Goal: Task Accomplishment & Management: Use online tool/utility

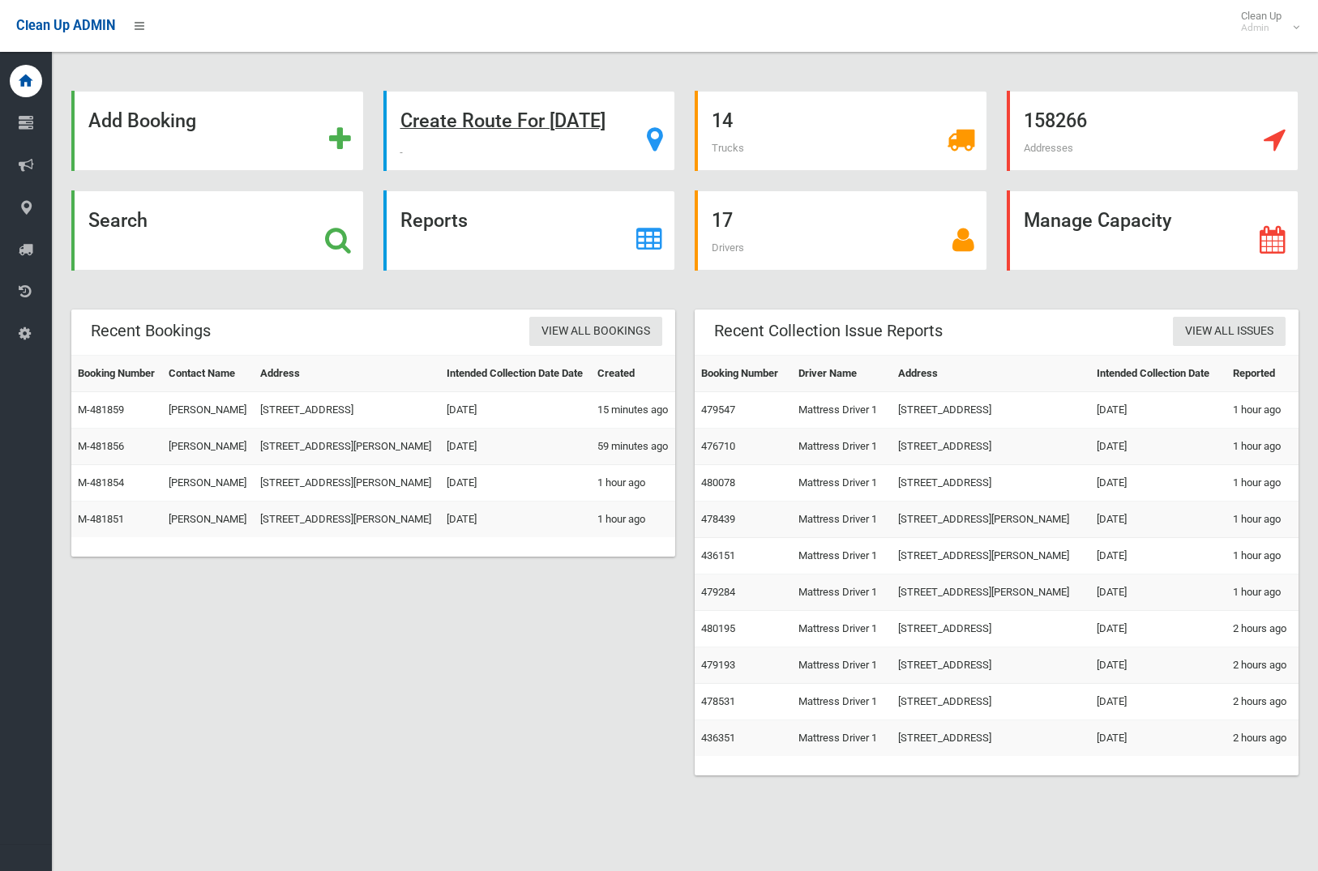
click at [507, 118] on strong "Create Route For Tomorrow" at bounding box center [502, 120] width 205 height 23
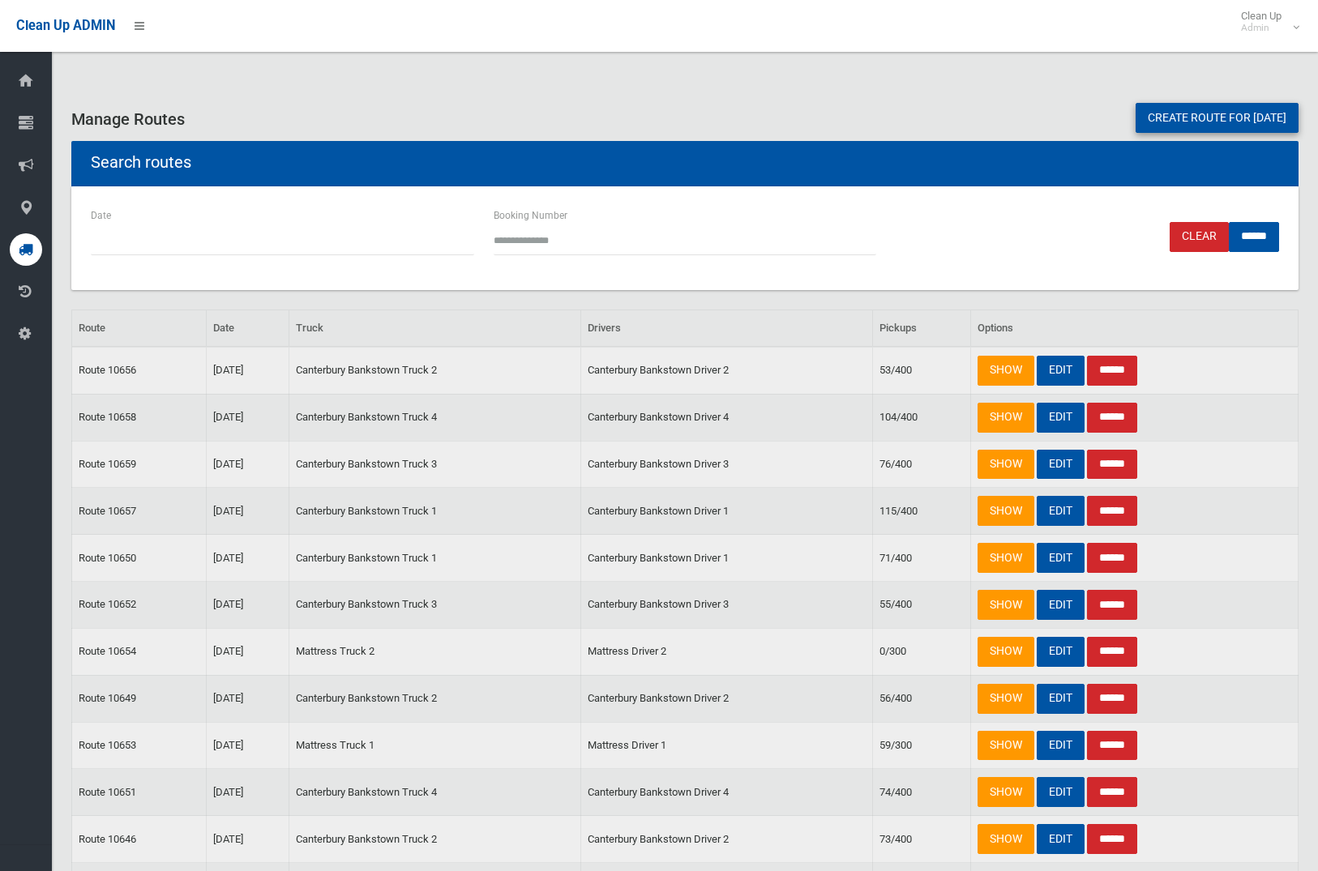
click at [1203, 122] on link "Create route for tomorrow" at bounding box center [1217, 118] width 163 height 30
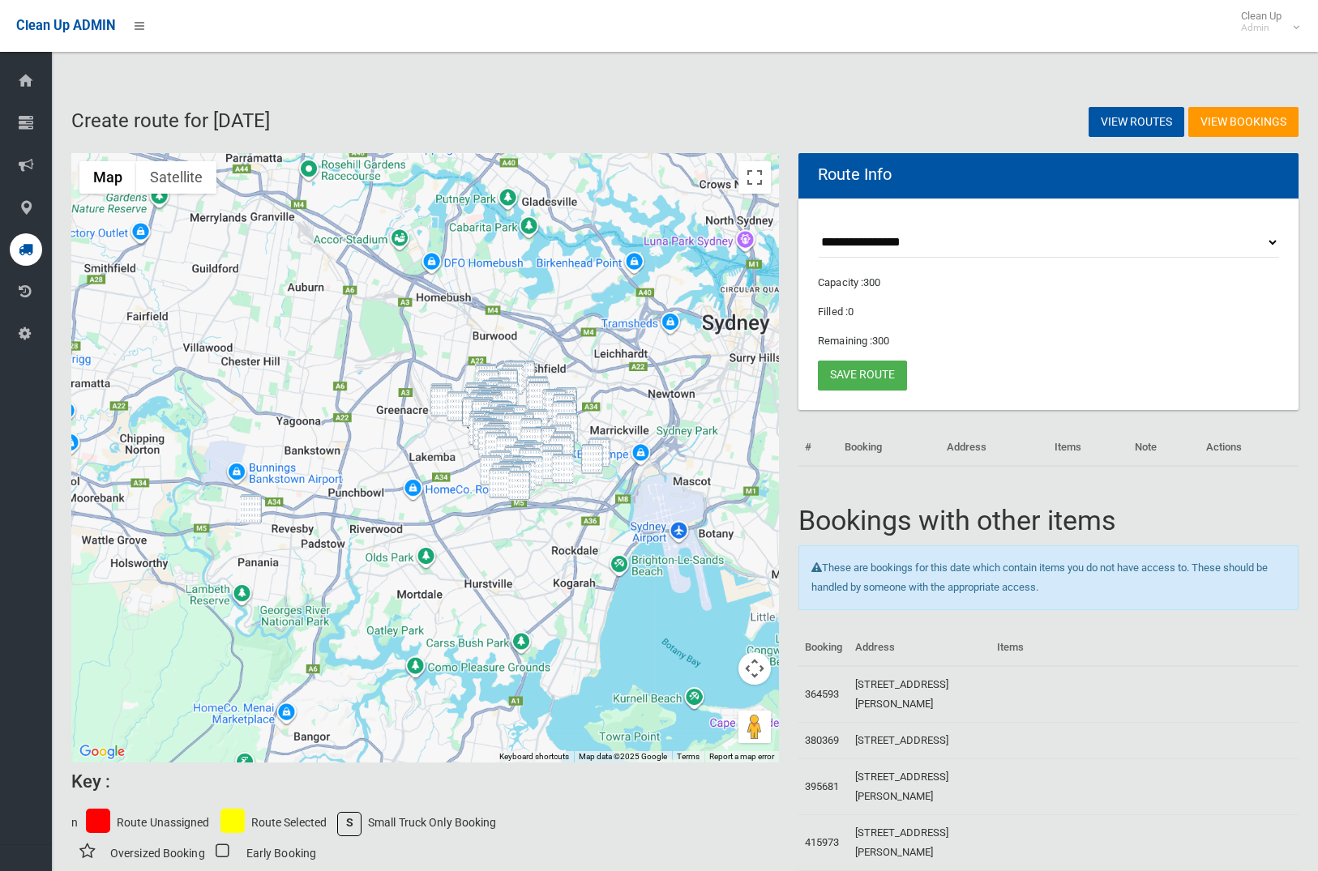
click at [257, 506] on img "27A Wall Avenue, PANANIA NSW 2213" at bounding box center [251, 509] width 22 height 30
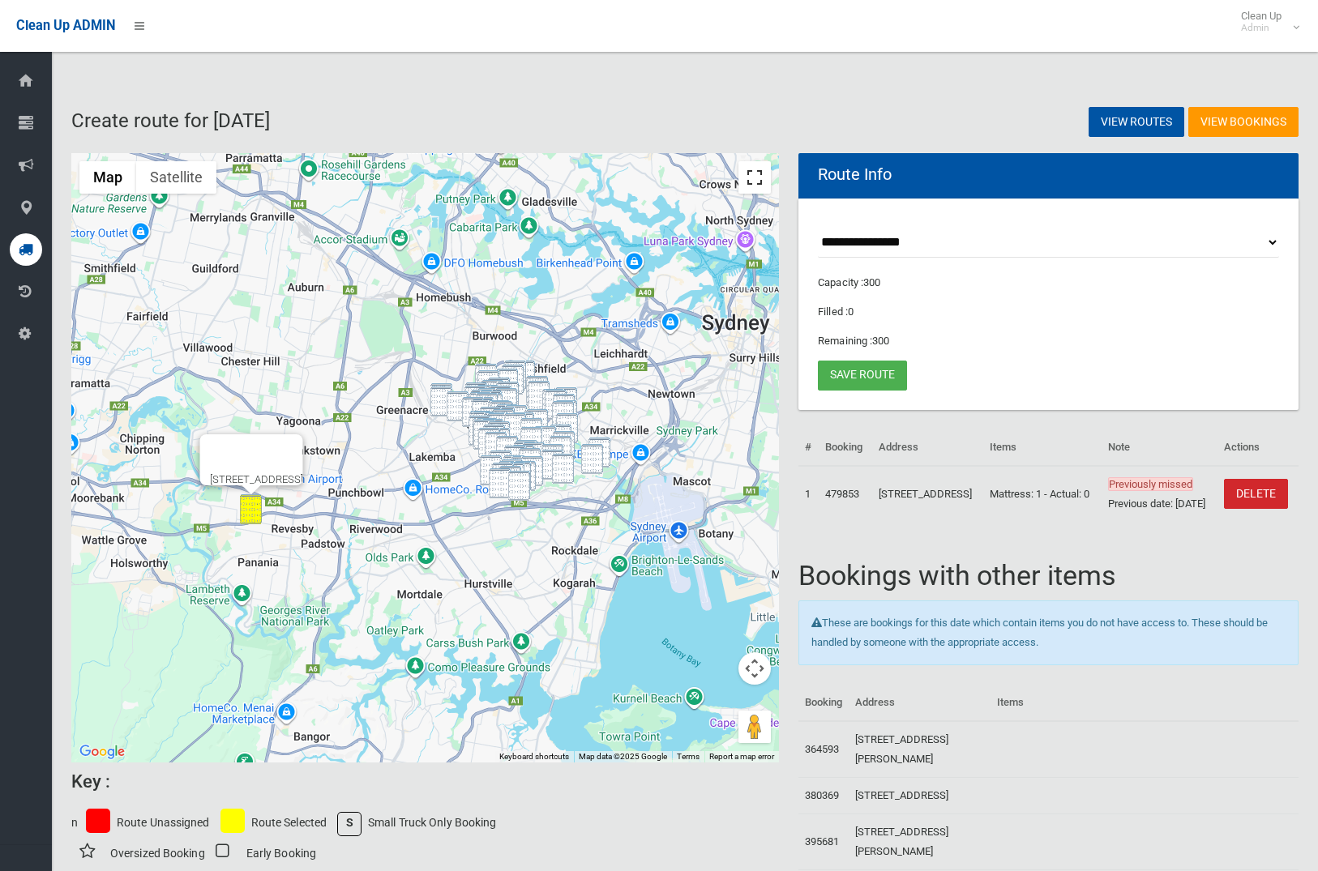
click at [753, 179] on button "Toggle fullscreen view" at bounding box center [754, 177] width 32 height 32
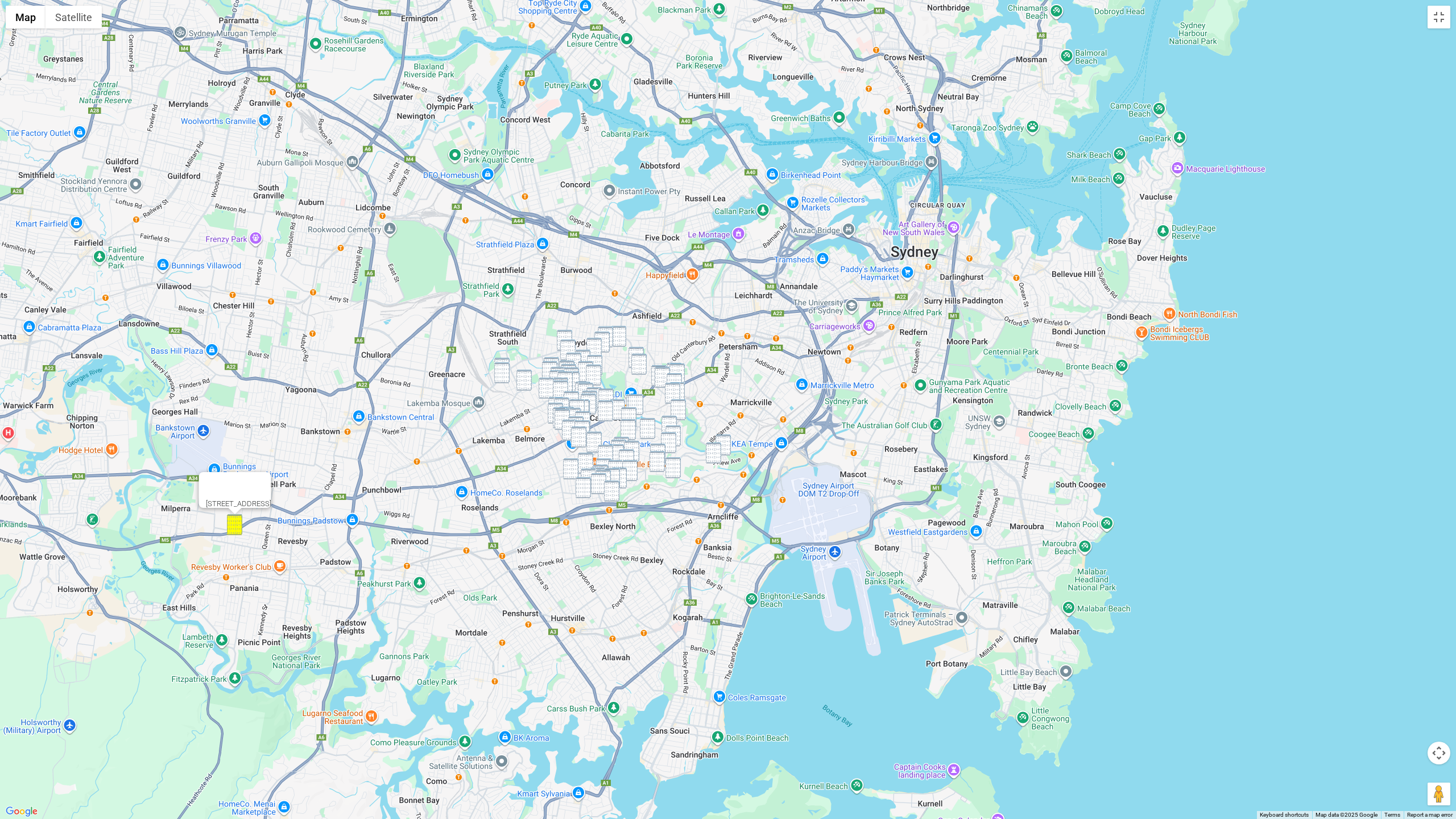
drag, startPoint x: 1012, startPoint y: 422, endPoint x: 799, endPoint y: 333, distance: 230.8
click at [817, 326] on div "27A Wall Avenue, PANANIA NSW 2213" at bounding box center [728, 409] width 1456 height 819
click at [566, 332] on img "332 Georges River Road, CROYDON PARK NSW 2133" at bounding box center [565, 340] width 15 height 21
drag, startPoint x: 568, startPoint y: 344, endPoint x: 512, endPoint y: 362, distance: 58.8
click at [567, 344] on img "53 Balmoral Avenue, CROYDON PARK NSW 2133" at bounding box center [568, 350] width 15 height 21
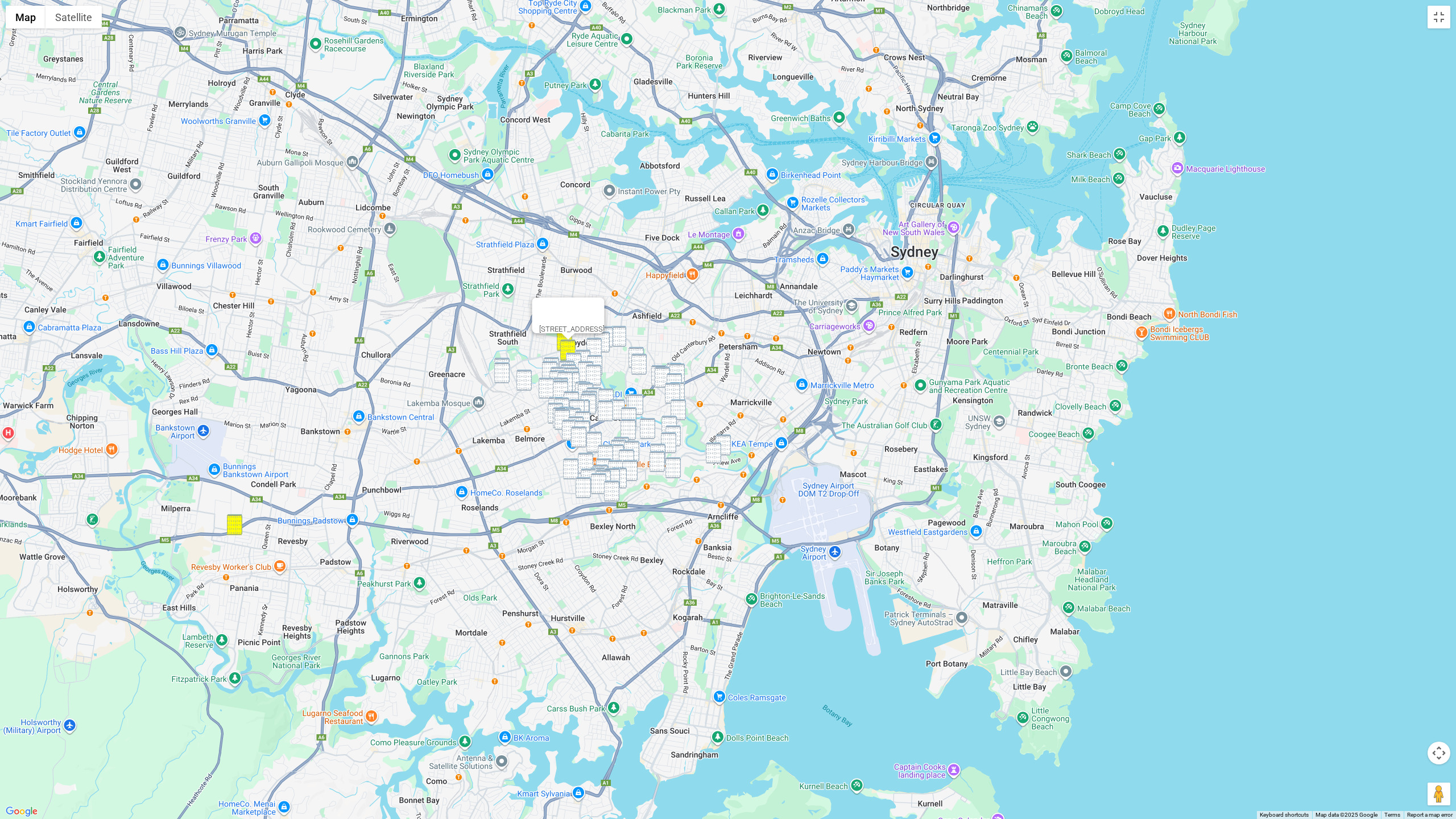
click at [502, 359] on img "49A Persic Street, BELFIELD NSW 2191" at bounding box center [502, 368] width 15 height 21
drag, startPoint x: 502, startPoint y: 366, endPoint x: 513, endPoint y: 371, distance: 12.1
click at [502, 366] on img "26 Persic Street, BELFIELD NSW 2191" at bounding box center [502, 373] width 15 height 21
drag, startPoint x: 524, startPoint y: 375, endPoint x: 603, endPoint y: 352, distance: 82.3
click at [525, 375] on img "51 Omaha Street, BELFIELD NSW 2191" at bounding box center [524, 380] width 15 height 21
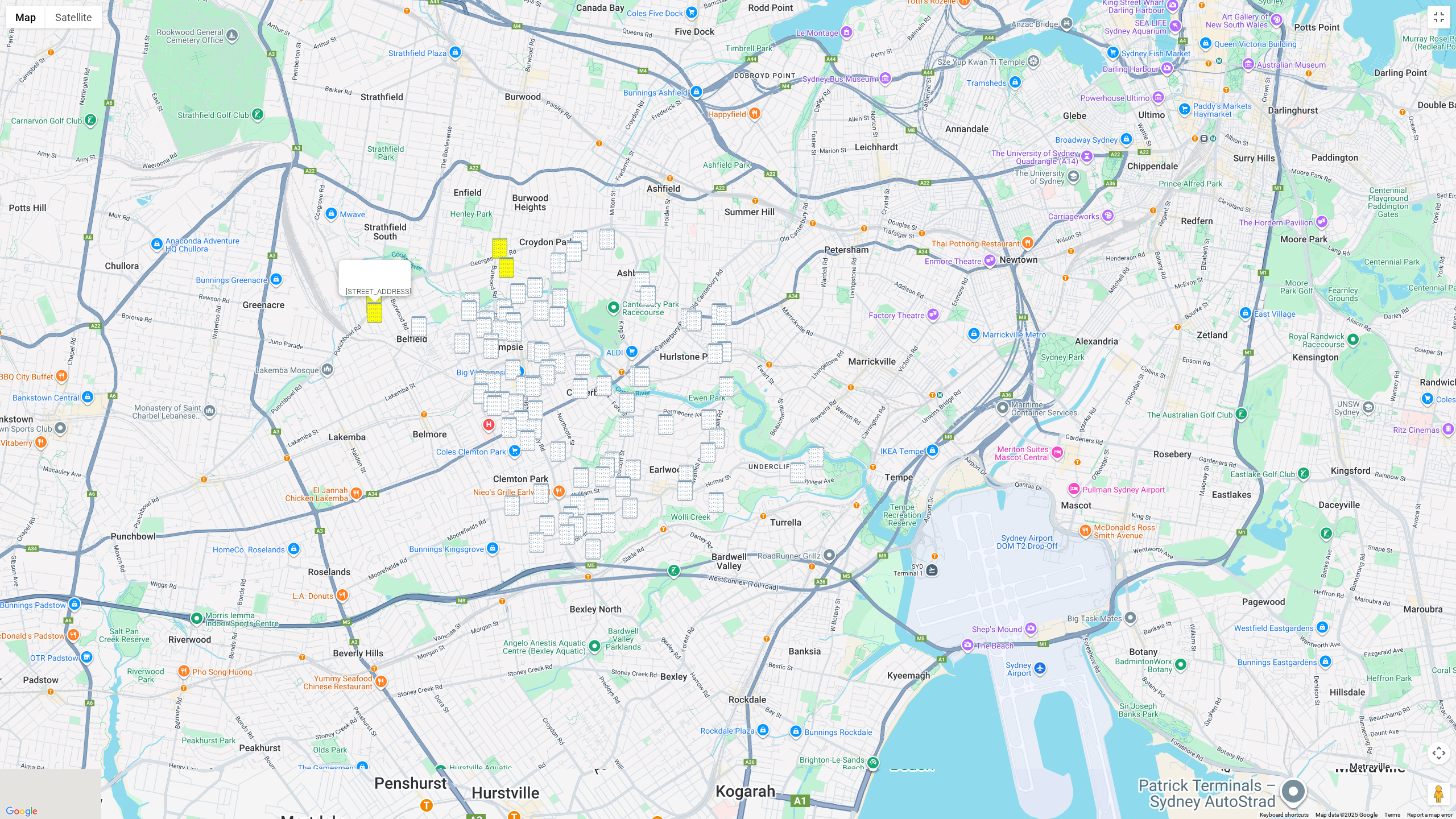
drag, startPoint x: 688, startPoint y: 352, endPoint x: 676, endPoint y: 239, distance: 113.6
click at [728, 244] on div "26 Persic Street, BELFIELD NSW 2191" at bounding box center [728, 409] width 1456 height 819
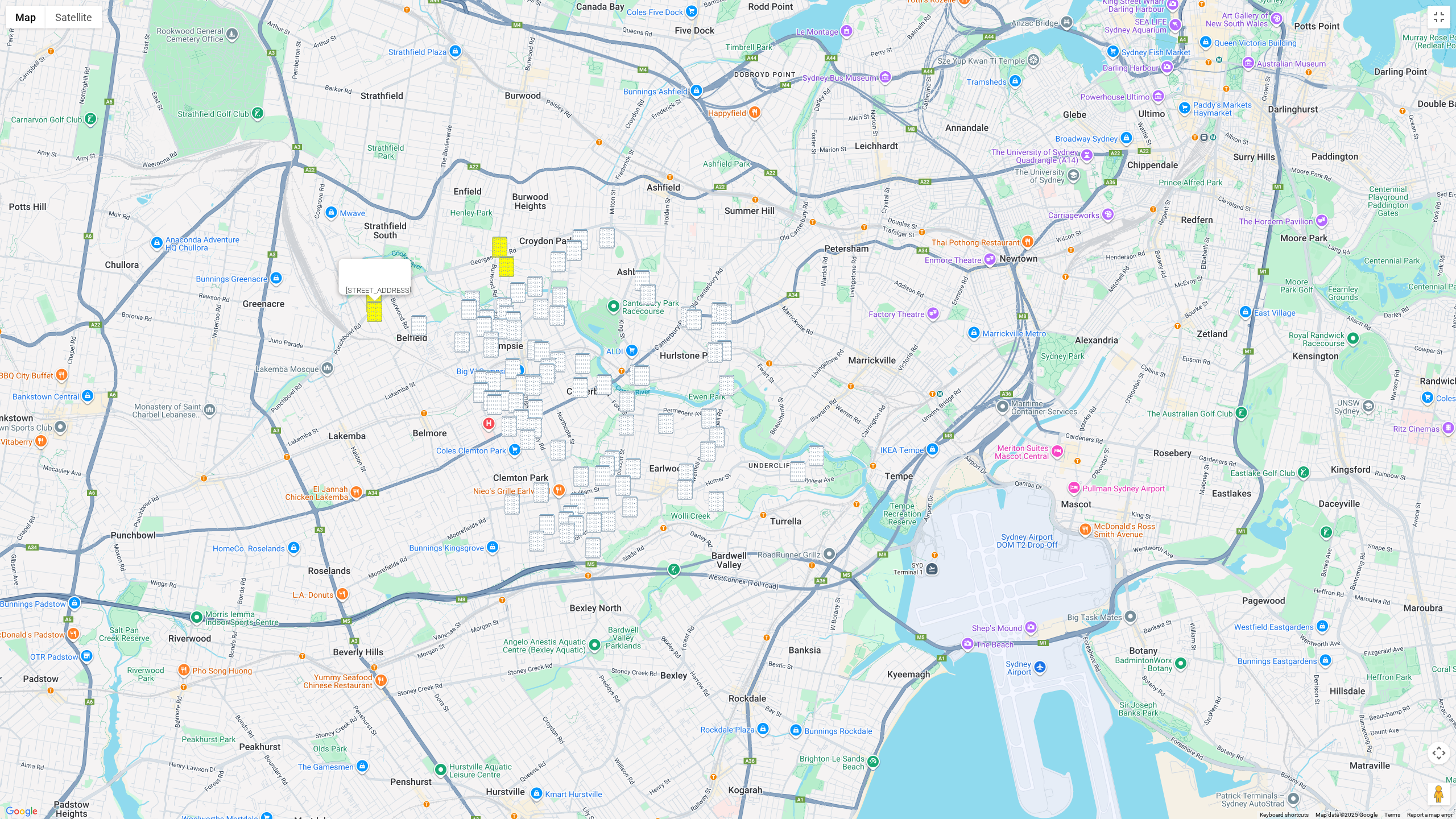
click at [582, 236] on img "35 Hay Street, CROYDON PARK NSW 2133" at bounding box center [580, 240] width 15 height 21
drag, startPoint x: 605, startPoint y: 239, endPoint x: 575, endPoint y: 248, distance: 31.3
click at [605, 239] on img "10 Goodlet Street, ASHBURY NSW 2193" at bounding box center [607, 238] width 15 height 21
drag, startPoint x: 573, startPoint y: 251, endPoint x: 561, endPoint y: 258, distance: 13.9
click at [573, 252] on img "164 Croydon Avenue, CROYDON PARK NSW 2133" at bounding box center [574, 251] width 15 height 21
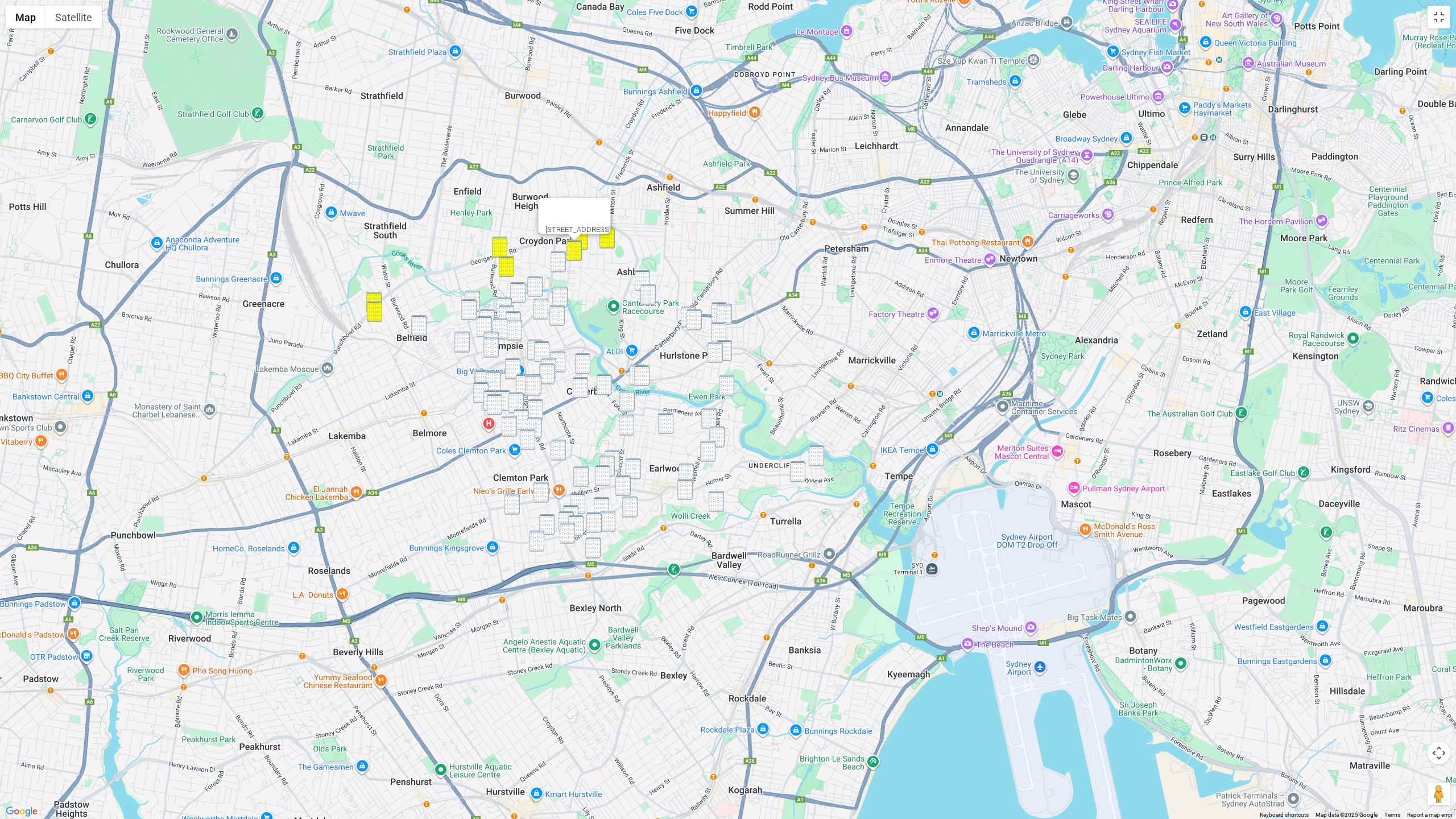
drag, startPoint x: 560, startPoint y: 258, endPoint x: 545, endPoint y: 275, distance: 22.7
click at [560, 259] on img "28 Morris Avenue, CROYDON PARK NSW 2133" at bounding box center [559, 262] width 15 height 21
drag, startPoint x: 541, startPoint y: 283, endPoint x: 531, endPoint y: 288, distance: 11.2
click at [540, 284] on img "4/17-19 Byron Street, CAMPSIE NSW 2194" at bounding box center [535, 286] width 15 height 21
drag, startPoint x: 524, startPoint y: 290, endPoint x: 497, endPoint y: 295, distance: 27.5
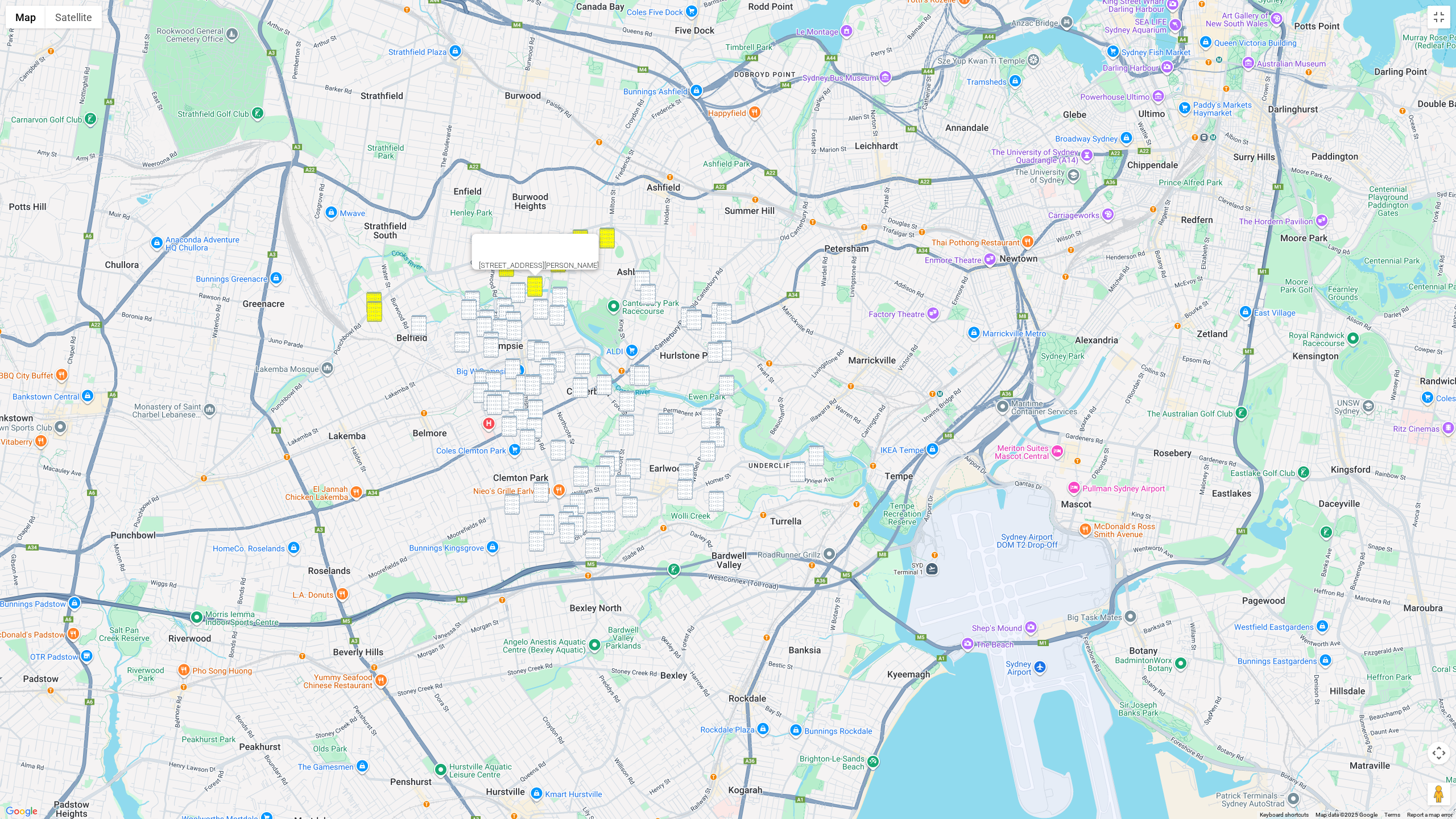
click at [523, 290] on img "10-12 Beamish Street, CAMPSIE NSW 2194" at bounding box center [518, 293] width 15 height 21
drag, startPoint x: 473, startPoint y: 297, endPoint x: 490, endPoint y: 295, distance: 17.1
click at [474, 297] on img "50 Third Avenue, CAMPSIE NSW 2194" at bounding box center [472, 301] width 15 height 21
click at [515, 293] on img "10-12 Beamish Street, CAMPSIE NSW 2194" at bounding box center [518, 293] width 15 height 21
click at [479, 312] on div "10-12 Beamish Street, CAMPSIE NSW 2194" at bounding box center [728, 409] width 1456 height 819
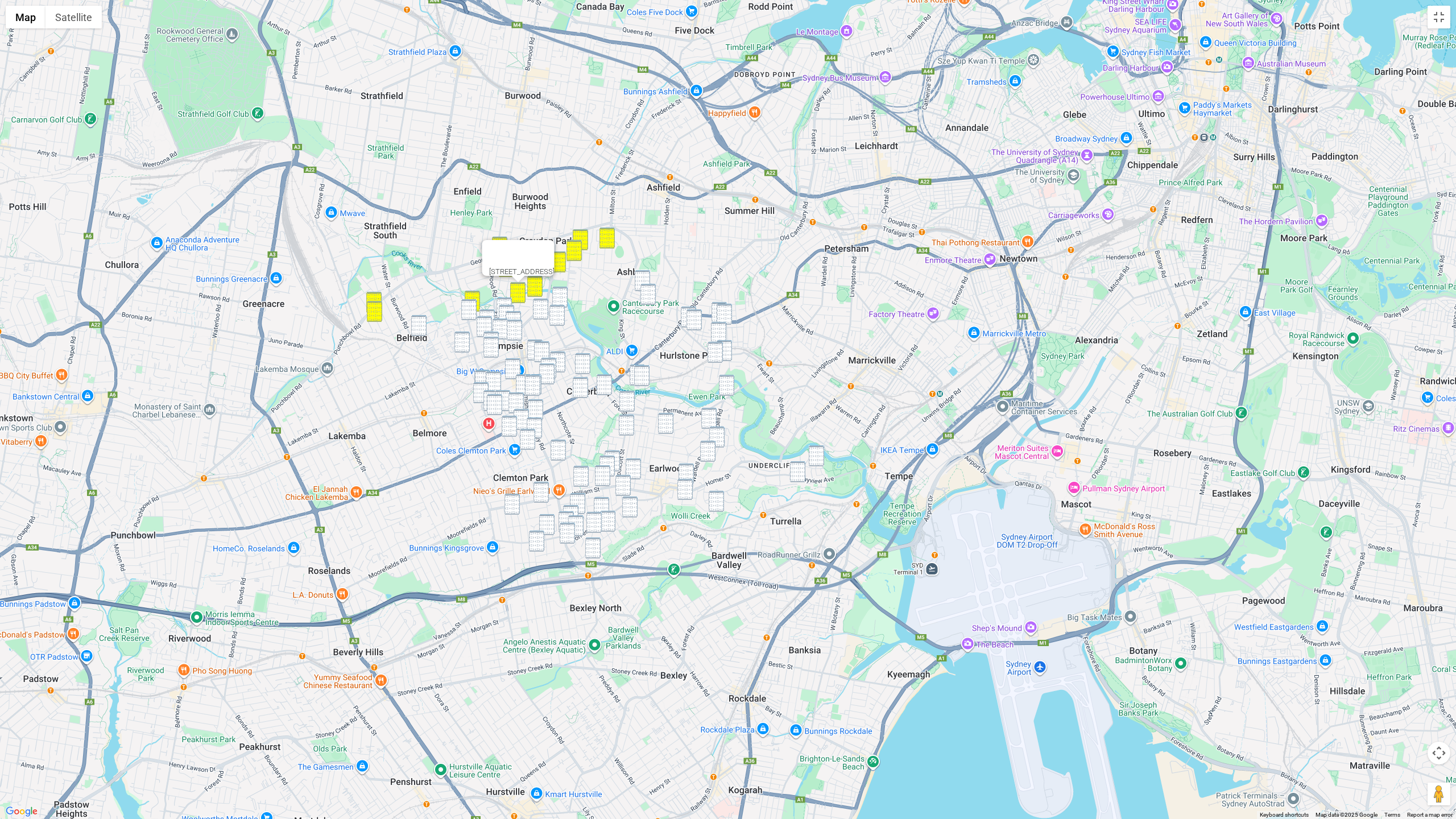
click at [468, 314] on img "89 Seventh Avenue, CAMPSIE NSW 2194" at bounding box center [469, 309] width 15 height 21
drag, startPoint x: 414, startPoint y: 330, endPoint x: 455, endPoint y: 340, distance: 42.2
click at [415, 331] on img "51 Omaha Street, BELFIELD NSW 2191" at bounding box center [419, 326] width 15 height 21
click at [462, 340] on img "5/2 First Avenue, BELFIELD NSW 2191" at bounding box center [462, 342] width 15 height 21
click at [422, 337] on div "5/2 First Avenue, BELFIELD NSW 2191" at bounding box center [728, 409] width 1456 height 819
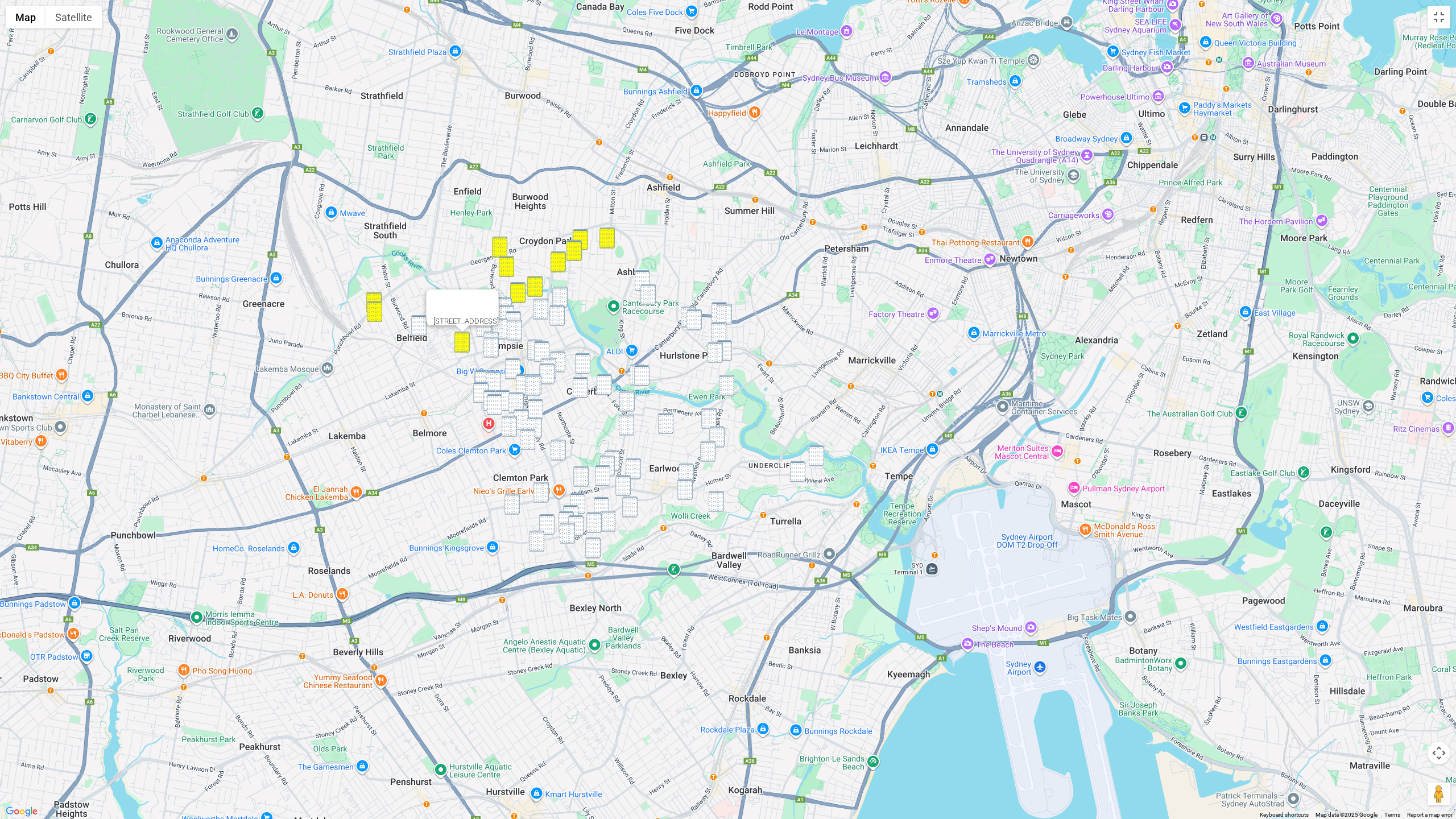
click at [413, 333] on img "51 Omaha Street, BELFIELD NSW 2191" at bounding box center [419, 326] width 15 height 21
drag, startPoint x: 426, startPoint y: 332, endPoint x: 417, endPoint y: 326, distance: 10.8
click at [425, 331] on img "51 Omaha Street, BELFIELD NSW 2191" at bounding box center [419, 326] width 15 height 21
click at [417, 326] on img "51 Omaha Street, BELFIELD NSW 2191" at bounding box center [418, 324] width 15 height 21
click at [643, 276] on img "36 Third Street, ASHBURY NSW 2193" at bounding box center [642, 279] width 15 height 21
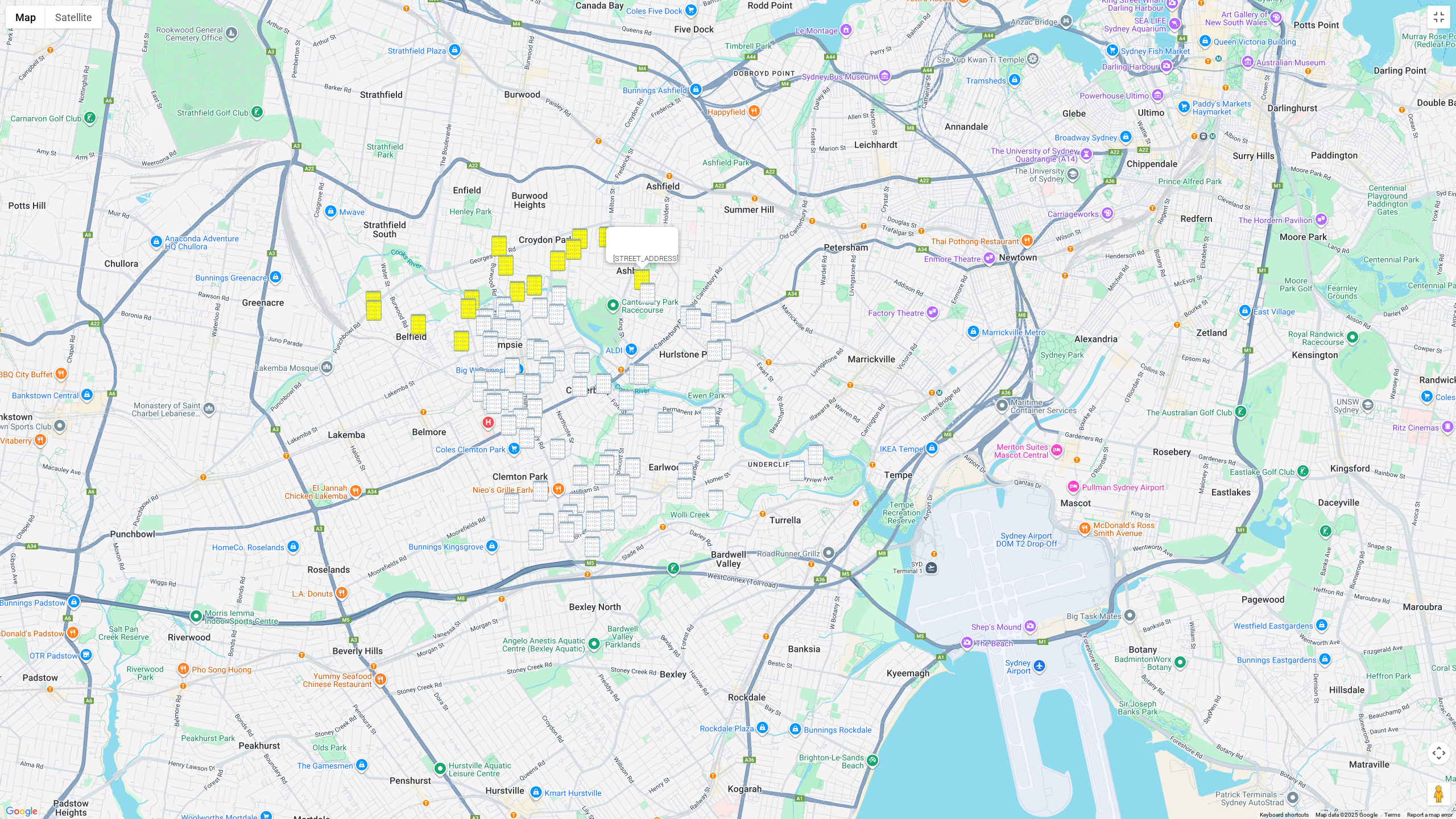
drag, startPoint x: 644, startPoint y: 288, endPoint x: 667, endPoint y: 298, distance: 25.1
click at [644, 288] on img "7 First Street, ASHBURY NSW 2193" at bounding box center [648, 293] width 15 height 21
drag, startPoint x: 682, startPoint y: 305, endPoint x: 687, endPoint y: 309, distance: 6.4
click at [682, 305] on img "4 The Avenue, HURLSTONE PARK NSW 2193" at bounding box center [688, 316] width 15 height 21
drag, startPoint x: 694, startPoint y: 316, endPoint x: 702, endPoint y: 314, distance: 8.2
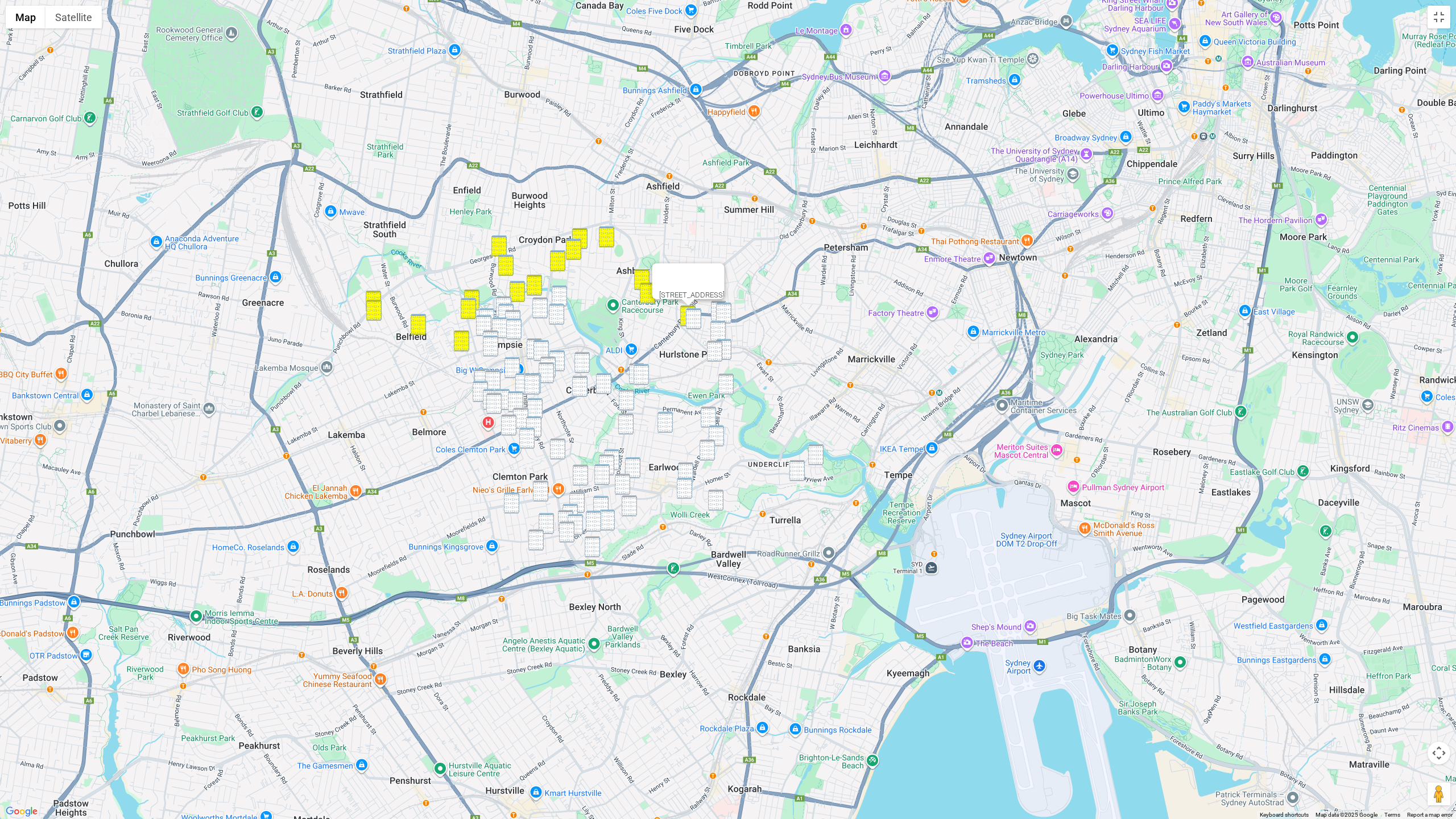
click at [695, 316] on img "18 Dunstaffenage Street, HURLSTONE PARK NSW 2193" at bounding box center [694, 319] width 15 height 21
click at [713, 309] on img "1/16-18 Duntroon Street, HURLSTONE PARK NSW 2193" at bounding box center [719, 312] width 15 height 21
drag, startPoint x: 721, startPoint y: 311, endPoint x: 722, endPoint y: 329, distance: 18.0
click at [721, 311] on img "10 Garnet Street, HURLSTONE PARK NSW 2193" at bounding box center [724, 313] width 15 height 21
click at [721, 331] on img "76 Duntroon Street, HURLSTONE PARK NSW 2193" at bounding box center [718, 331] width 15 height 21
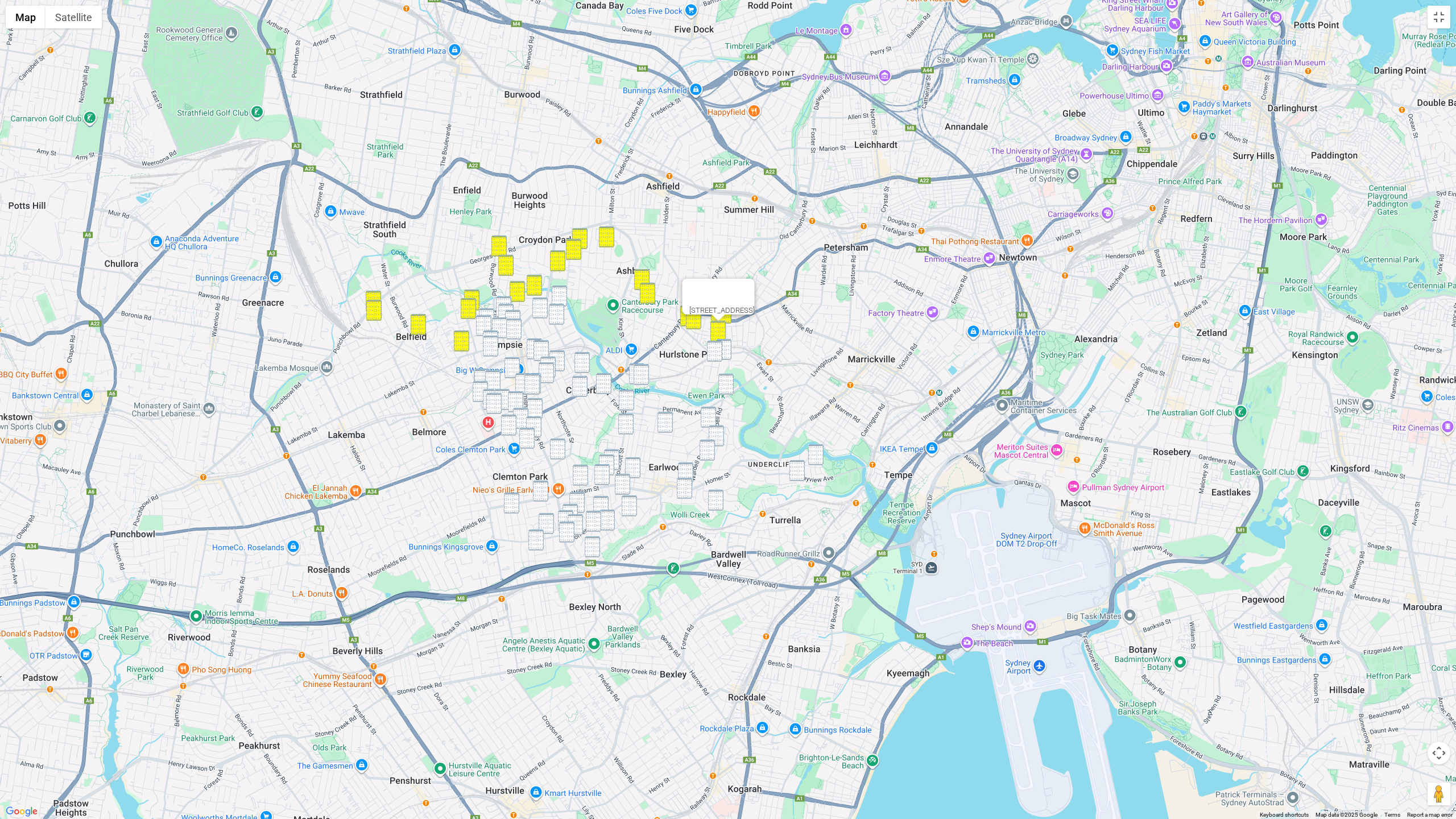
drag, startPoint x: 716, startPoint y: 347, endPoint x: 728, endPoint y: 347, distance: 12.0
click at [717, 347] on img "4/124 Duntroon Street, HURLSTONE PARK NSW 2193" at bounding box center [715, 352] width 15 height 21
click at [730, 347] on img "76-80 Garnet Street, HURLSTONE PARK NSW 2193" at bounding box center [724, 349] width 15 height 21
click at [730, 377] on img "21 Wardell Road, EARLWOOD NSW 2206" at bounding box center [726, 385] width 15 height 21
click at [716, 411] on div "21 Wardell Road, EARLWOOD NSW 2206" at bounding box center [728, 409] width 1456 height 819
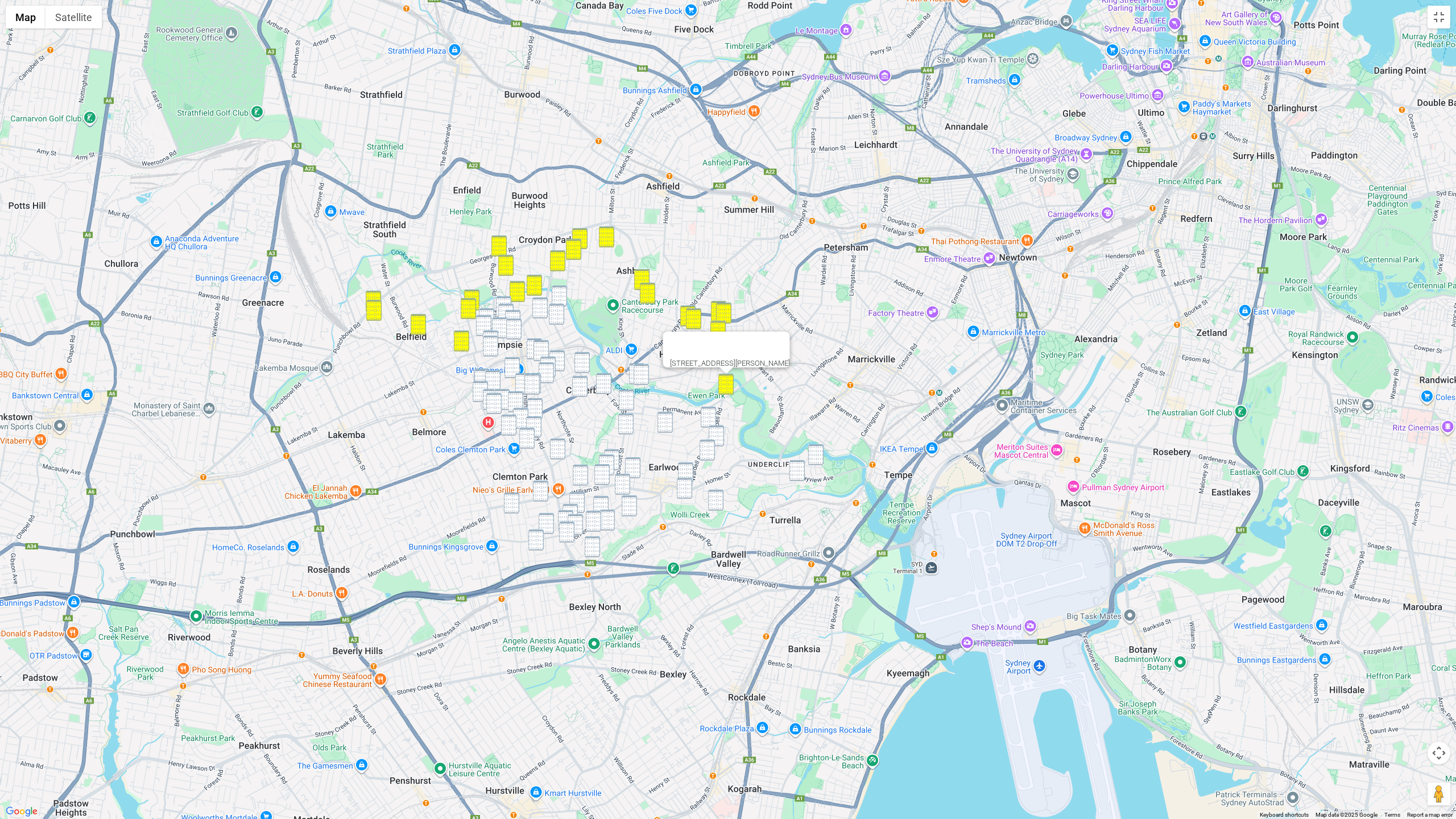
click at [716, 422] on img "26 Keith Street, EARLWOOD NSW 2206" at bounding box center [709, 418] width 15 height 21
click at [723, 438] on img "1 Nelson Road, EARLWOOD NSW 2206" at bounding box center [716, 436] width 15 height 21
drag, startPoint x: 709, startPoint y: 449, endPoint x: 740, endPoint y: 455, distance: 31.6
click at [710, 449] on img "12 Paris Avenue, EARLWOOD NSW 2206" at bounding box center [707, 451] width 15 height 21
drag, startPoint x: 811, startPoint y: 458, endPoint x: 806, endPoint y: 468, distance: 11.2
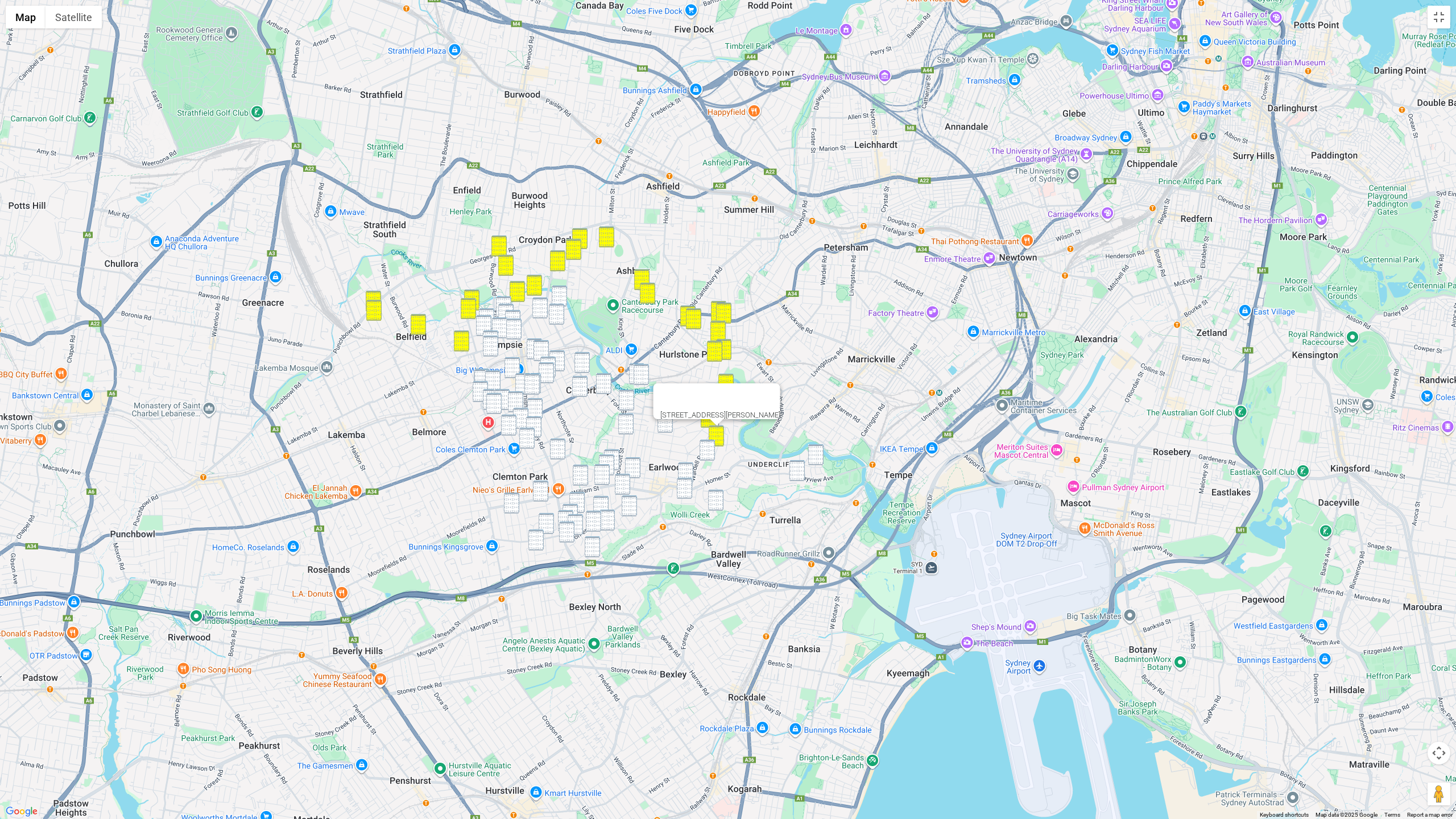
click at [811, 458] on img "13 Undercliffe Road, EARLWOOD NSW 2206" at bounding box center [816, 455] width 15 height 21
drag, startPoint x: 796, startPoint y: 473, endPoint x: 759, endPoint y: 469, distance: 37.2
click at [796, 473] on img "11 Highcliff Road, EARLWOOD NSW 2206" at bounding box center [797, 471] width 15 height 21
click at [708, 460] on img "12 Paris Avenue, EARLWOOD NSW 2206" at bounding box center [707, 451] width 15 height 21
drag, startPoint x: 718, startPoint y: 508, endPoint x: 702, endPoint y: 498, distance: 18.9
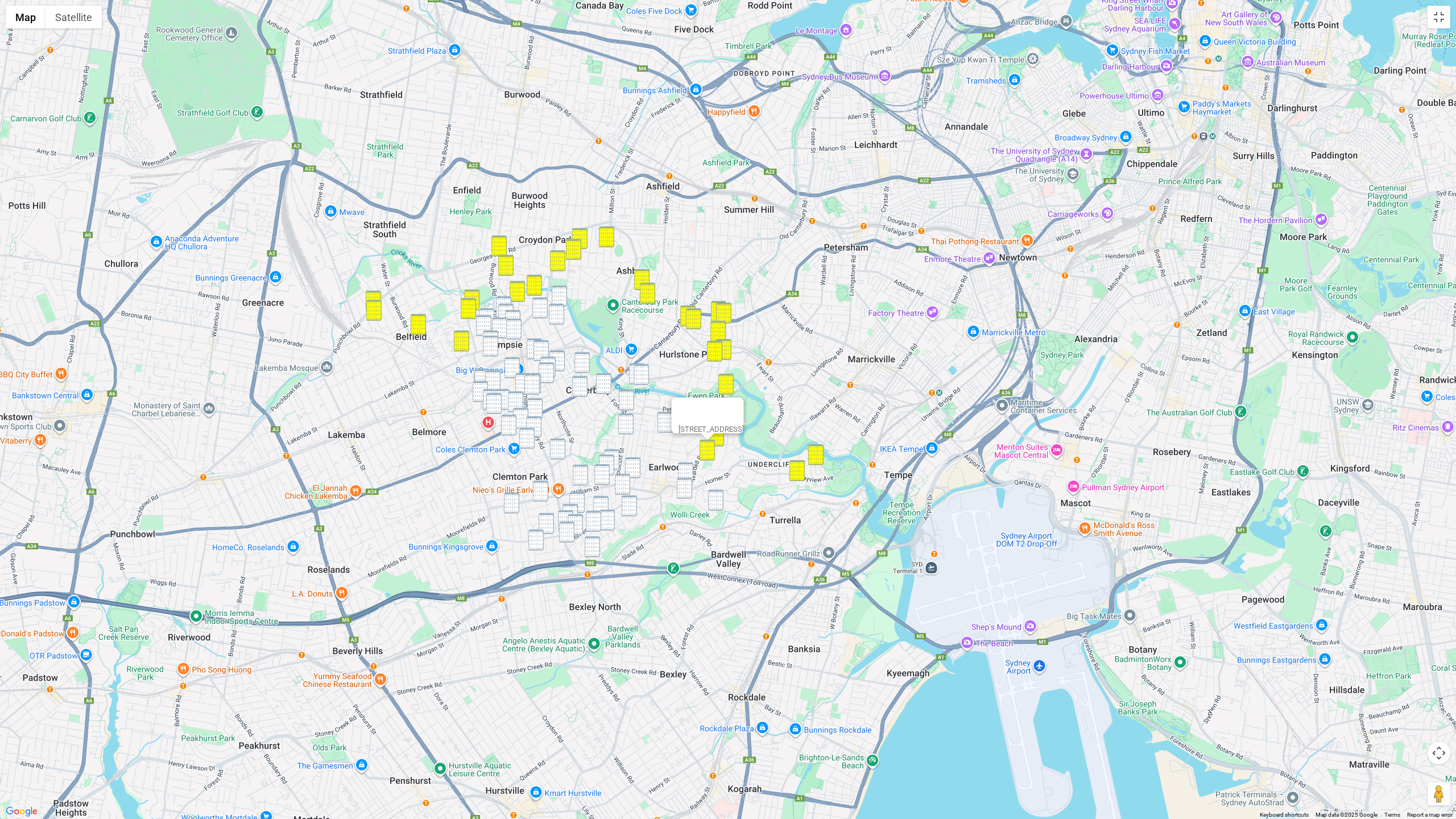
click at [718, 508] on img "50 Hocking Avenue, EARLWOOD NSW 2206" at bounding box center [716, 500] width 15 height 21
drag, startPoint x: 558, startPoint y: 295, endPoint x: 557, endPoint y: 302, distance: 7.1
click at [558, 296] on img "13 Adam Street, CAMPSIE NSW 2194" at bounding box center [559, 296] width 15 height 21
click at [559, 313] on img "62 Moore Street, CAMPSIE NSW 2194" at bounding box center [556, 314] width 15 height 21
click at [539, 309] on img "11 Burns Street, CAMPSIE NSW 2194" at bounding box center [540, 308] width 15 height 21
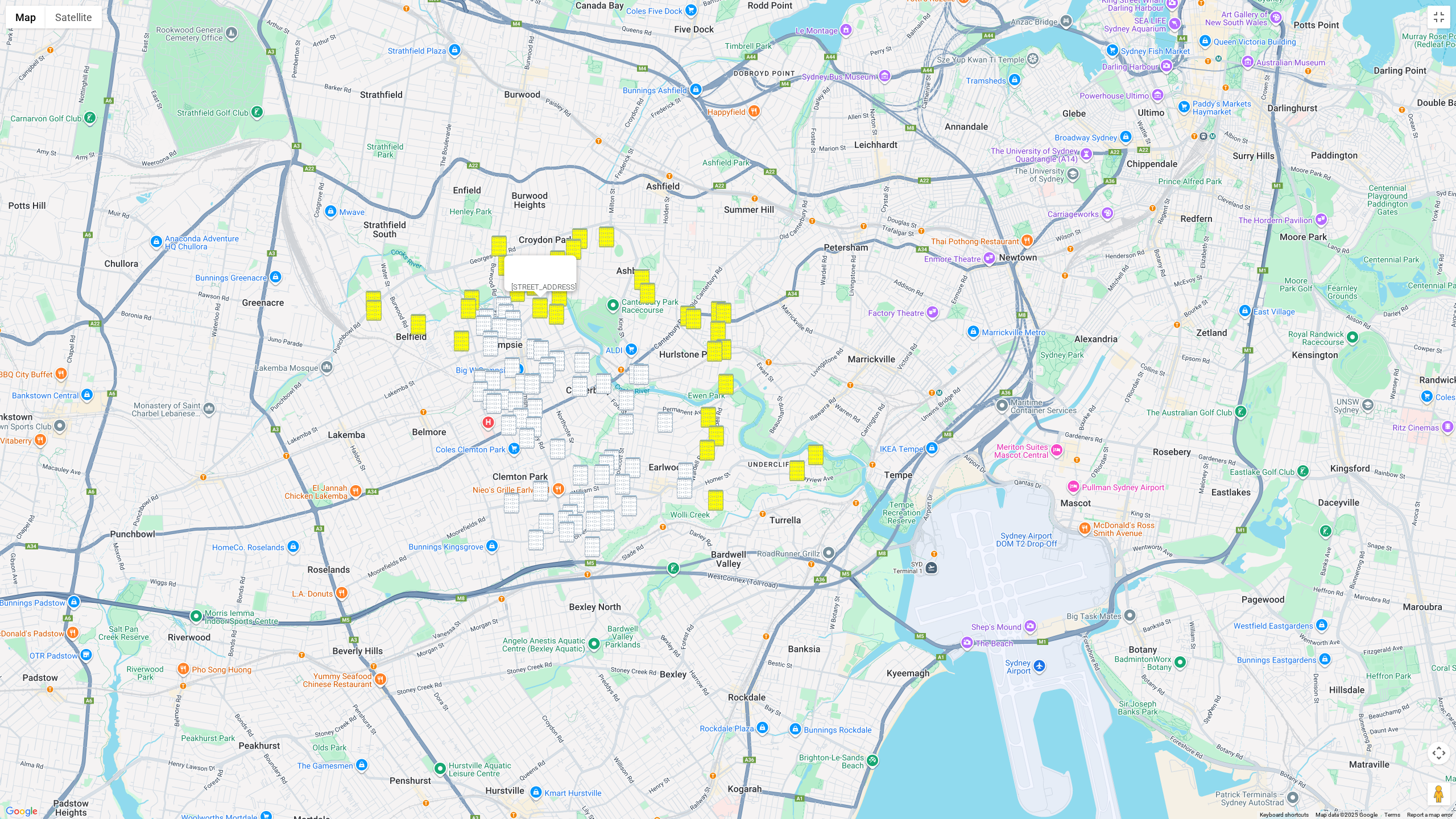
click at [504, 300] on img "38-40 Sixth Avenue, CAMPSIE NSW 2194" at bounding box center [504, 307] width 15 height 21
click at [504, 306] on img "21 Eighth Avenue, CAMPSIE NSW 2194" at bounding box center [506, 314] width 15 height 21
drag, startPoint x: 513, startPoint y: 317, endPoint x: 502, endPoint y: 314, distance: 11.4
click at [512, 317] on img "17 Sixth Avenue, CAMPSIE NSW 2194" at bounding box center [513, 321] width 15 height 21
click at [489, 313] on img "3/55 Eighth Avenue, CAMPSIE NSW 2194" at bounding box center [487, 319] width 15 height 21
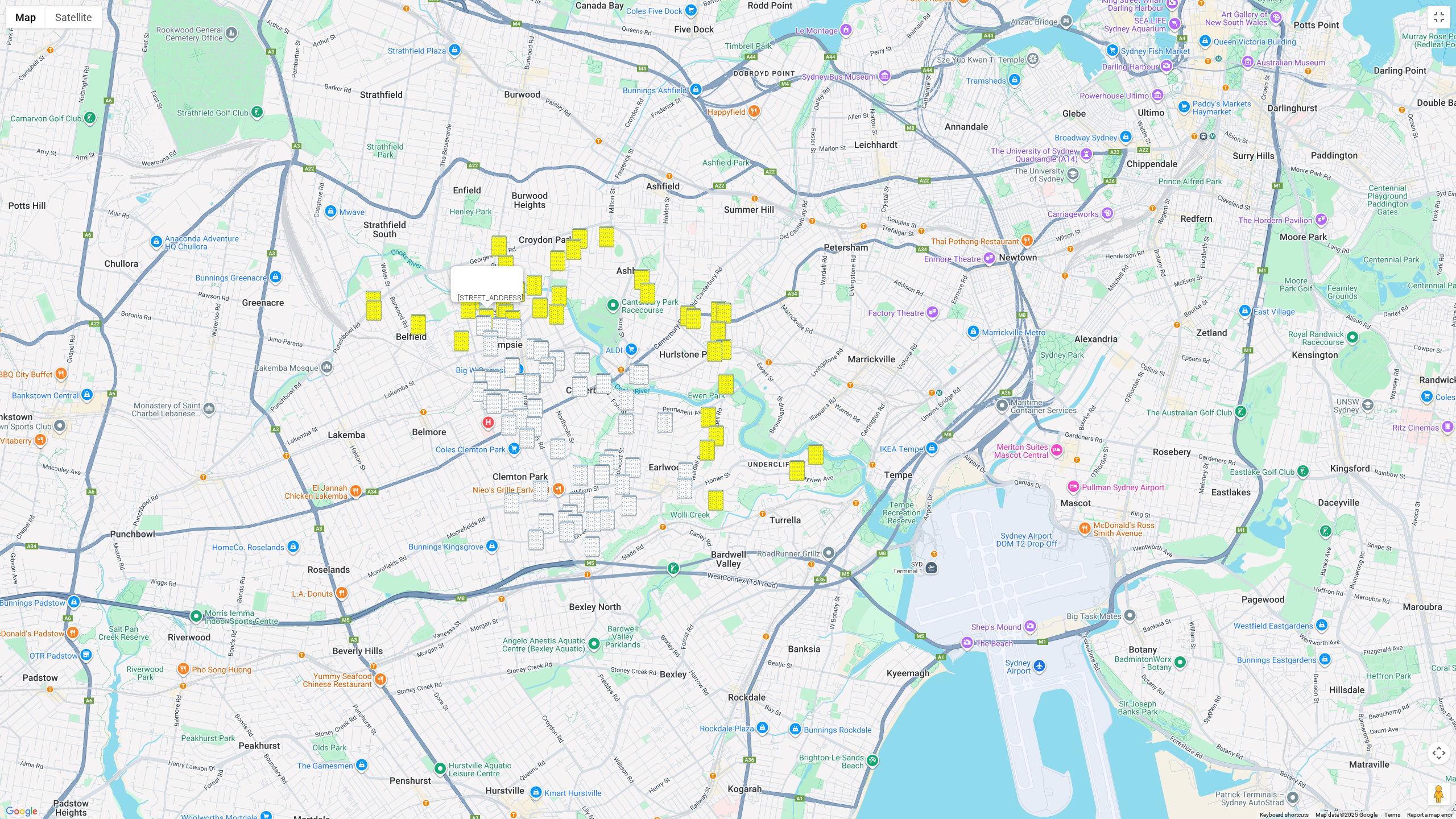
click at [484, 320] on img "13A Third Avenue, CAMPSIE NSW 2194" at bounding box center [483, 326] width 15 height 21
click at [495, 321] on img "6 Fifth Avenue, CAMPSIE NSW 2194" at bounding box center [500, 328] width 15 height 21
drag, startPoint x: 510, startPoint y: 325, endPoint x: 493, endPoint y: 335, distance: 19.7
click at [509, 325] on img "15-21 Ninth Avenue, CAMPSIE NSW 2194" at bounding box center [514, 329] width 15 height 21
click at [490, 336] on img "75-77 Campsie Street, CAMPSIE NSW 2194" at bounding box center [490, 346] width 15 height 21
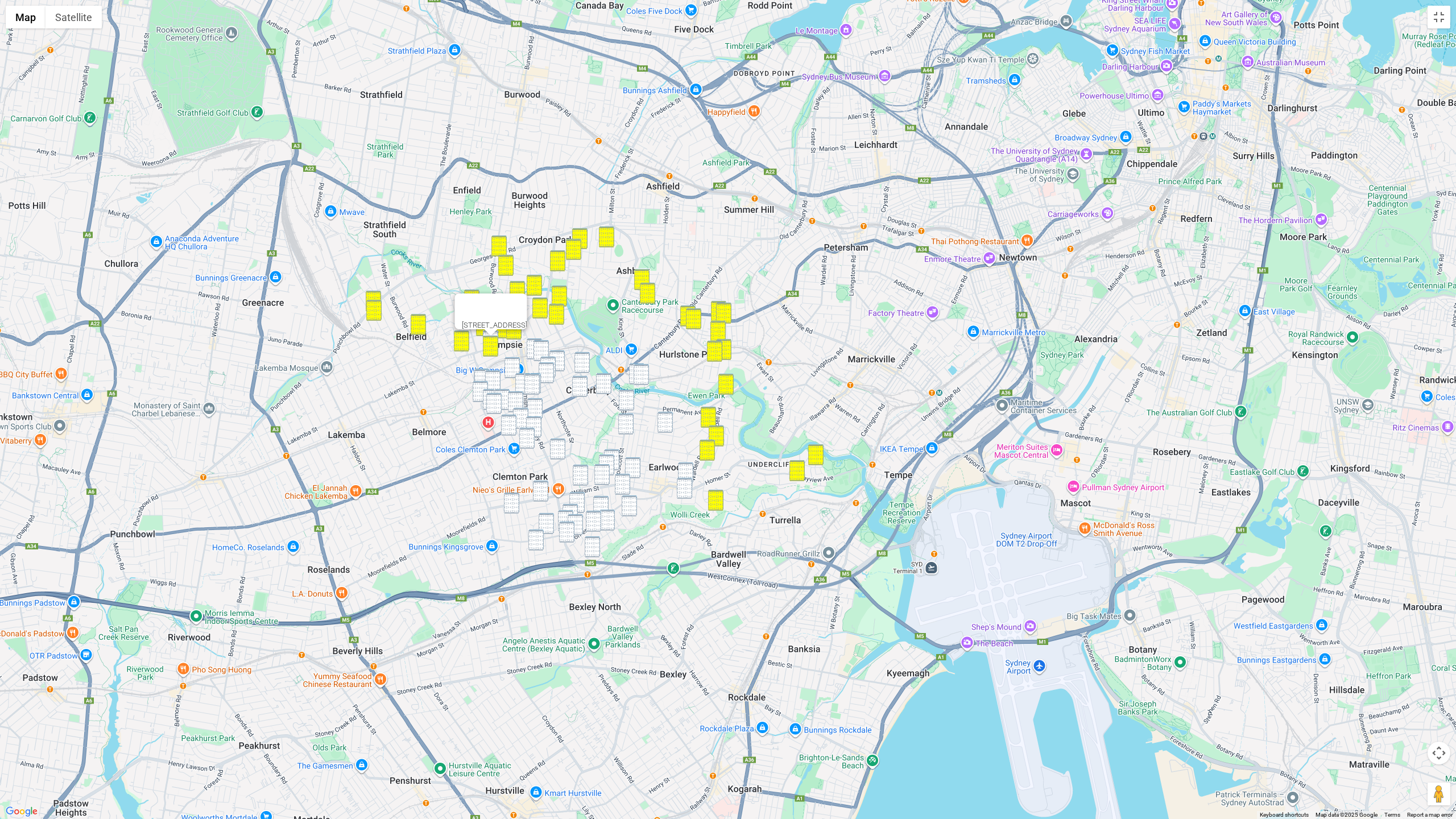
drag, startPoint x: 486, startPoint y: 331, endPoint x: 503, endPoint y: 335, distance: 17.5
click at [486, 331] on div at bounding box center [491, 333] width 14 height 7
drag, startPoint x: 545, startPoint y: 297, endPoint x: 515, endPoint y: 324, distance: 40.4
click at [527, 298] on button "Close" at bounding box center [514, 307] width 27 height 27
drag, startPoint x: 492, startPoint y: 331, endPoint x: 511, endPoint y: 338, distance: 20.2
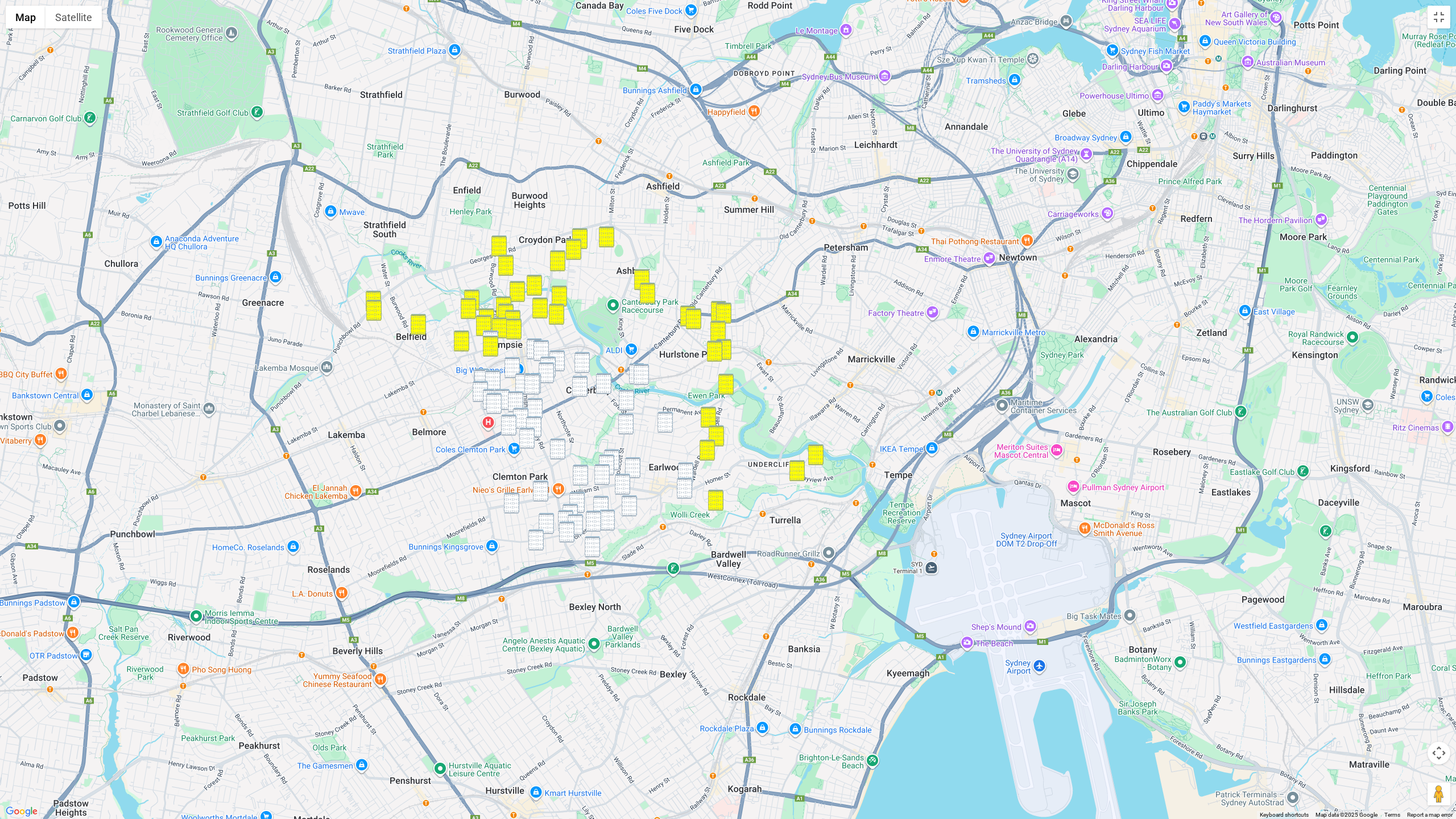
click at [492, 331] on img "80 Ninth Avenue, CAMPSIE NSW 2194" at bounding box center [490, 341] width 15 height 21
click at [530, 340] on img "41 South Parade, CAMPSIE NSW 2194" at bounding box center [535, 349] width 15 height 21
drag, startPoint x: 538, startPoint y: 344, endPoint x: 552, endPoint y: 352, distance: 16.1
click at [538, 344] on img "3/11 Duke Street, CAMPSIE NSW 2194" at bounding box center [541, 351] width 15 height 21
drag, startPoint x: 562, startPoint y: 354, endPoint x: 553, endPoint y: 359, distance: 10.3
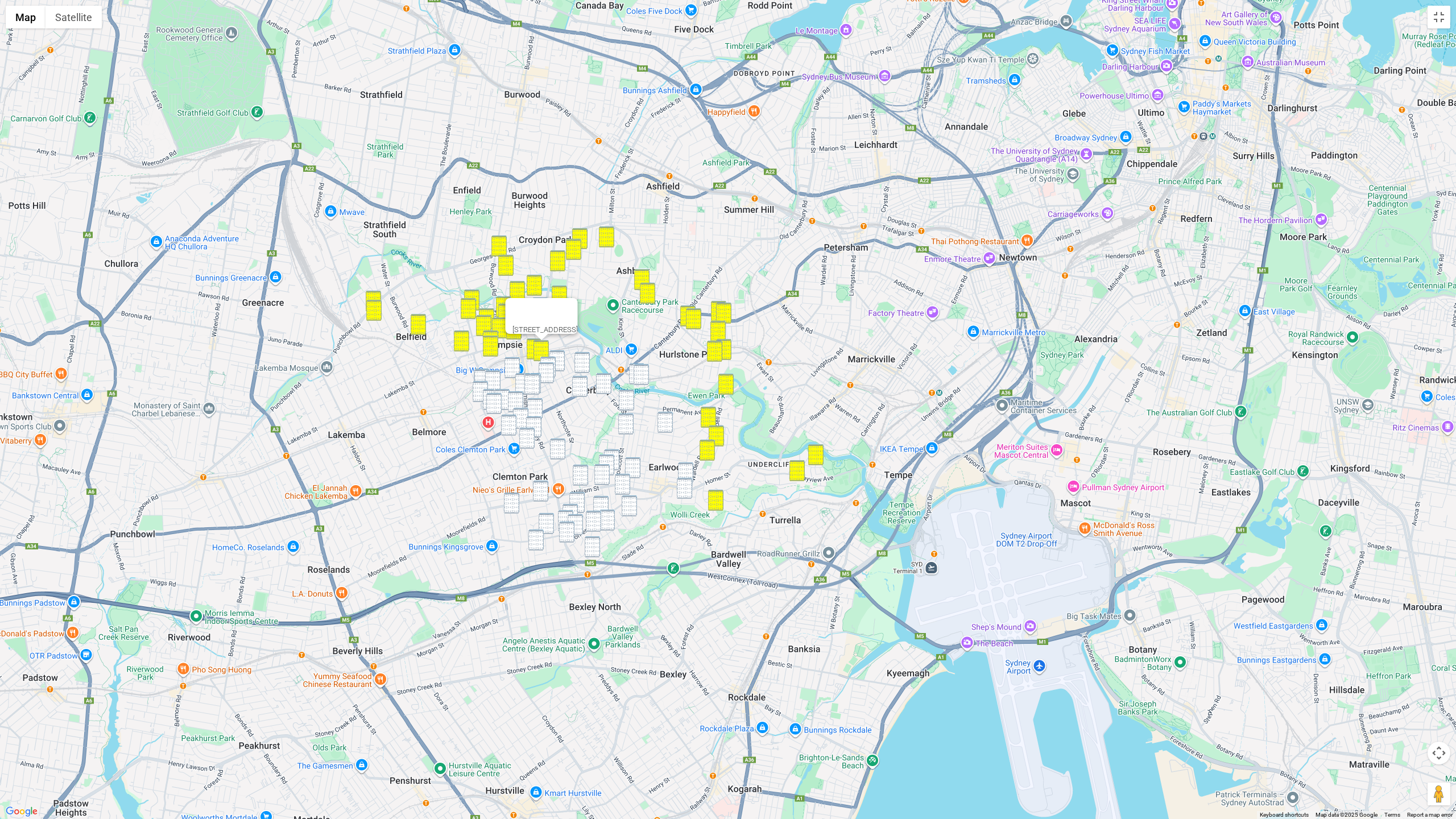
click at [561, 354] on img "23 Gould Street, CAMPSIE NSW 2194" at bounding box center [557, 361] width 15 height 21
click at [547, 366] on img "2/70 Duke Street, CAMPSIE NSW 2194" at bounding box center [547, 373] width 15 height 21
click at [587, 361] on img "44 Wonga Street, CANTERBURY NSW 2193" at bounding box center [582, 363] width 15 height 21
click at [639, 373] on img "2-4 Sugar House Road, CANTERBURY NSW 2193" at bounding box center [641, 375] width 15 height 21
drag
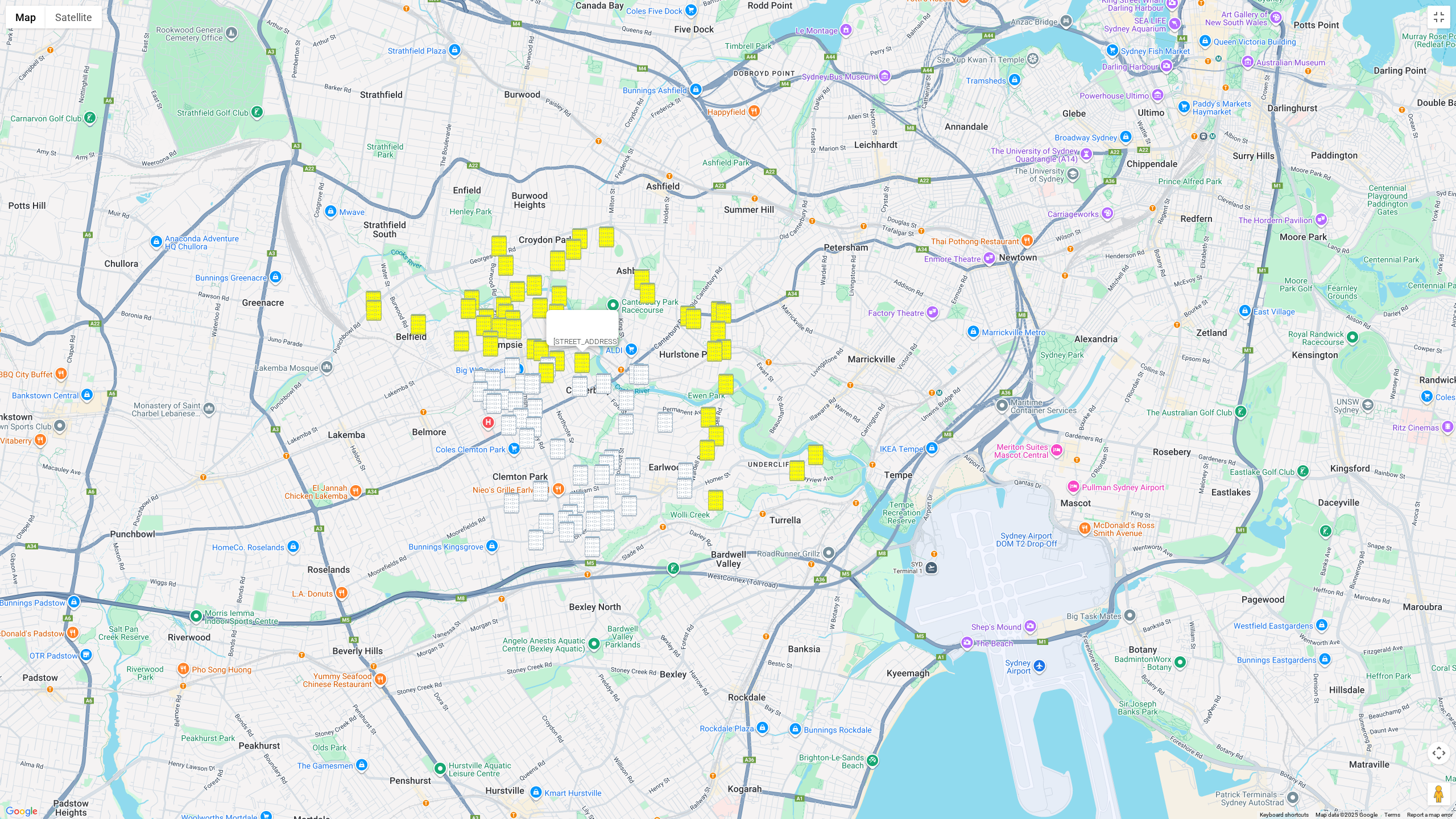
click at [629, 373] on img "20 Close Street, CANTERBURY NSW 2193" at bounding box center [637, 374] width 15 height 21
click at [603, 382] on img "13 Fore Street, CANTERBURY NSW 2193" at bounding box center [603, 384] width 15 height 21
click at [650, 380] on div "13 Fore Street, CANTERBURY NSW 2193" at bounding box center [728, 409] width 1456 height 819
click at [643, 381] on img "2-4 Sugar House Road, CANTERBURY NSW 2193" at bounding box center [641, 375] width 15 height 21
click at [547, 359] on img "43 Duke Street, CAMPSIE NSW 2194" at bounding box center [548, 367] width 15 height 21
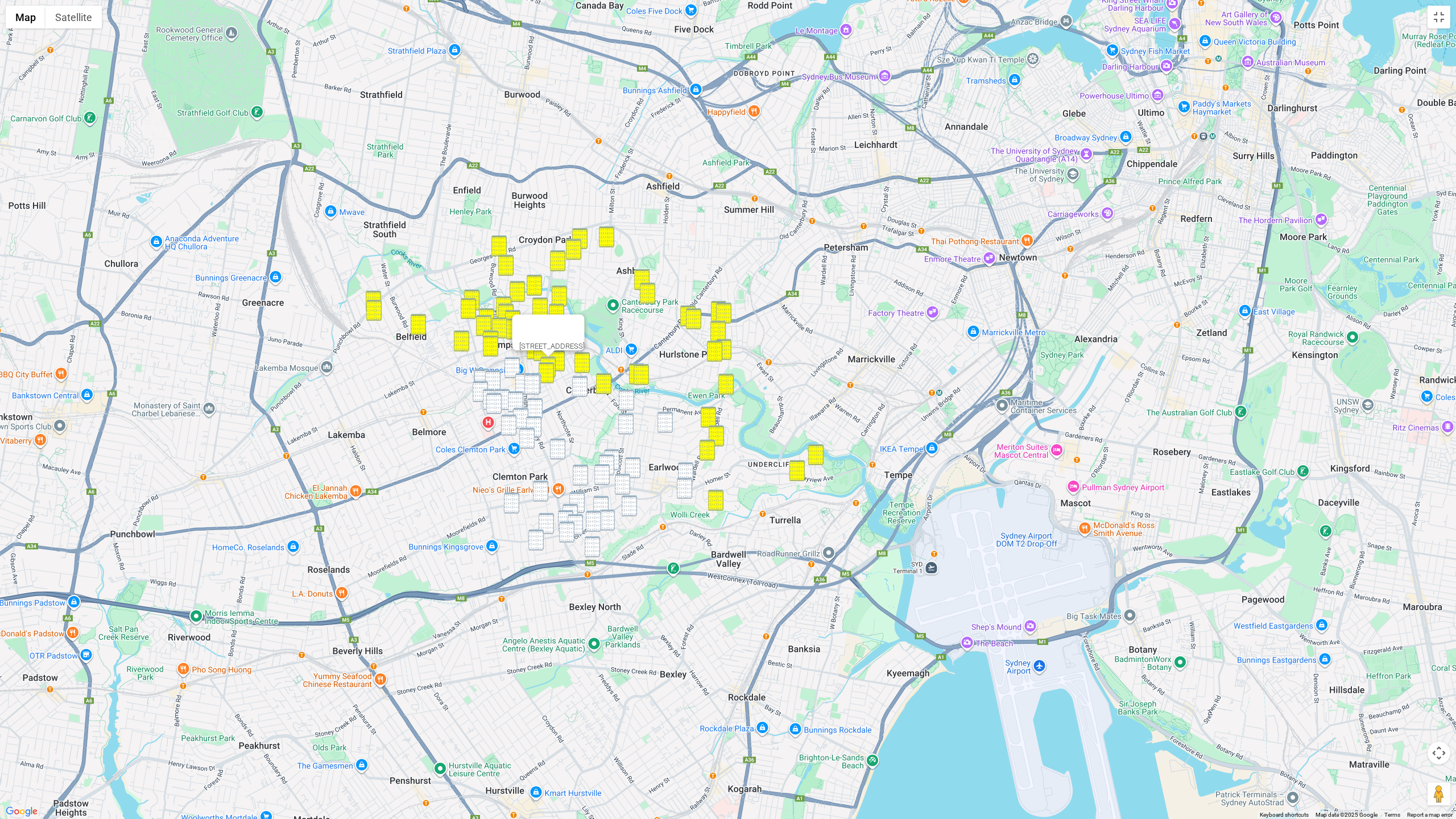
click at [579, 382] on img "338-342 Canterbury Road, CANTERBURY NSW 2193" at bounding box center [580, 387] width 15 height 21
click at [482, 376] on img "34 Loftus Street, CAMPSIE NSW 2194" at bounding box center [482, 380] width 15 height 21
click at [490, 377] on img "115 Evaline Street, CAMPSIE NSW 2194" at bounding box center [493, 381] width 15 height 21
click at [510, 374] on img "30 Amy Street, CAMPSIE NSW 2194" at bounding box center [512, 368] width 15 height 21
click at [521, 380] on img "1/314-318 Beamish Street, CAMPSIE NSW 2194" at bounding box center [523, 384] width 15 height 21
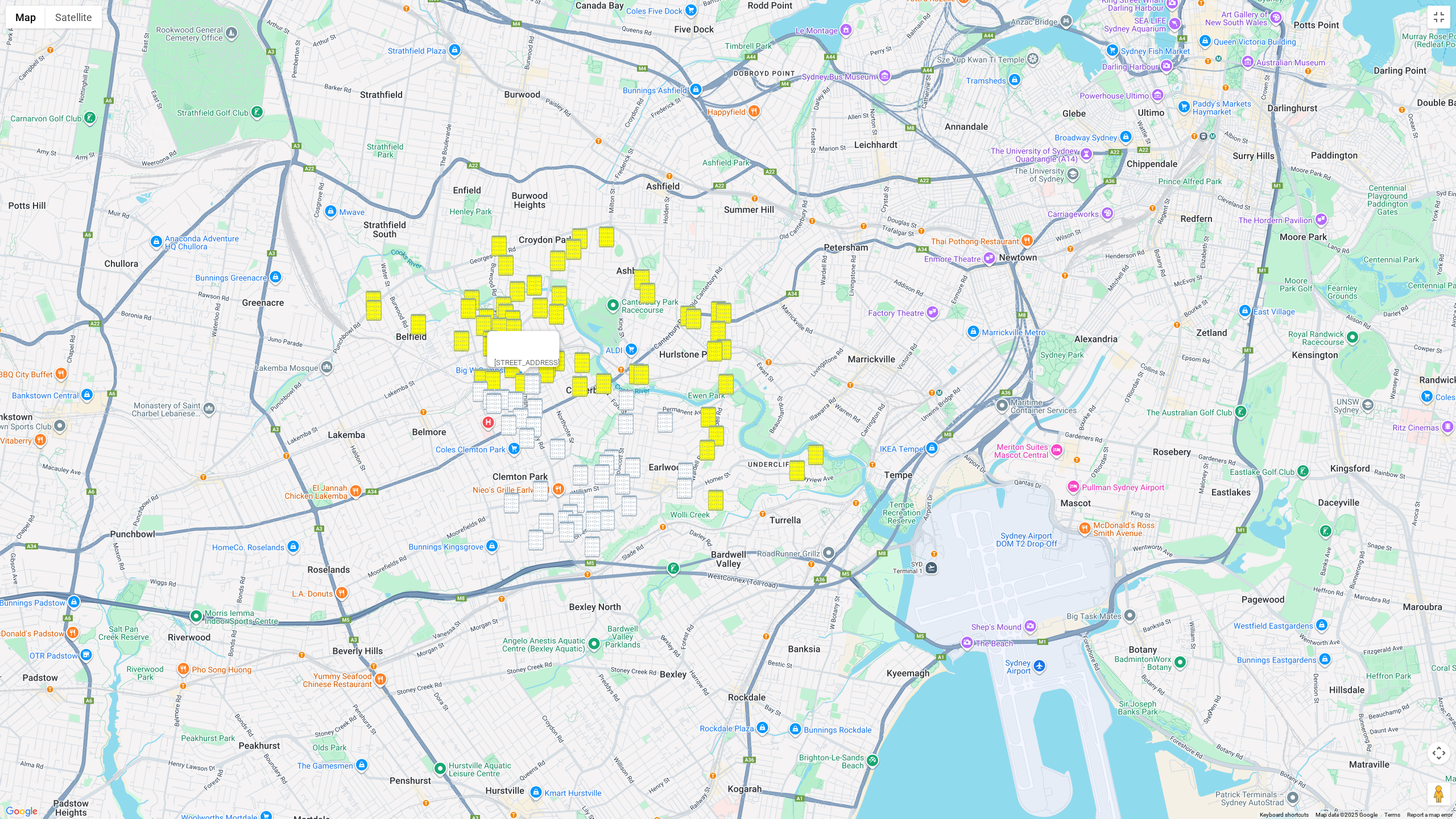
click at [533, 380] on img "29 Unara Street, CAMPSIE NSW 2194" at bounding box center [532, 385] width 15 height 21
click at [485, 389] on img "49 McKern Street, CAMPSIE NSW 2194" at bounding box center [490, 399] width 15 height 21
click at [503, 392] on img "28 McKern Street, CAMPSIE NSW 2194" at bounding box center [502, 399] width 15 height 21
click at [495, 397] on img "48 McKern Street, CAMPSIE NSW 2194" at bounding box center [494, 404] width 15 height 21
click at [479, 394] on img "1 Thorncraft Parade, CAMPSIE NSW 2194" at bounding box center [481, 392] width 15 height 21
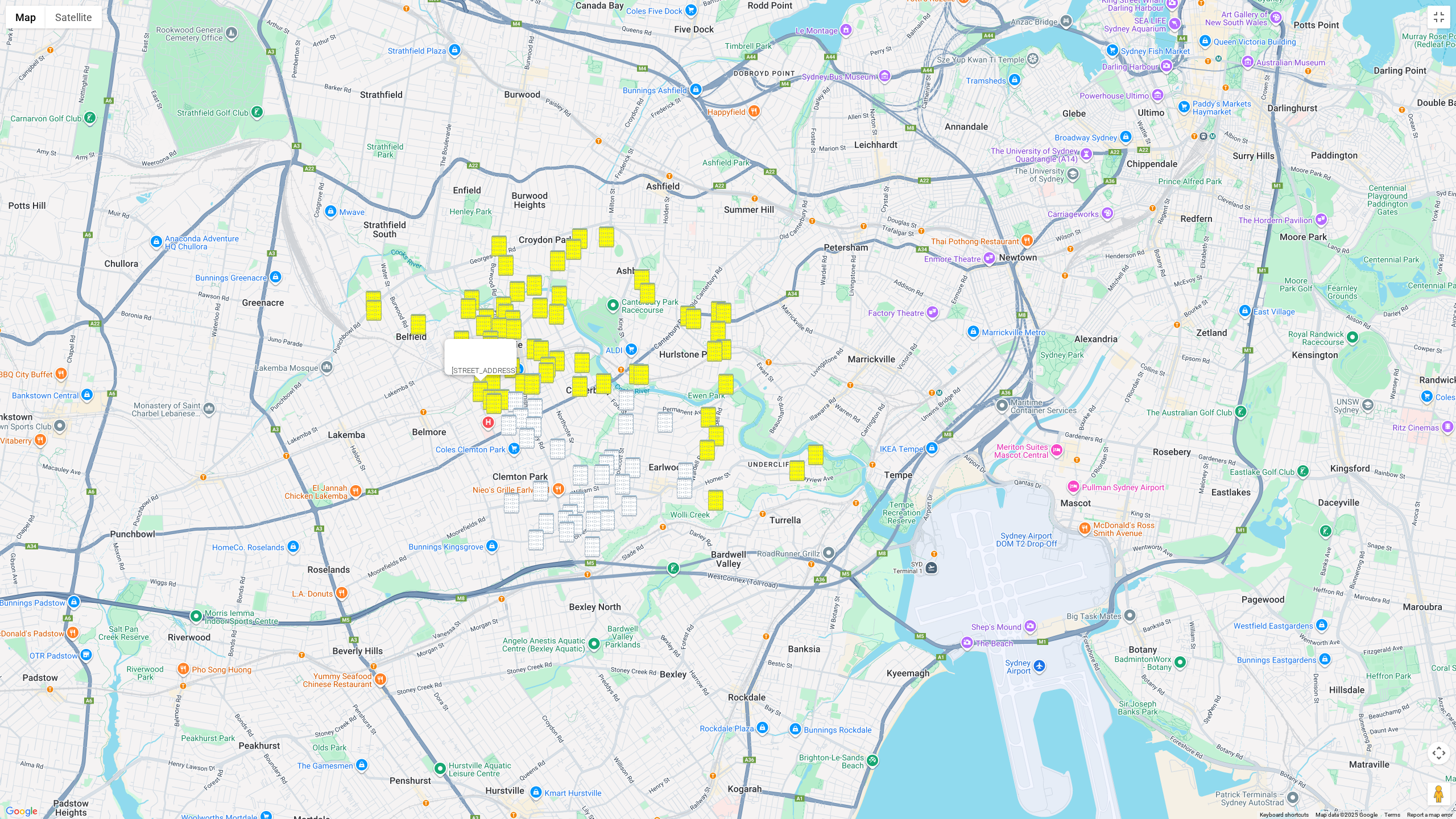
click at [513, 395] on img "37-39 Marlowe Street, CAMPSIE NSW 2194" at bounding box center [516, 402] width 15 height 21
click at [538, 402] on img "420 Canterbury Road, CAMPSIE NSW 2194" at bounding box center [535, 408] width 15 height 21
click at [533, 421] on img "29 Bexley Road, CAMPSIE NSW 2194" at bounding box center [534, 427] width 15 height 21
click at [521, 416] on img "7 Vicliffe Avenue, CAMPSIE NSW 2194" at bounding box center [521, 418] width 15 height 21
click at [512, 422] on img "3 Wade Street, CAMPSIE NSW 2194" at bounding box center [509, 425] width 15 height 21
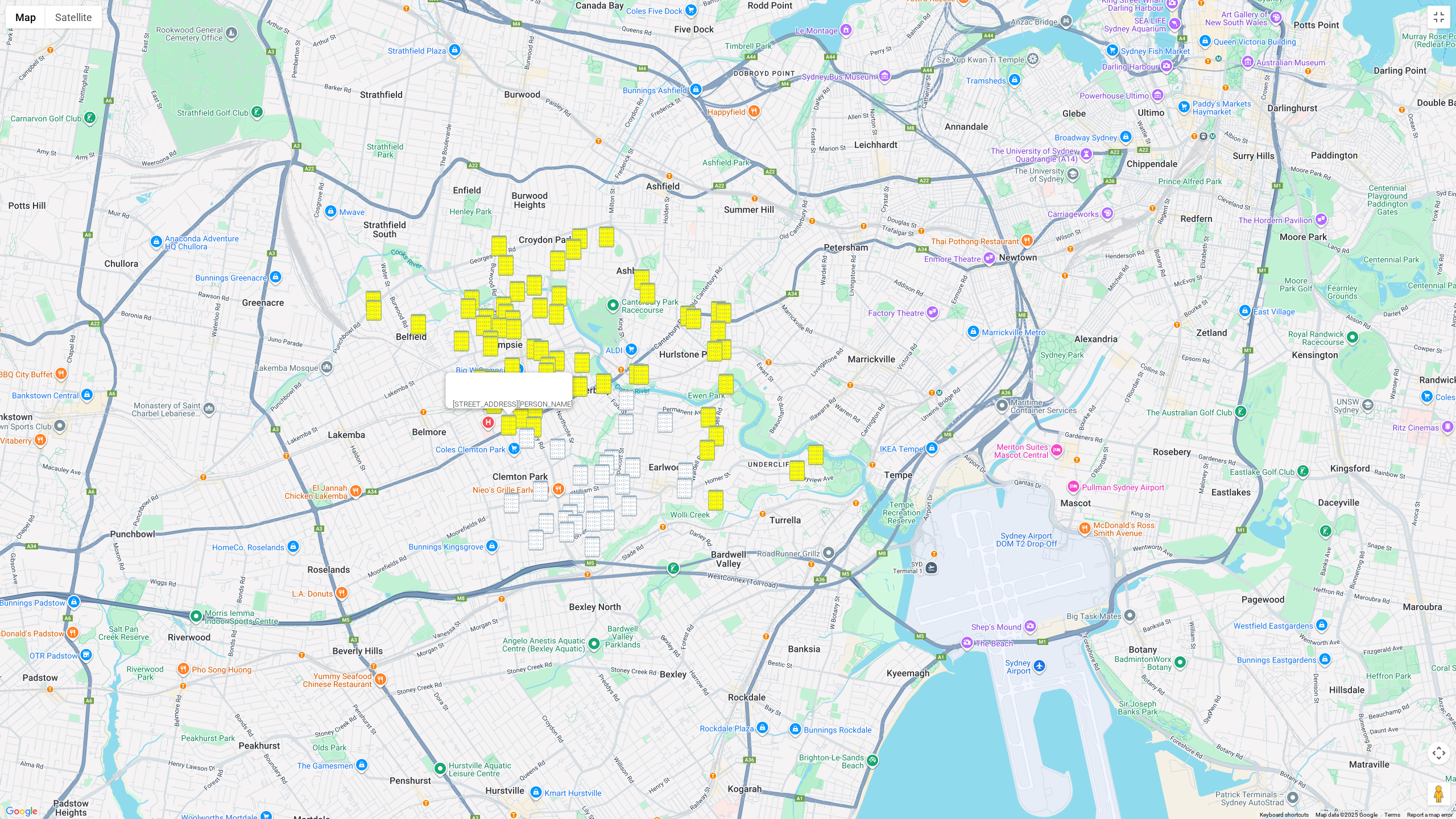
click at [524, 437] on img "60 Viking Street, CAMPSIE NSW 2194" at bounding box center [527, 439] width 15 height 21
click at [629, 399] on img "1/3 Woolcott Street, EARLWOOD NSW 2206" at bounding box center [627, 400] width 15 height 21
click at [627, 426] on img "64 Woolcott Street, EARLWOOD NSW 2206" at bounding box center [626, 424] width 15 height 21
click at [666, 414] on img "55 Flers Avenue, EARLWOOD NSW 2206" at bounding box center [665, 422] width 15 height 21
click at [630, 423] on img "64 Woolcott Street, EARLWOOD NSW 2206" at bounding box center [626, 424] width 15 height 21
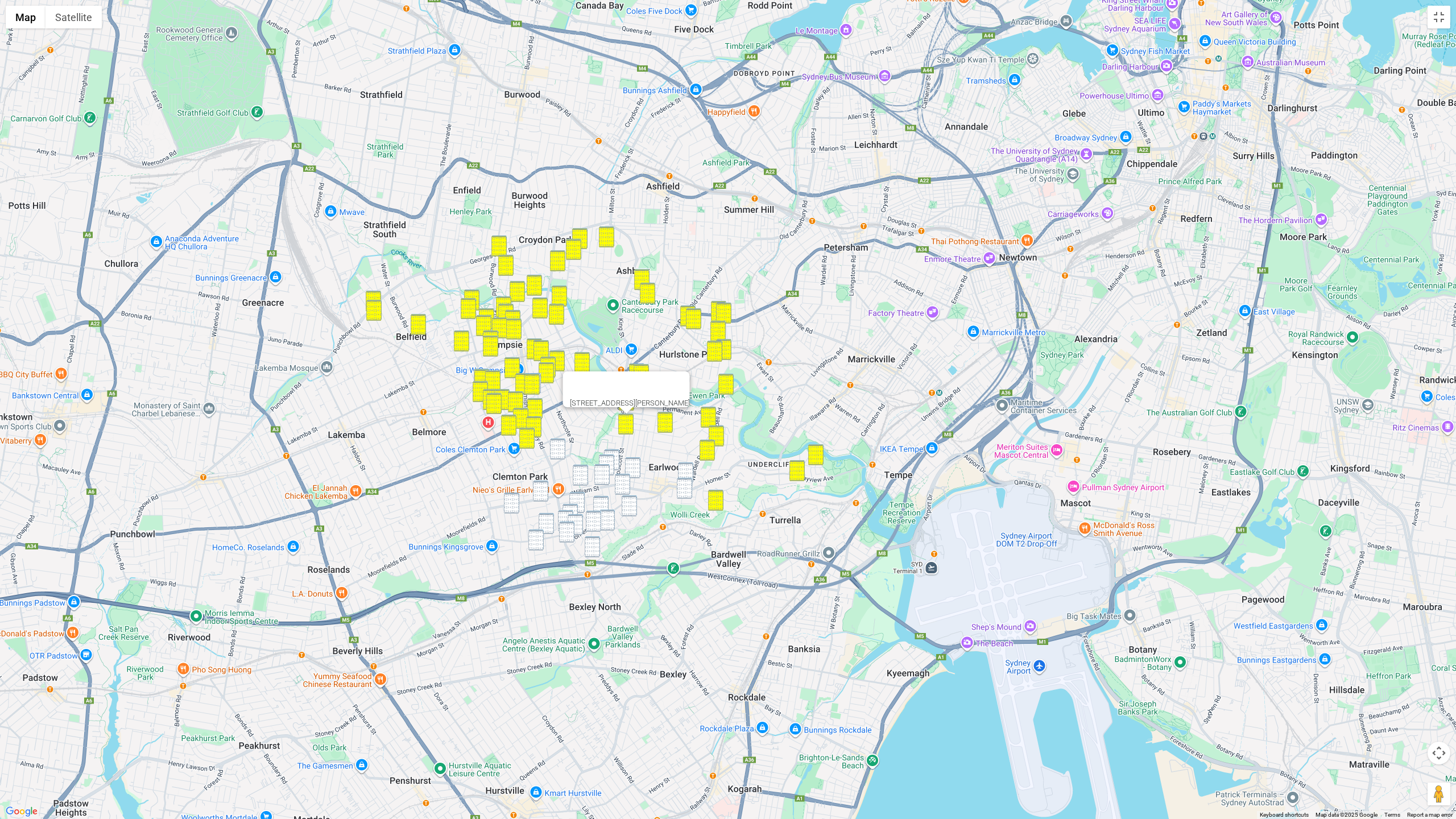
click at [686, 470] on img "38 Collingwood Avenue, EARLWOOD NSW 2206" at bounding box center [686, 473] width 15 height 21
click at [684, 486] on img "12 View Street, EARLWOOD NSW 2206" at bounding box center [685, 488] width 15 height 21
click at [565, 449] on img "107 Northcote Street, EARLWOOD NSW 2206" at bounding box center [558, 449] width 15 height 21
click at [611, 452] on img "14 MacLeay Place, EARLWOOD NSW 2206" at bounding box center [612, 460] width 15 height 21
click at [610, 461] on img "22 Francis Street, EARLWOOD NSW 2206" at bounding box center [607, 465] width 15 height 21
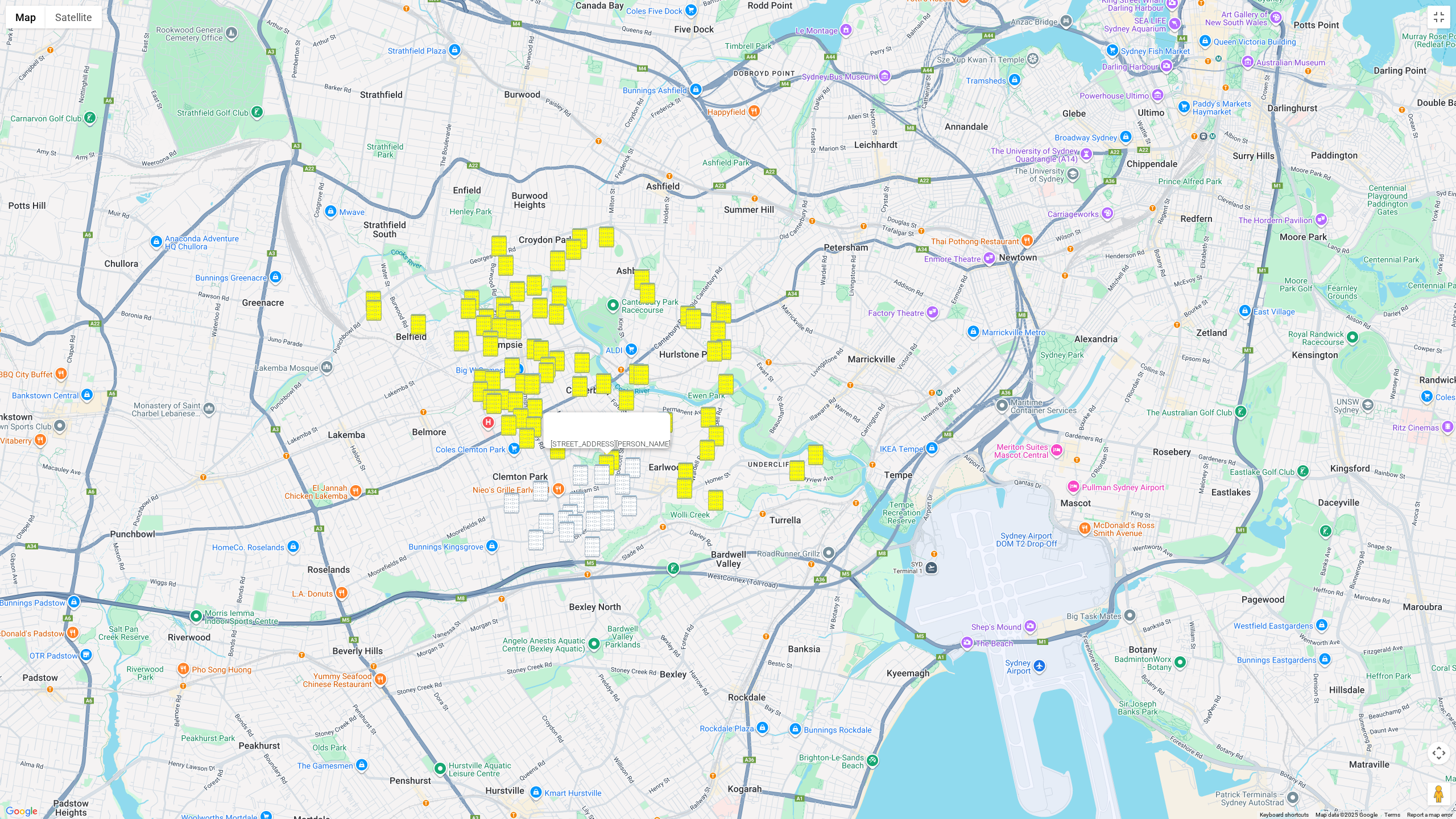
click at [629, 464] on img "8 Doris Avenue, EARLWOOD NSW 2206" at bounding box center [633, 468] width 15 height 21
click at [617, 479] on img "11 Schofield Avenue, EARLWOOD NSW 2206" at bounding box center [622, 484] width 15 height 21
click at [606, 477] on img "143 William Street, EARLWOOD NSW 2206" at bounding box center [602, 474] width 15 height 21
click at [574, 478] on img "8 Baringa Road, EARLWOOD NSW 2206" at bounding box center [580, 475] width 15 height 21
click at [623, 483] on img "11 Schofield Avenue, EARLWOOD NSW 2206" at bounding box center [622, 484] width 15 height 21
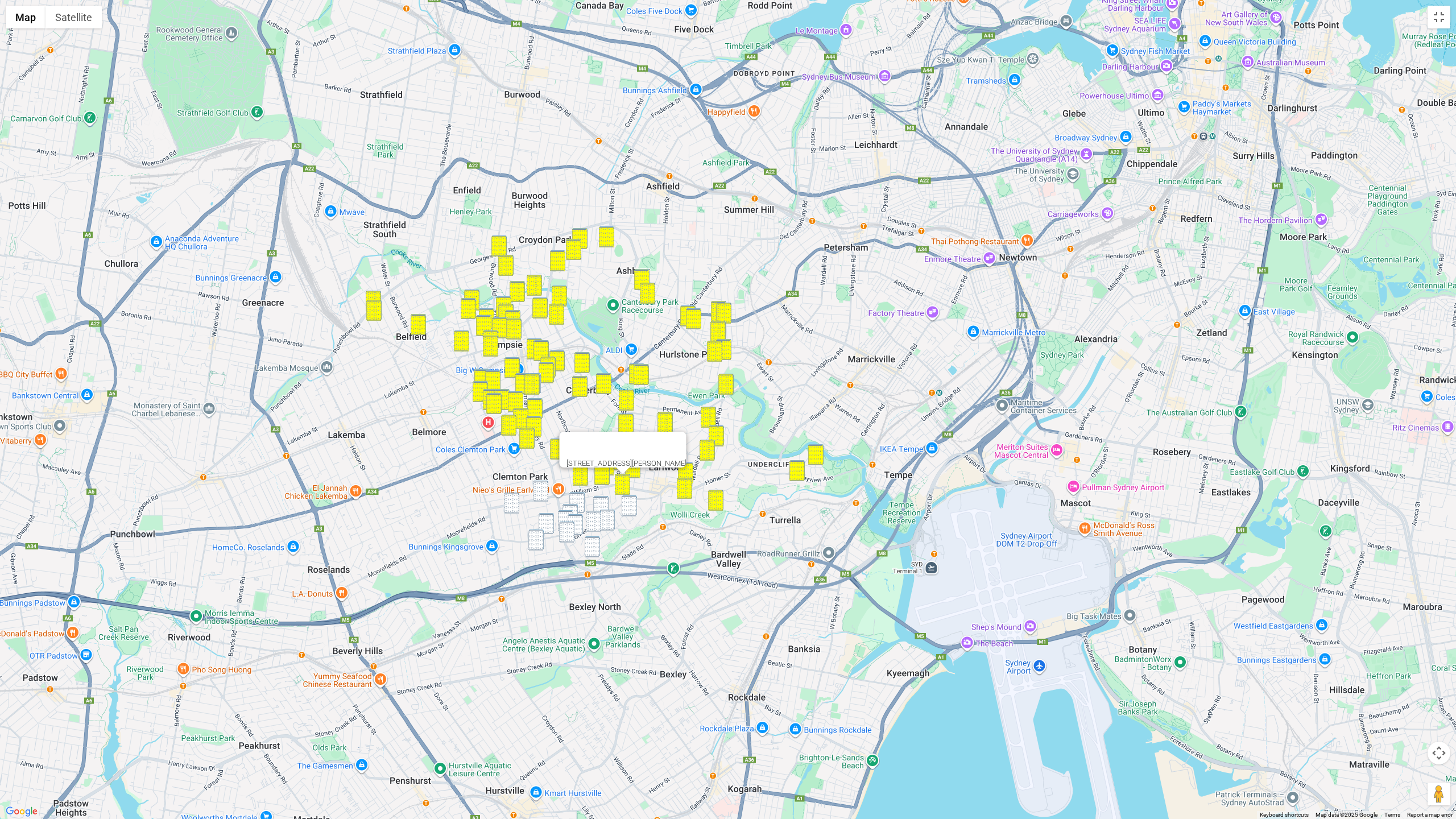
click at [626, 503] on img "1 Bardwell Crescent, EARLWOOD NSW 2206" at bounding box center [629, 506] width 15 height 21
click at [542, 491] on img "244 William Street, KINGSGROVE NSW 2208" at bounding box center [541, 491] width 15 height 21
click at [509, 505] on img "44 Marcella Street, KINGSGROVE NSW 2208" at bounding box center [512, 503] width 15 height 21
click at [578, 498] on img "34 Malley Avenue, EARLWOOD NSW 2206" at bounding box center [577, 502] width 15 height 21
click at [518, 504] on img "44 Marcella Street, KINGSGROVE NSW 2208" at bounding box center [512, 503] width 15 height 21
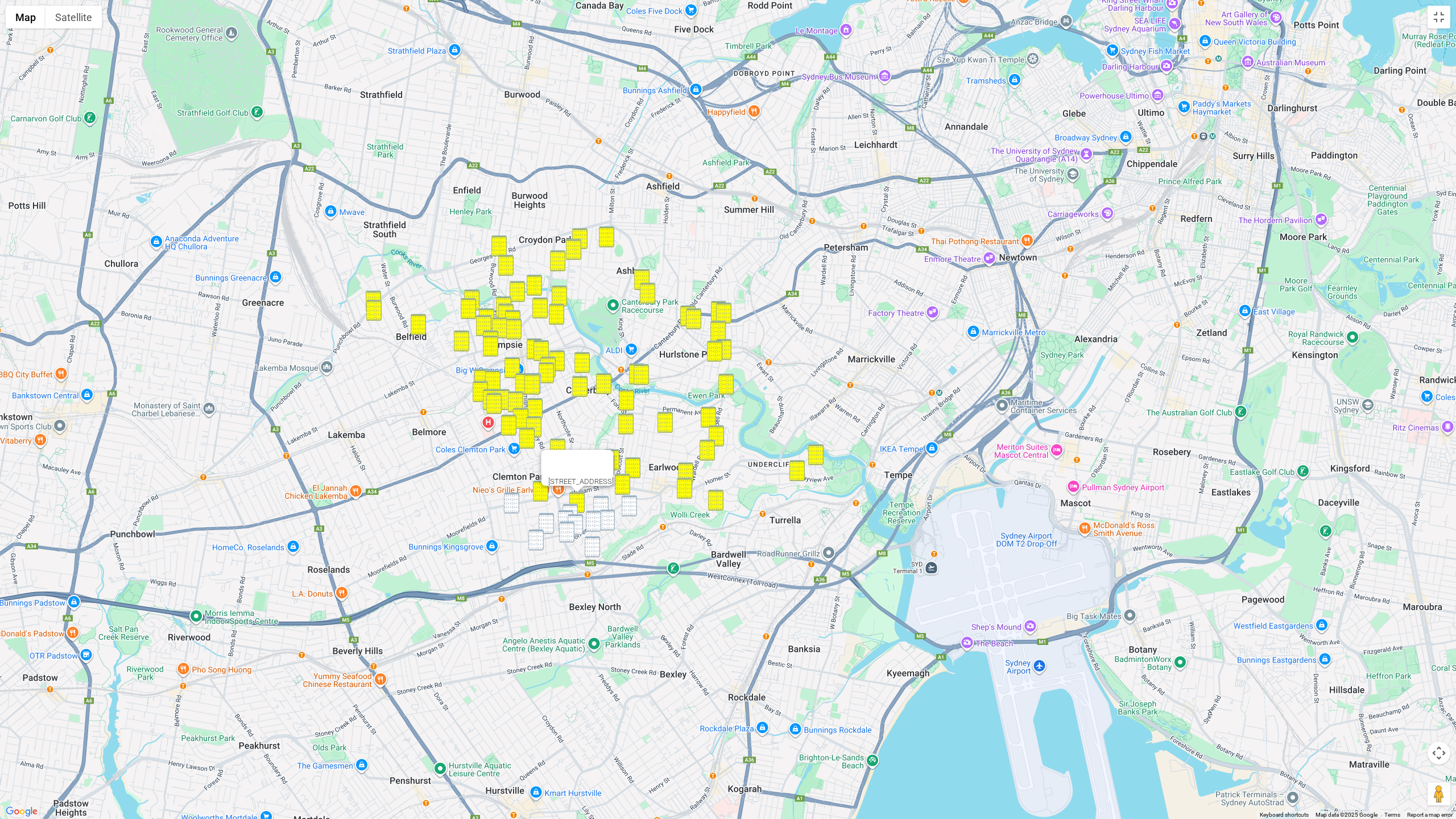
click at [514, 507] on img "44 Marcella Street, KINGSGROVE NSW 2208" at bounding box center [512, 503] width 15 height 21
click at [535, 536] on img "8 Lundy Avenue, KINGSGROVE NSW 2208" at bounding box center [536, 540] width 15 height 21
click at [624, 500] on img "1 Bardwell Crescent, EARLWOOD NSW 2206" at bounding box center [629, 506] width 15 height 21
click at [598, 503] on img "503 Homer Street, EARLWOOD NSW 2206" at bounding box center [601, 507] width 15 height 21
click at [605, 513] on img "24 Shaw Avenue, EARLWOOD NSW 2206" at bounding box center [607, 520] width 15 height 21
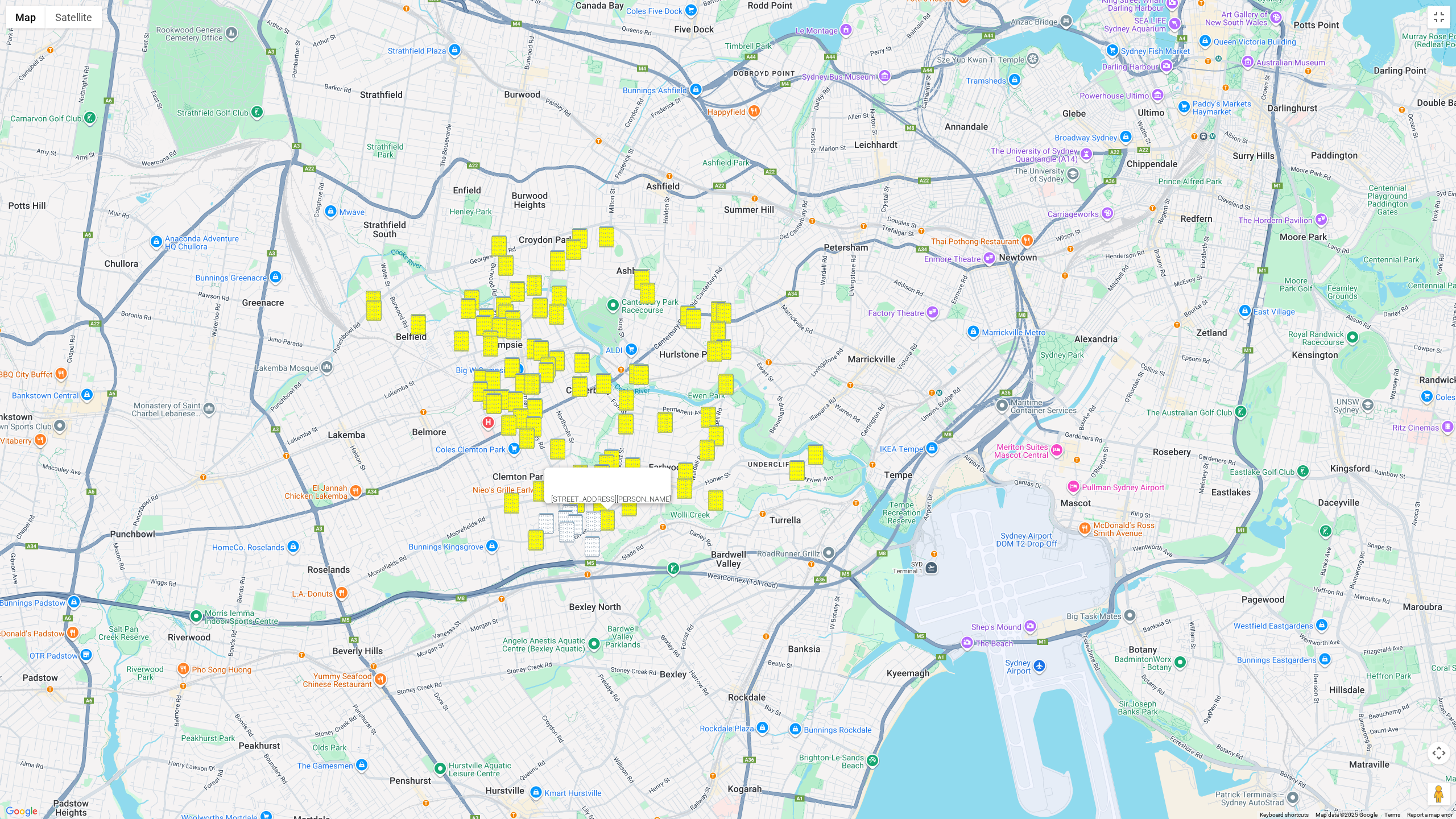
click at [594, 519] on img "12 Woodlawn Avenue, EARLWOOD NSW 2206" at bounding box center [594, 521] width 15 height 21
click at [569, 506] on img "7 Wyatt Avenue, EARLWOOD NSW 2206" at bounding box center [570, 514] width 15 height 21
click at [566, 514] on img "204 Bexley Road, EARLWOOD NSW 2206" at bounding box center [566, 521] width 15 height 21
click at [579, 522] on img "559 Homer Street, EARLWOOD NSW 2206" at bounding box center [575, 525] width 15 height 21
click at [568, 532] on img "224 Bexley Road, EARLWOOD NSW 2206" at bounding box center [567, 532] width 15 height 21
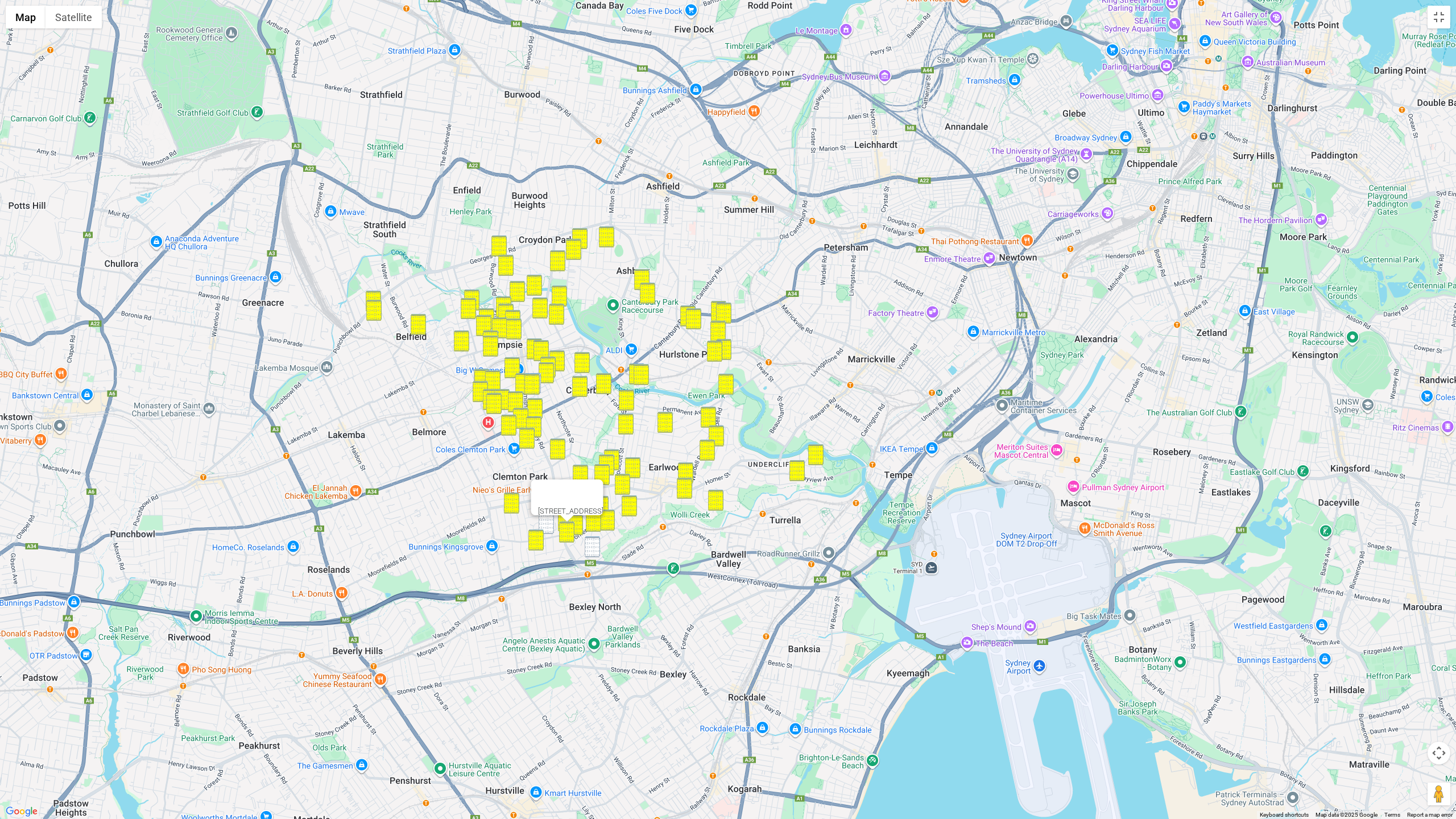
click at [548, 528] on img "3 Killara Avenue, KINGSGROVE NSW 2208" at bounding box center [547, 524] width 15 height 21
click at [586, 436] on div "3 Killara Avenue, KINGSGROVE NSW 2208" at bounding box center [728, 409] width 1456 height 819
click at [656, 458] on div "3 Killara Avenue, KINGSGROVE NSW 2208" at bounding box center [728, 409] width 1456 height 819
click at [583, 474] on button "Close" at bounding box center [569, 484] width 27 height 27
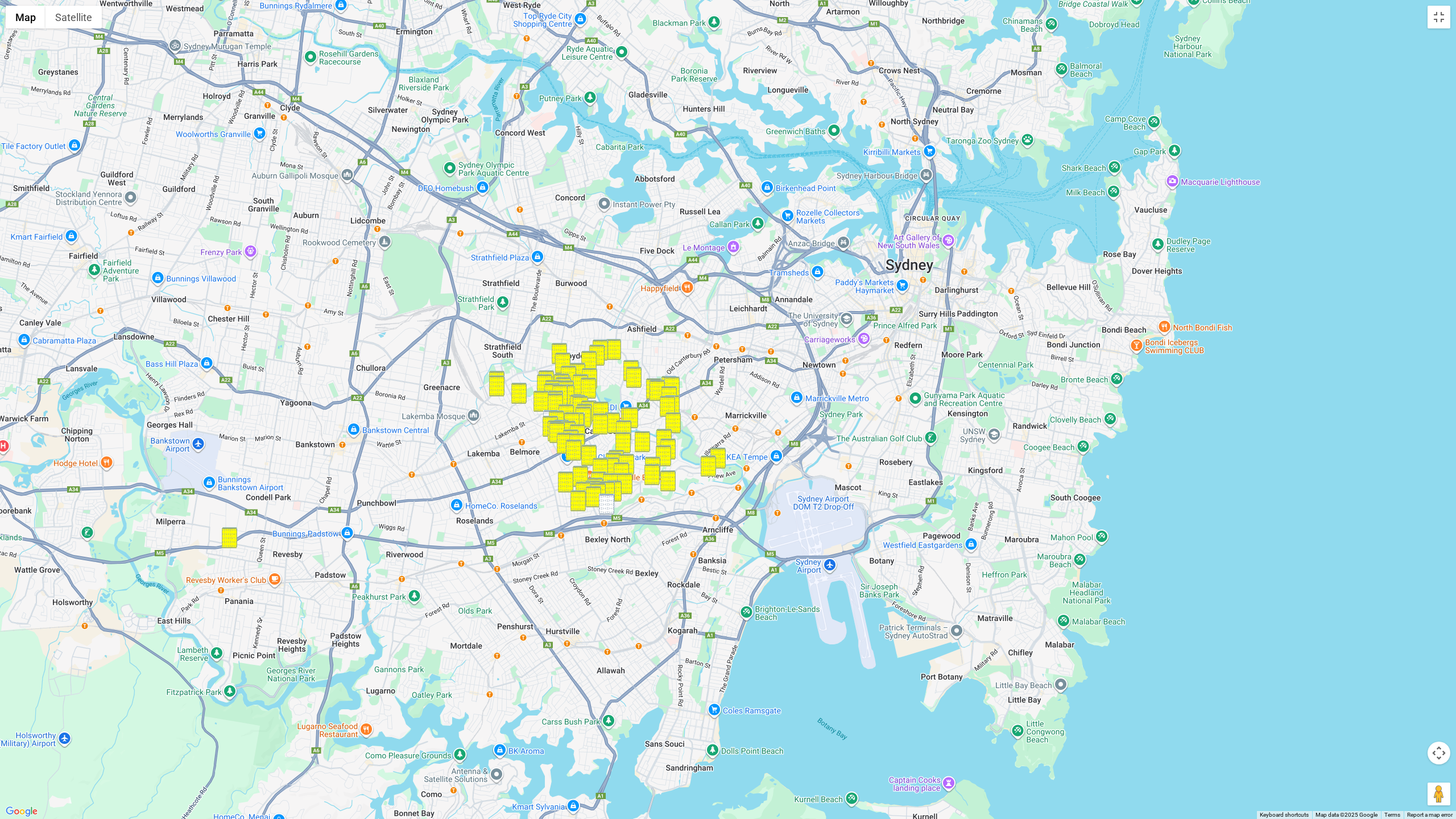
click at [608, 502] on img "42 Forrest Avenue, EARLWOOD NSW 2206" at bounding box center [607, 505] width 15 height 21
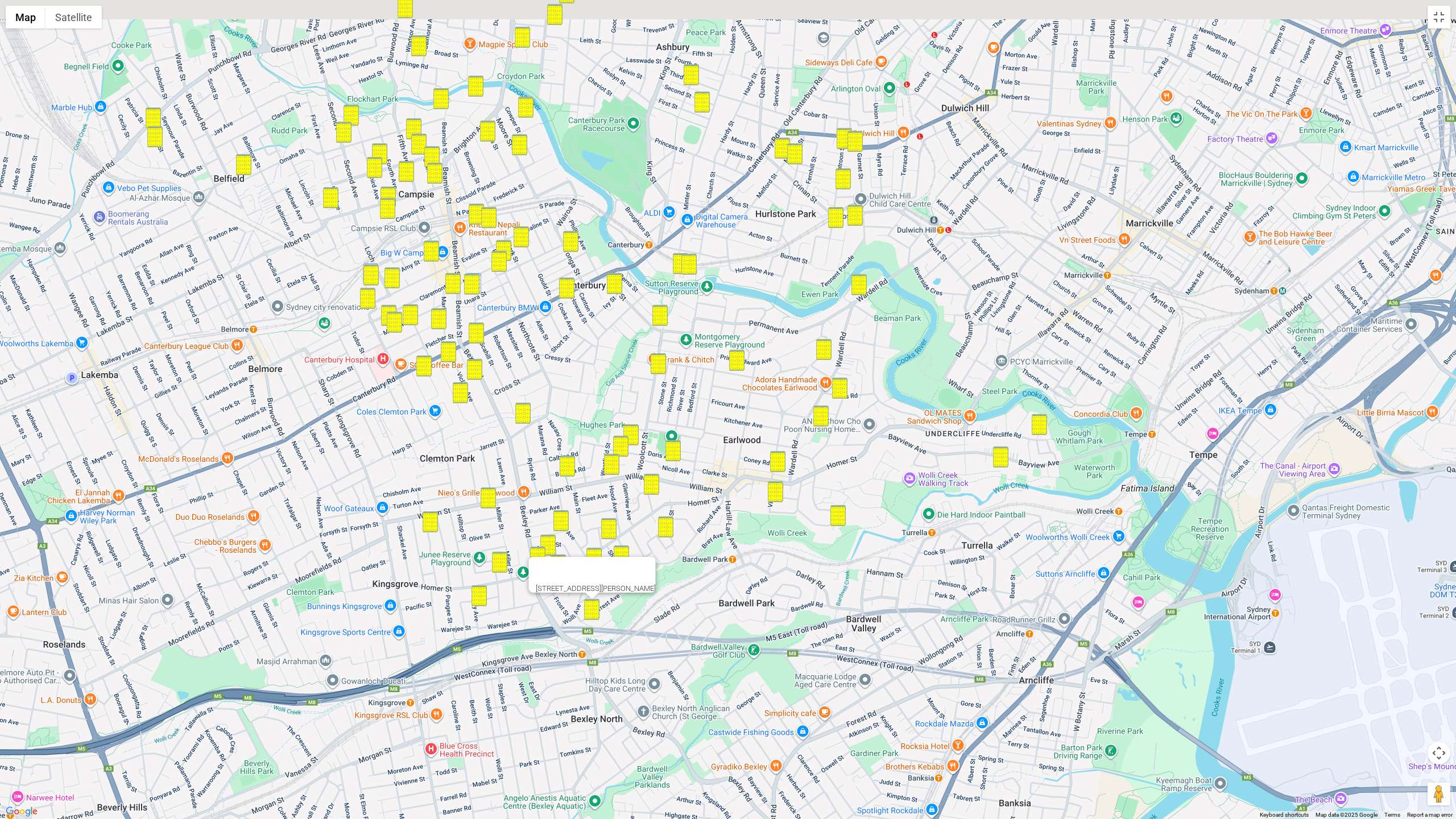
click at [743, 552] on div "42 Forrest Avenue, EARLWOOD NSW 2206" at bounding box center [728, 409] width 1456 height 819
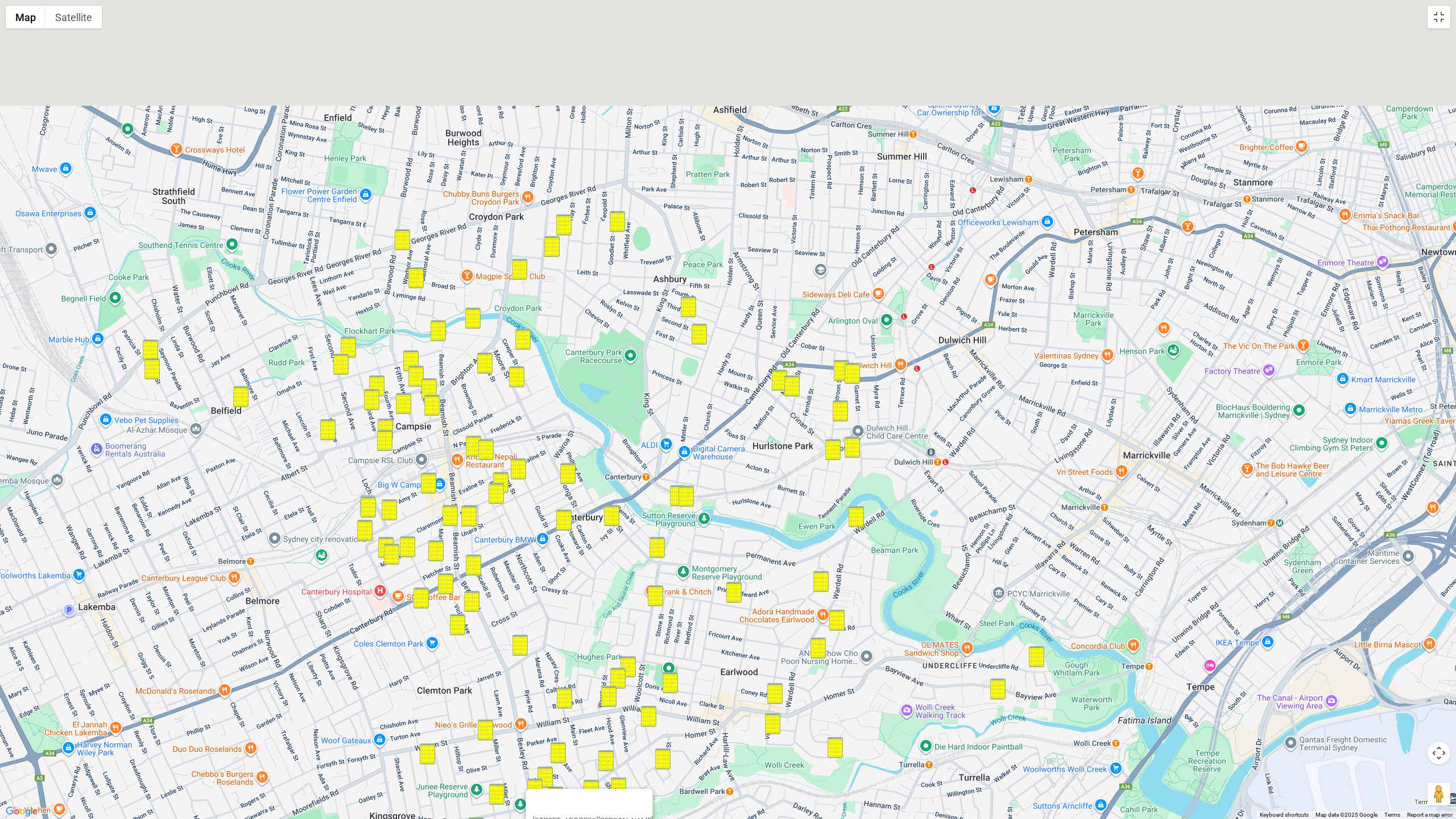
click at [589, 602] on div "42 Forrest Avenue, EARLWOOD NSW 2206" at bounding box center [728, 409] width 1456 height 819
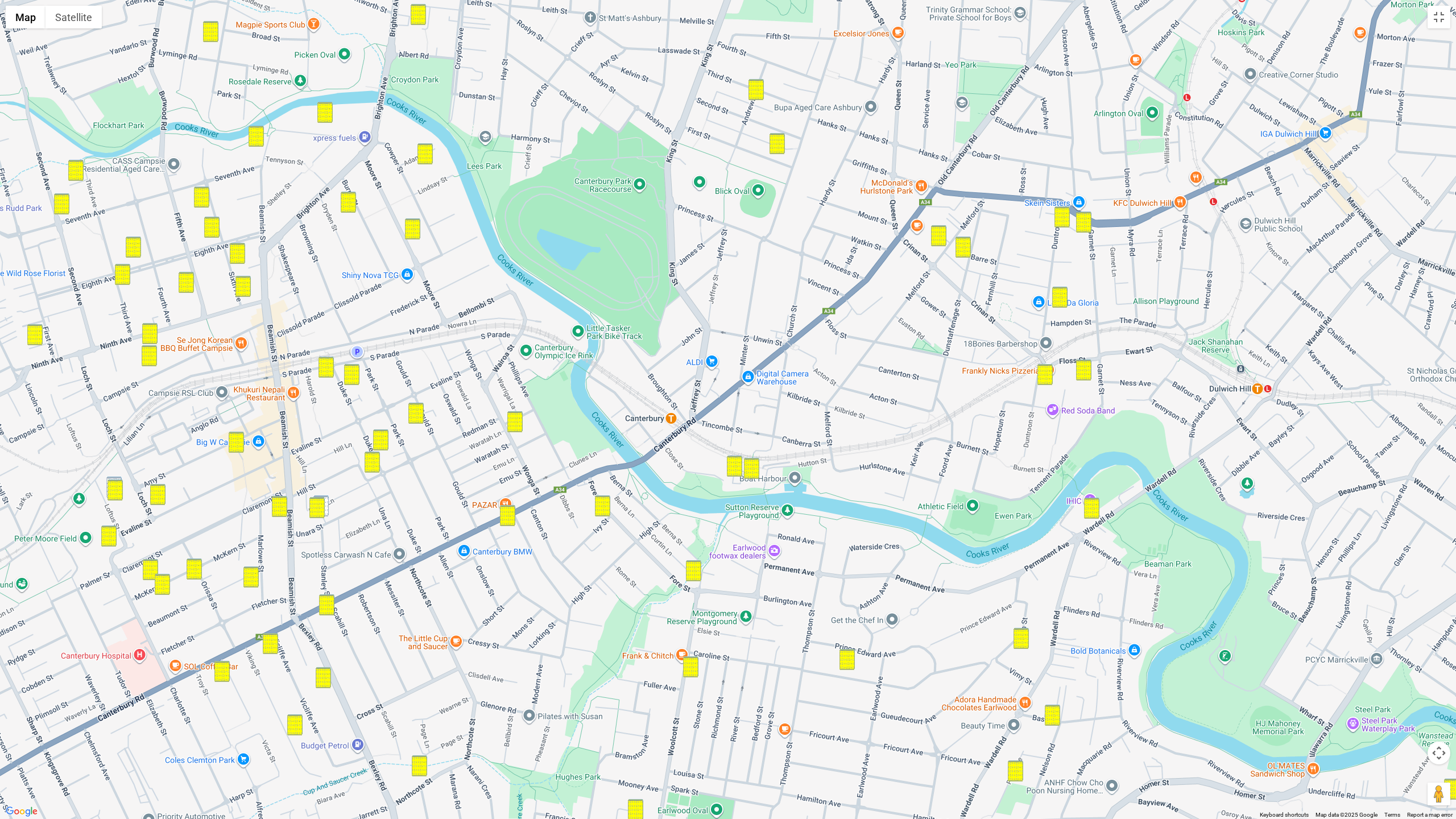
click at [327, 507] on img "27 Unara Street, CAMPSIE NSW 2194" at bounding box center [321, 506] width 15 height 21
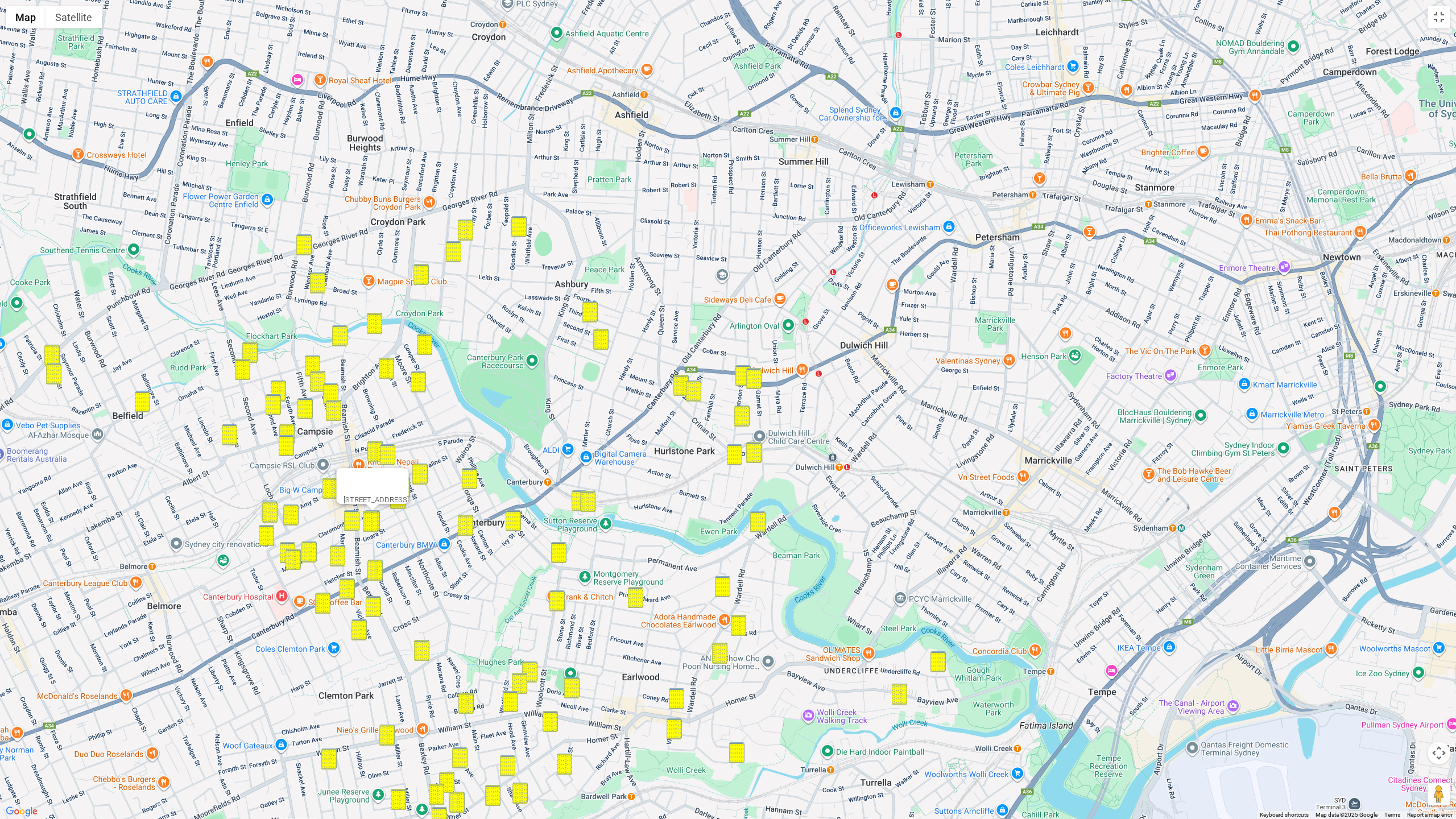
click at [380, 479] on div at bounding box center [363, 481] width 38 height 27
click at [382, 479] on div at bounding box center [363, 481] width 38 height 27
click at [409, 473] on button "Close" at bounding box center [395, 481] width 27 height 27
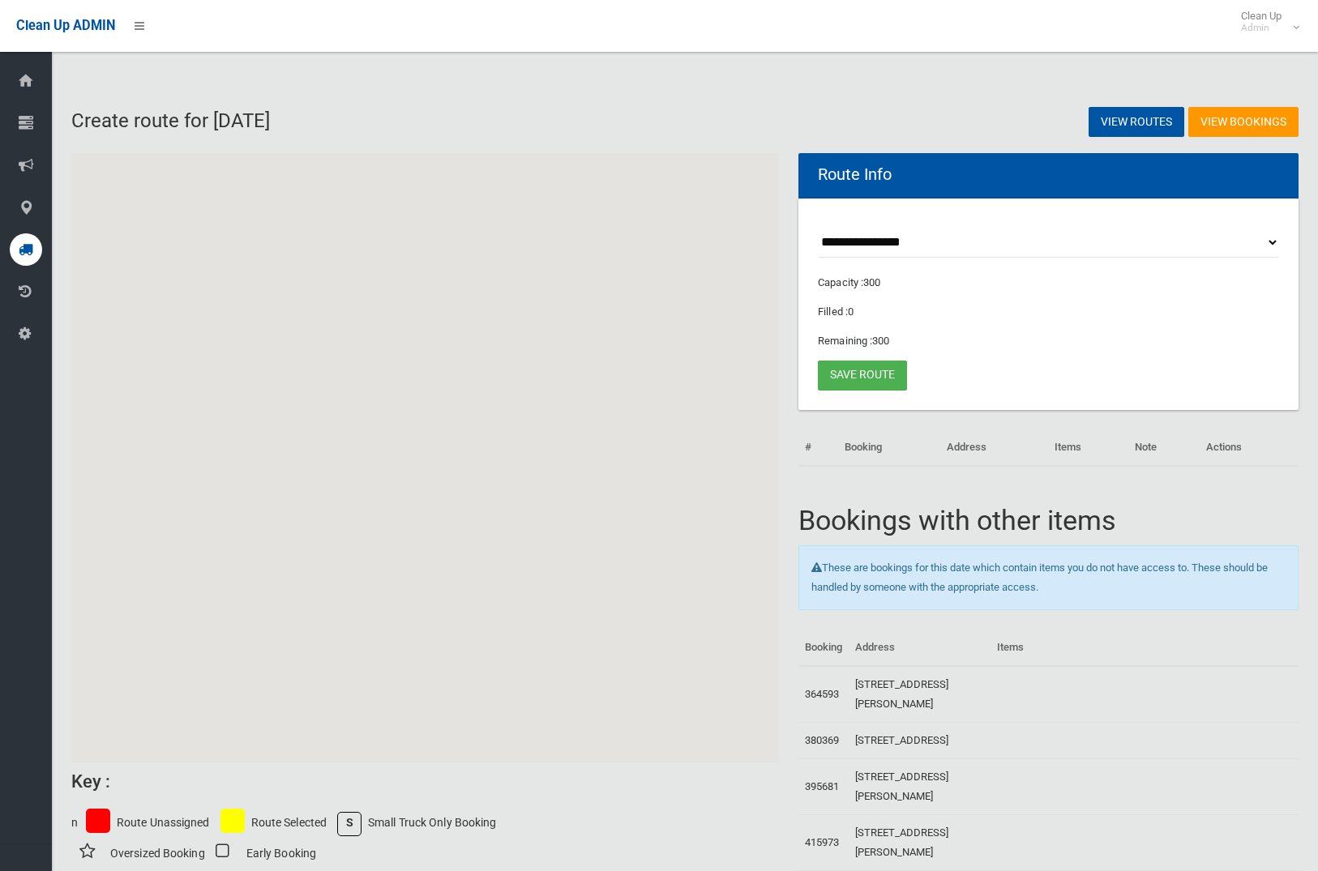
scroll to position [1, 0]
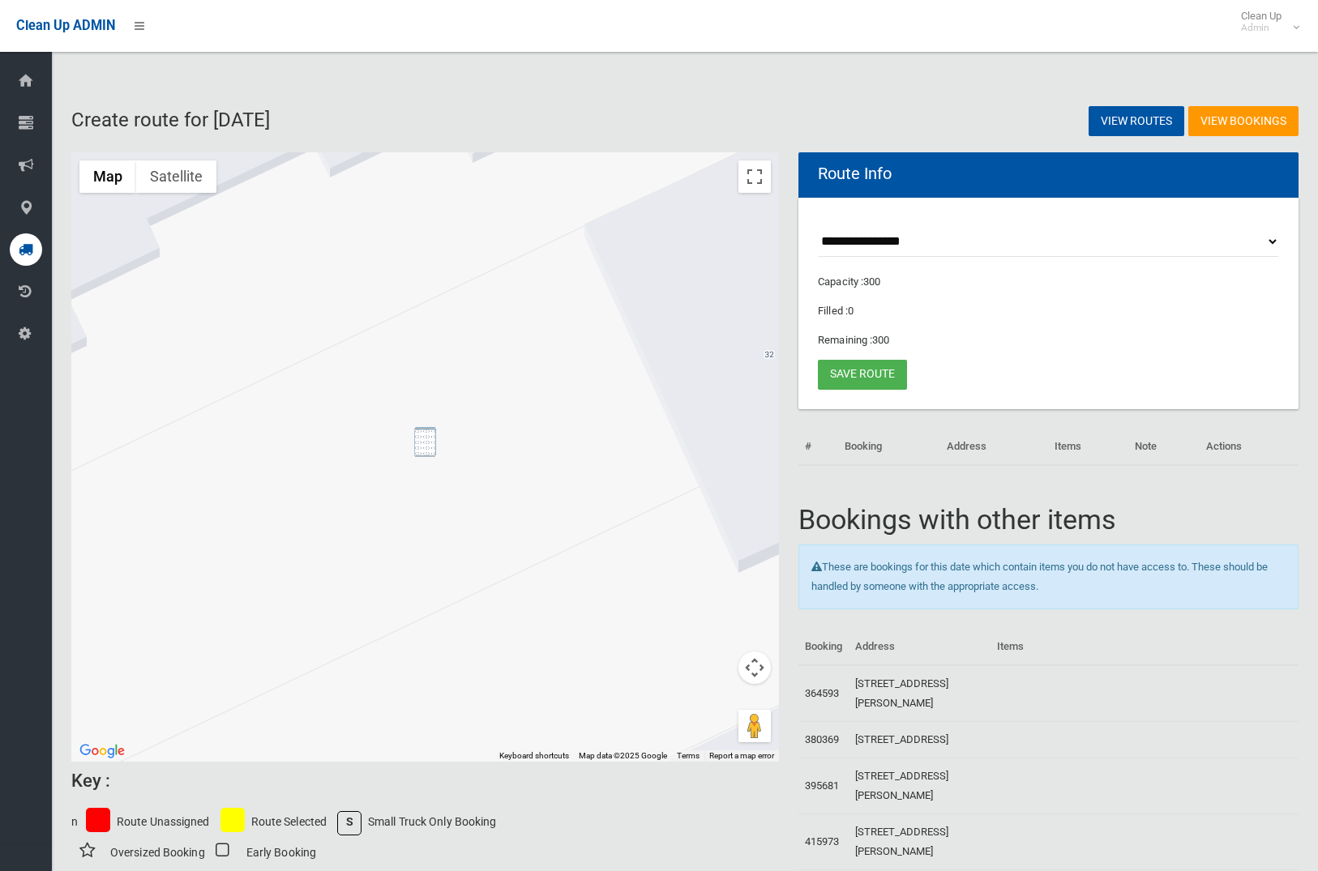
click at [430, 449] on img "32 Loftus Street, CAMPSIE NSW 2194" at bounding box center [425, 442] width 22 height 30
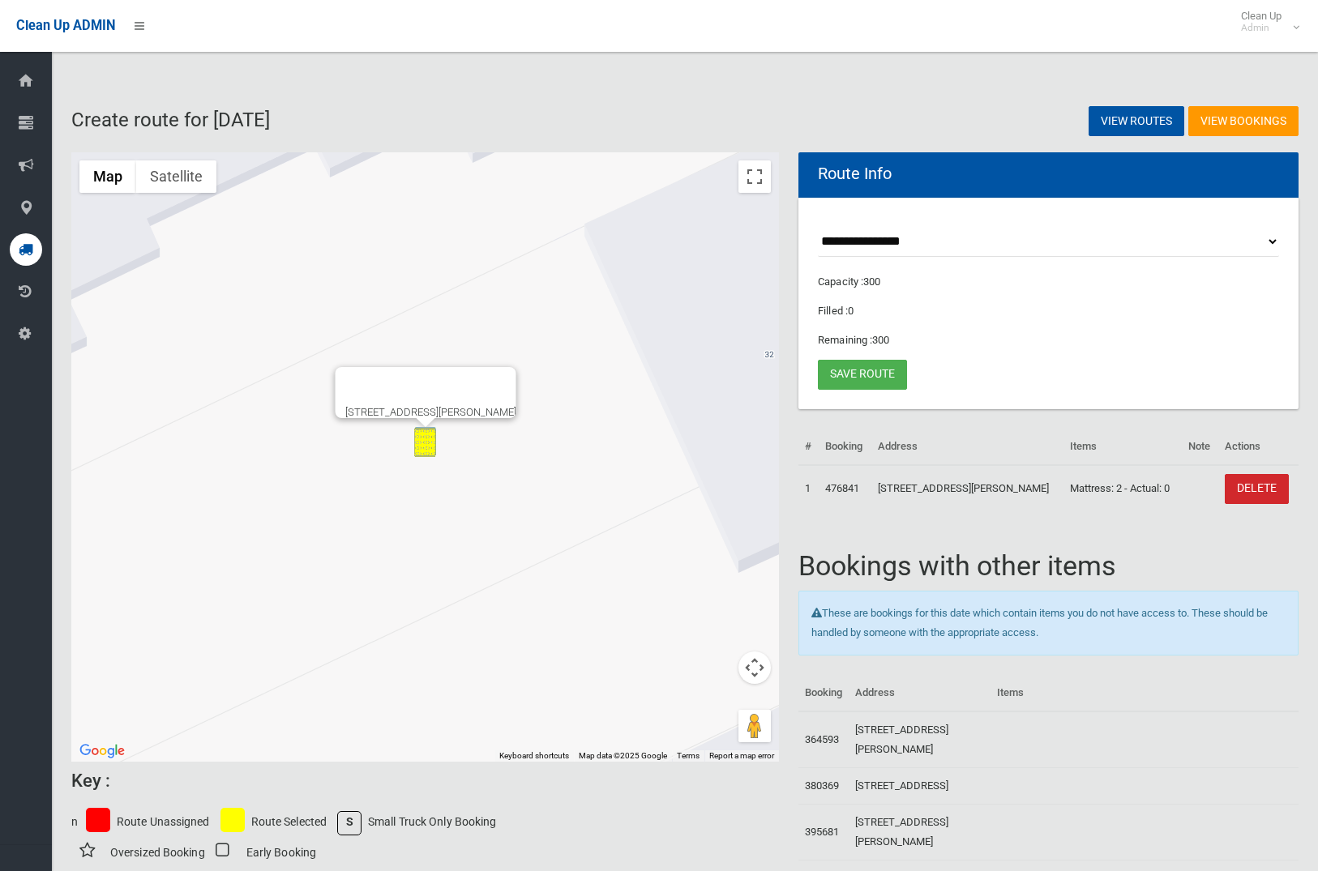
drag, startPoint x: 877, startPoint y: 374, endPoint x: 875, endPoint y: 399, distance: 24.4
click at [877, 374] on link "Save route" at bounding box center [862, 375] width 89 height 30
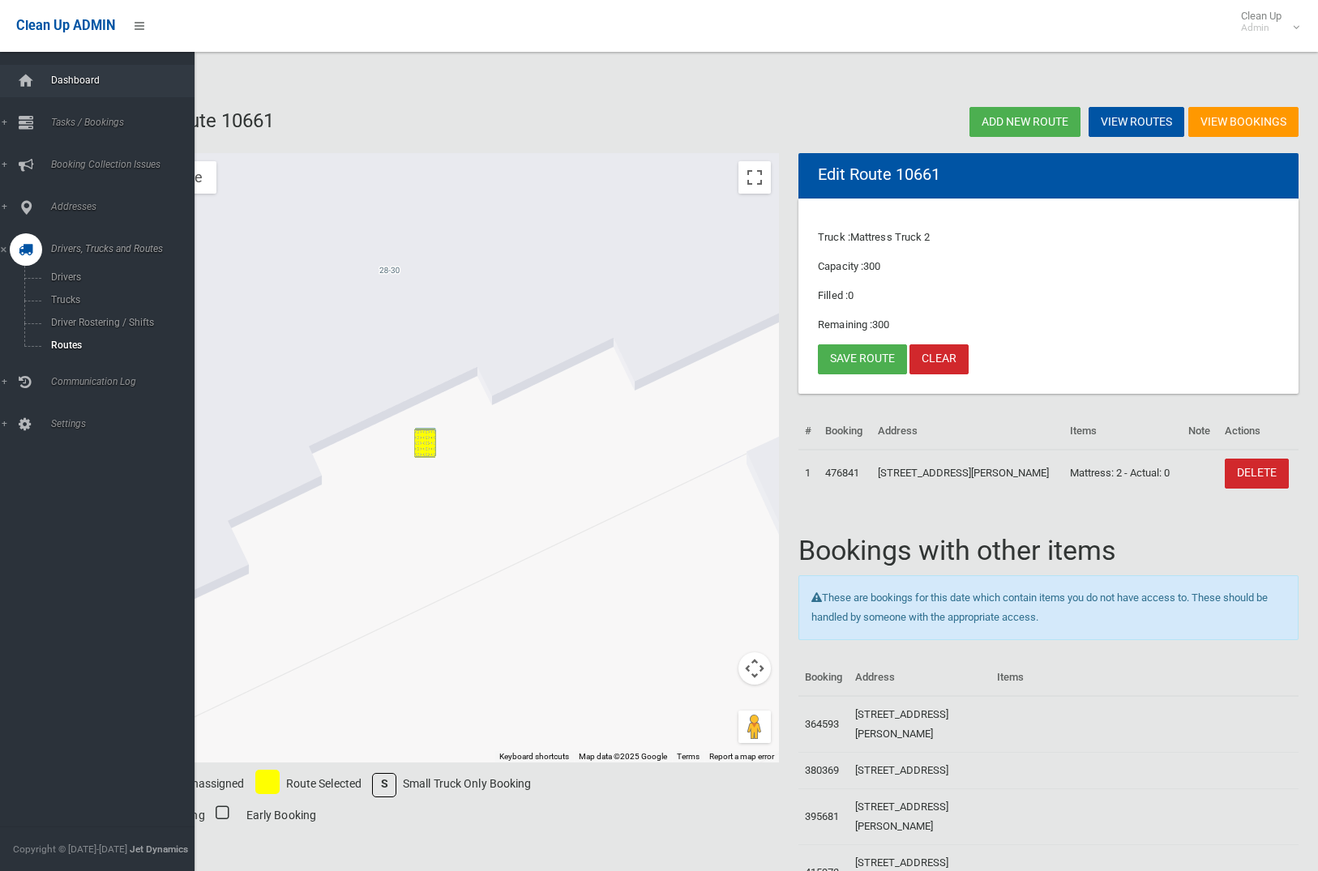
click at [77, 78] on span "Dashboard" at bounding box center [120, 80] width 148 height 11
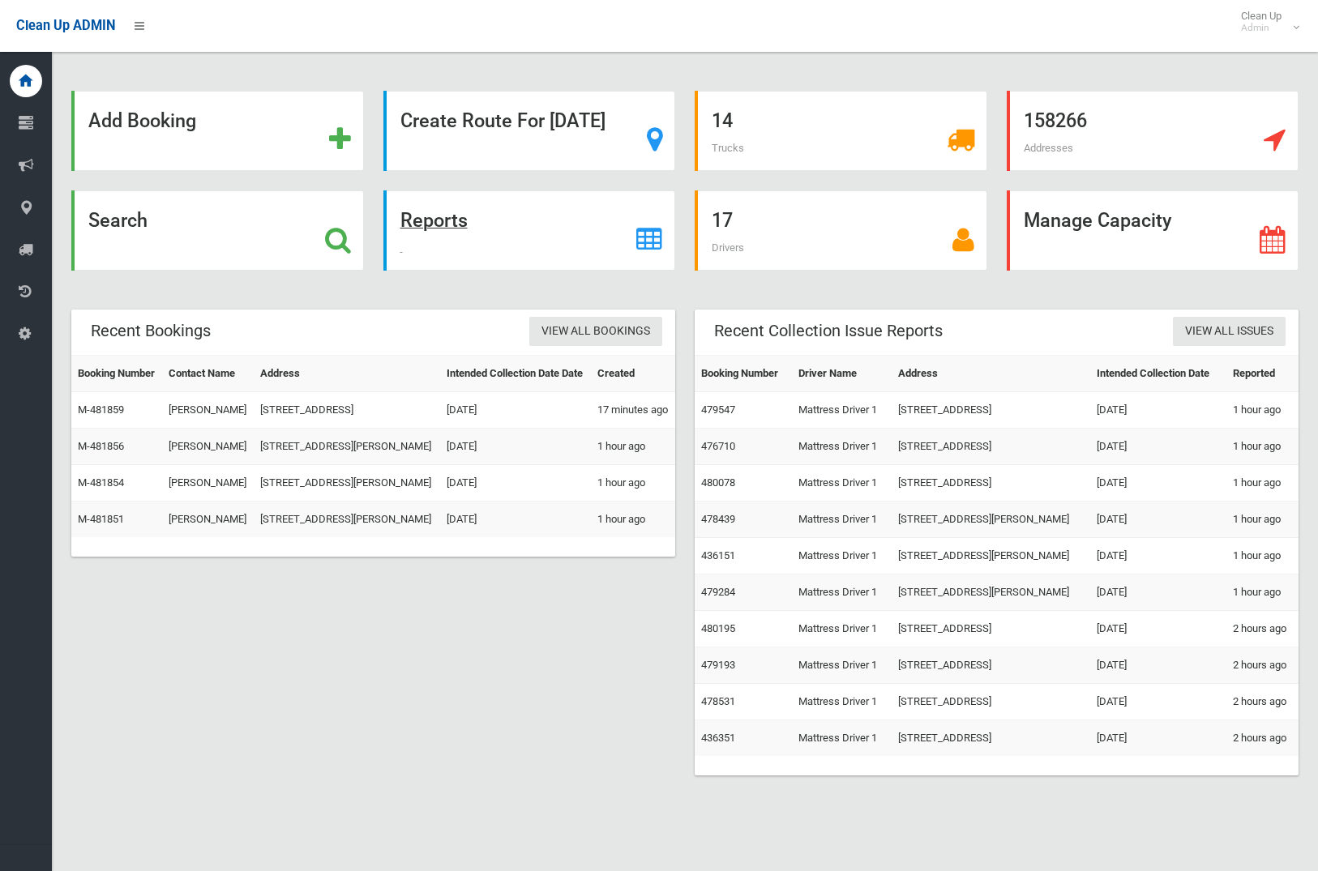
click at [459, 215] on strong "Reports" at bounding box center [433, 220] width 67 height 23
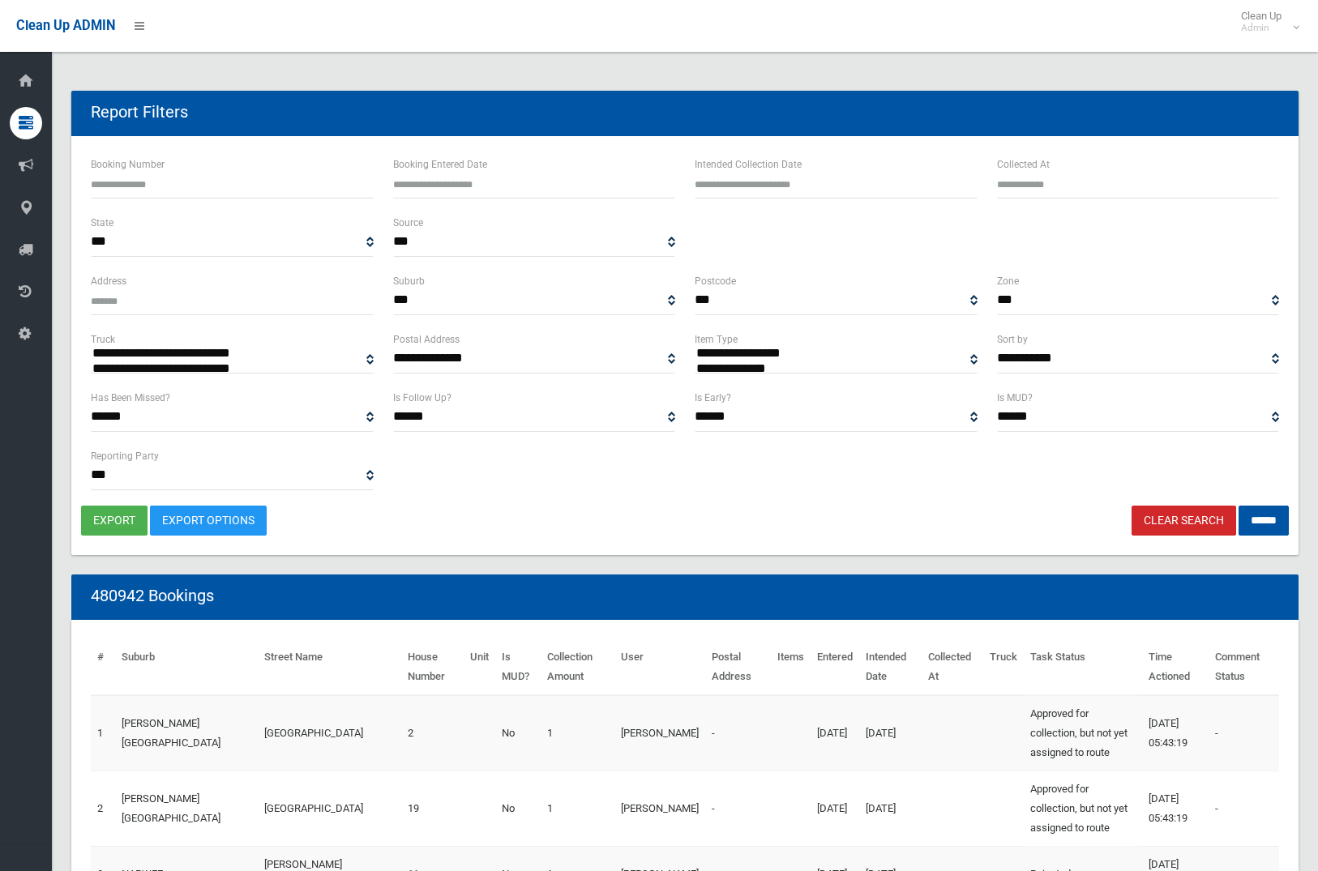
select select
click at [795, 172] on label "Intended Collection Date" at bounding box center [748, 165] width 107 height 18
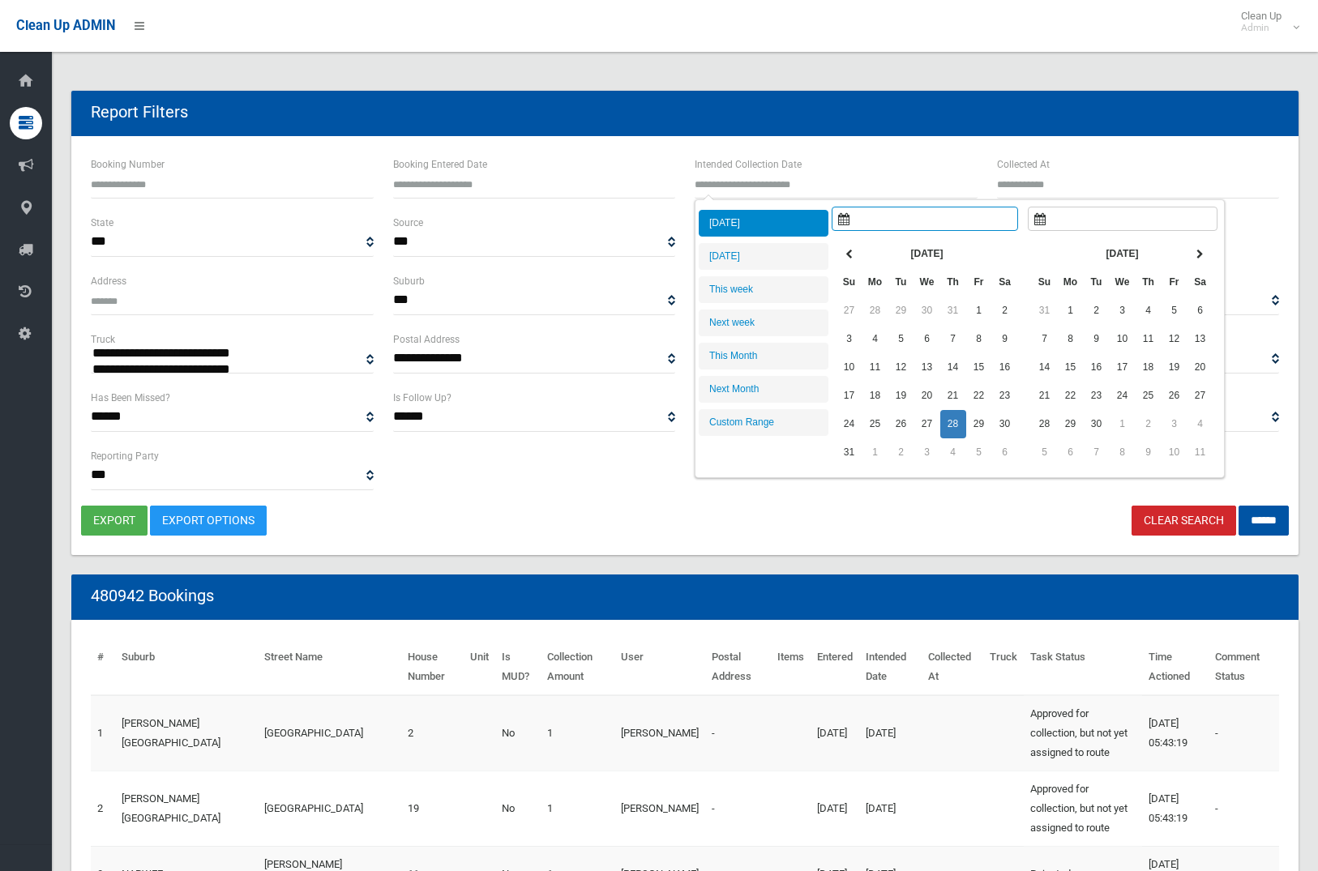
type input "**********"
click at [798, 190] on input "text" at bounding box center [836, 184] width 283 height 30
type input "**********"
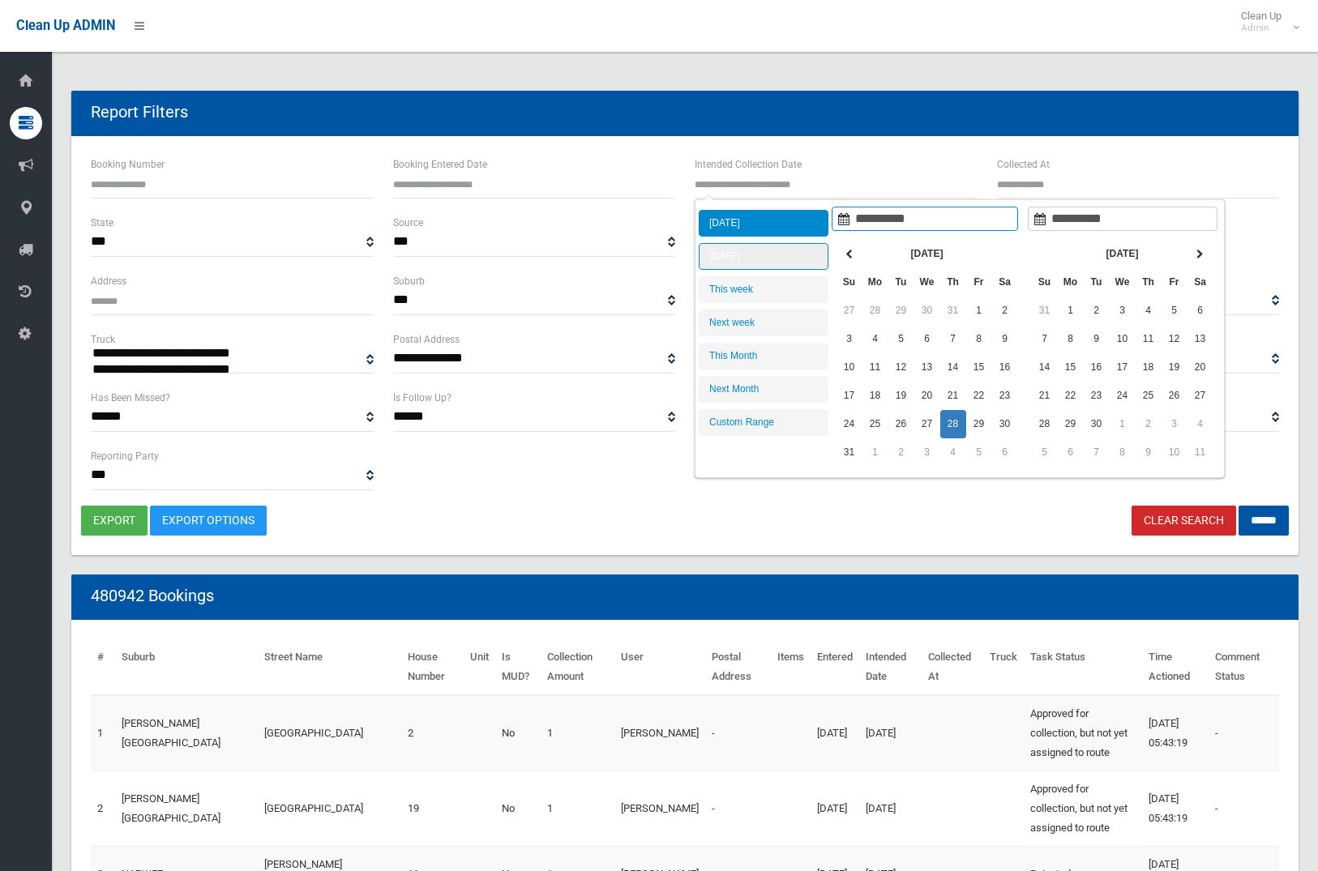
click at [783, 252] on li "[DATE]" at bounding box center [764, 256] width 130 height 27
type input "**********"
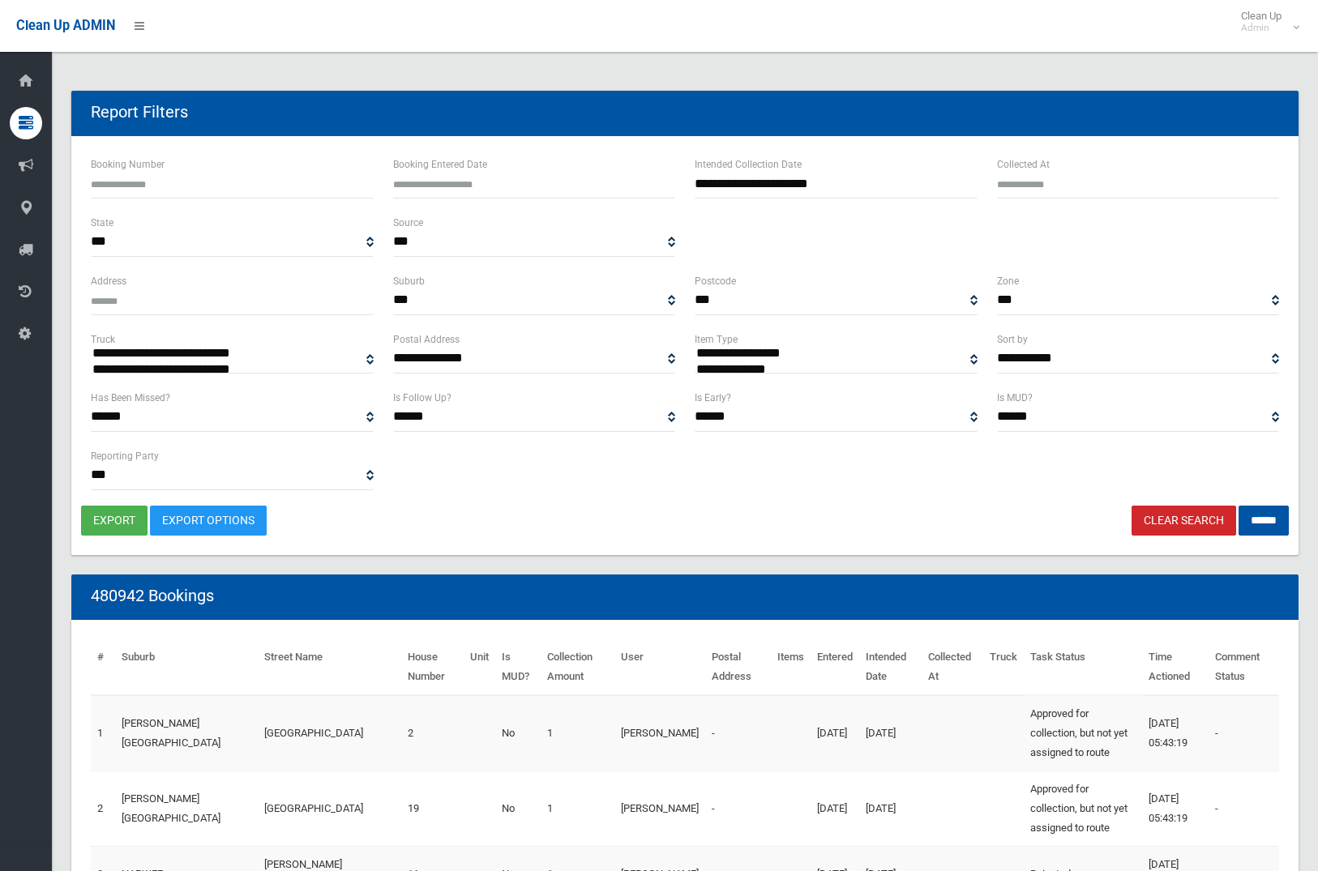
select select "**"
click at [1269, 525] on input "******" at bounding box center [1264, 521] width 50 height 30
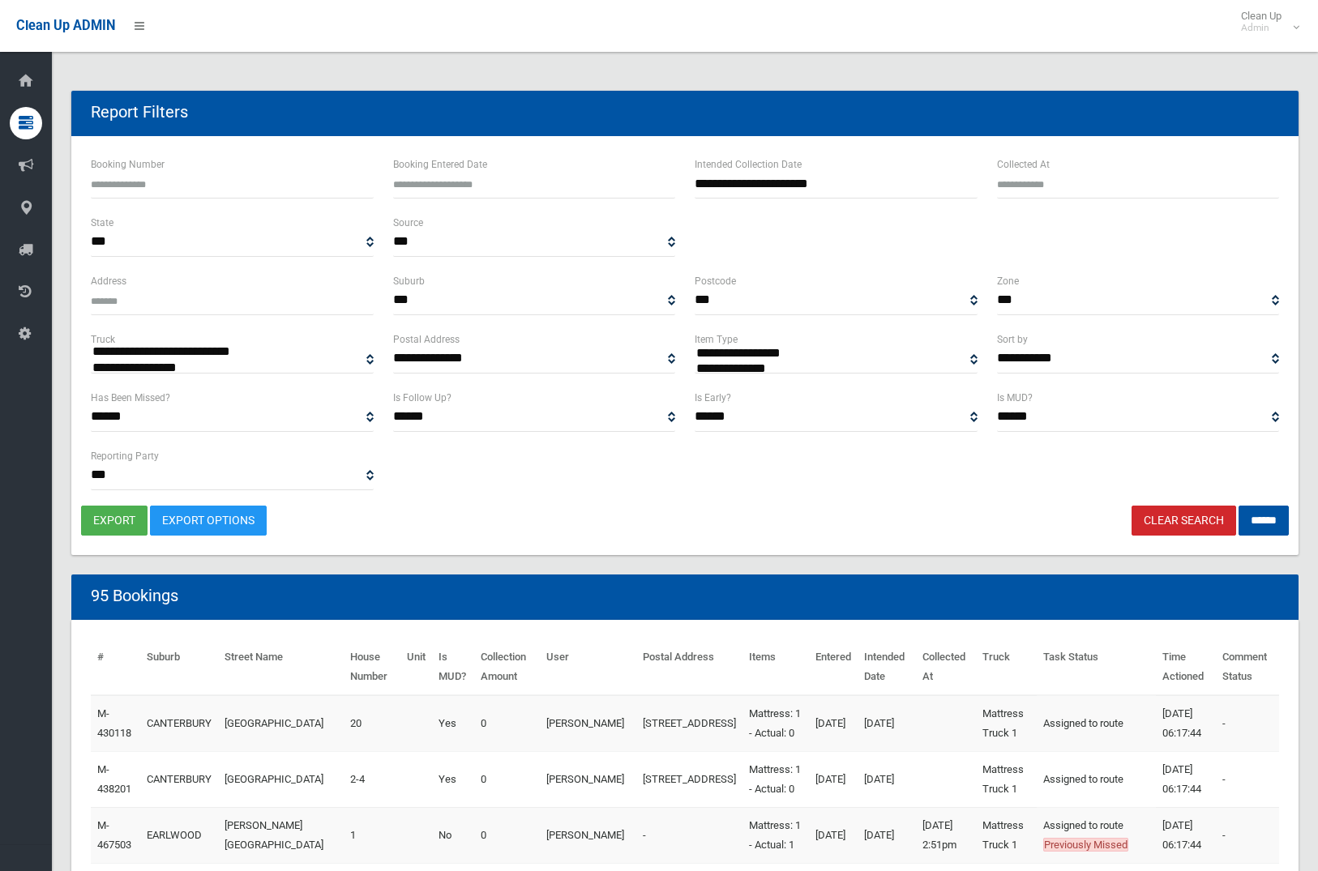
select select
click at [109, 519] on button "export" at bounding box center [114, 521] width 66 height 30
select select "**"
click at [1274, 511] on input "******" at bounding box center [1264, 521] width 50 height 30
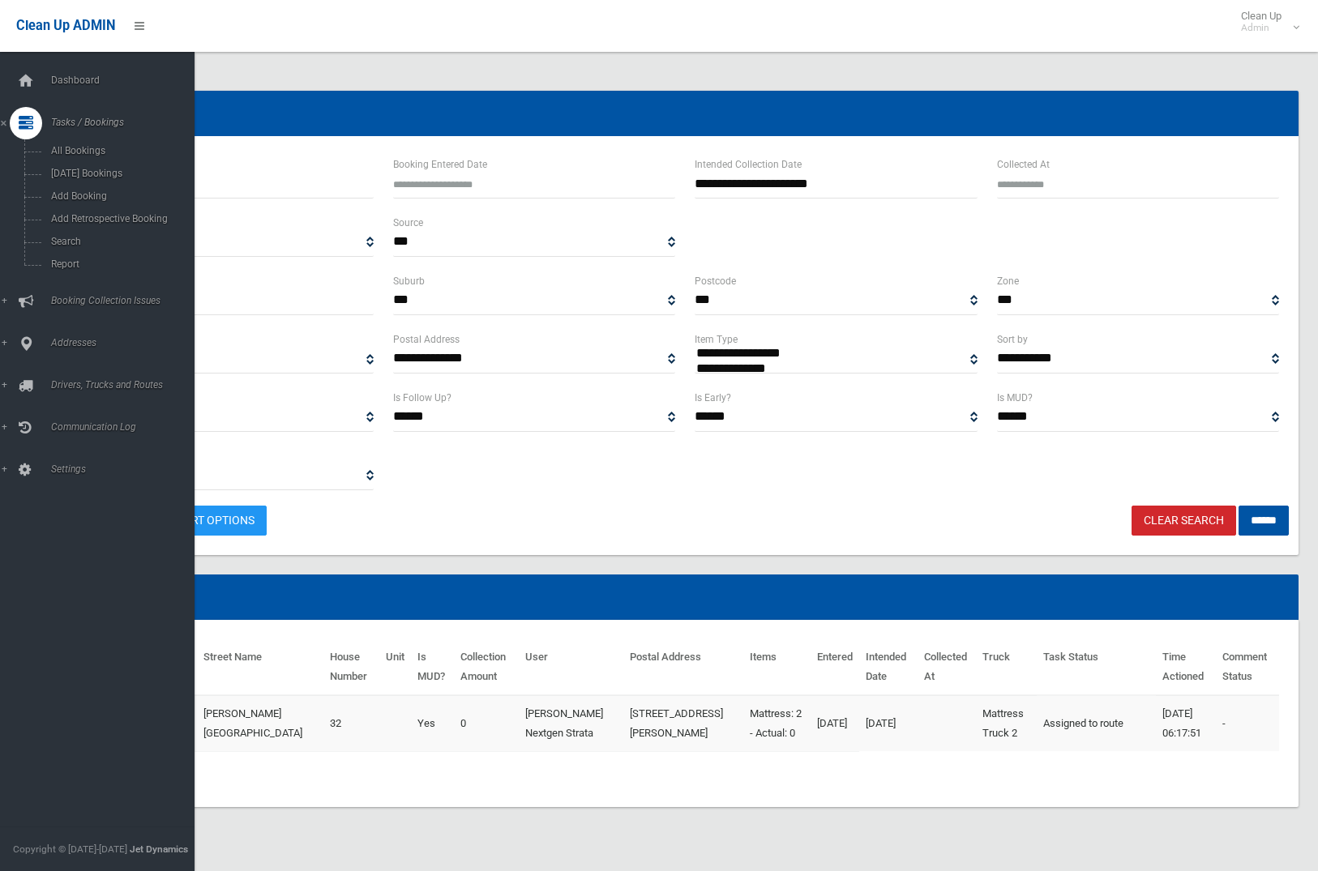
select select
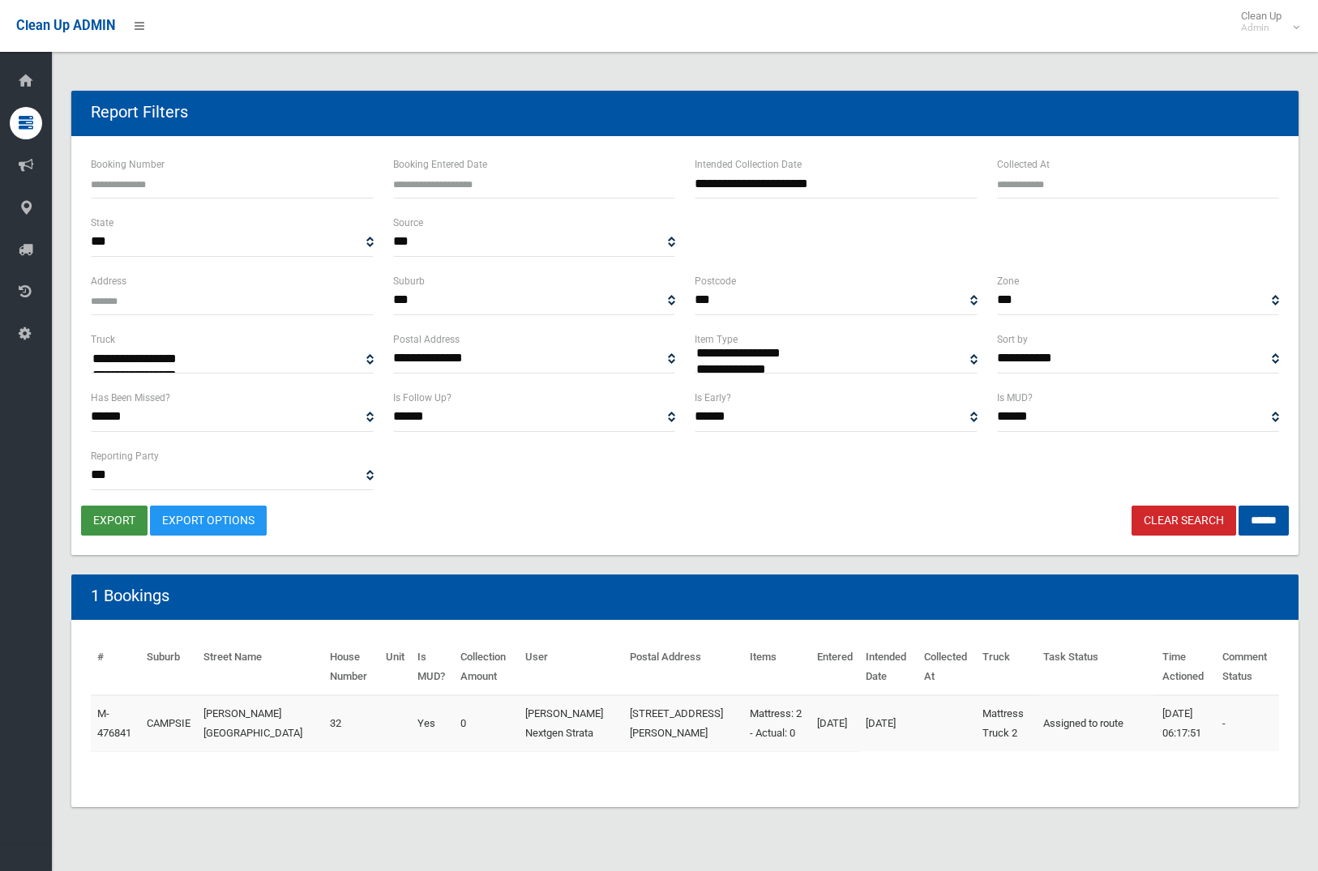
click at [110, 524] on button "export" at bounding box center [114, 521] width 66 height 30
click at [1143, 512] on link "Clear Search" at bounding box center [1184, 521] width 105 height 30
click at [1143, 513] on link "Clear Search" at bounding box center [1184, 521] width 105 height 30
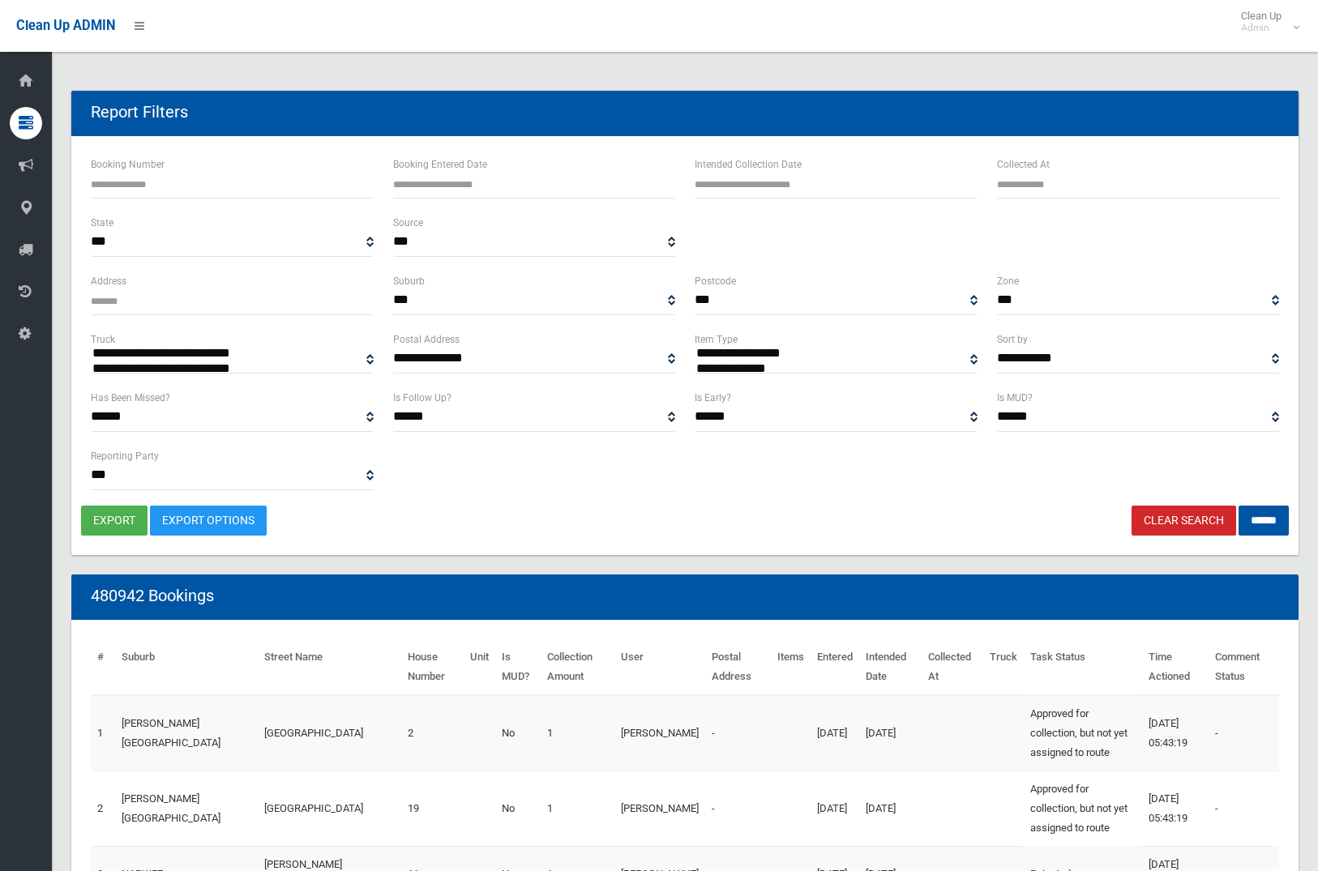
select select
type input "**********"
click at [873, 190] on input "text" at bounding box center [836, 184] width 283 height 30
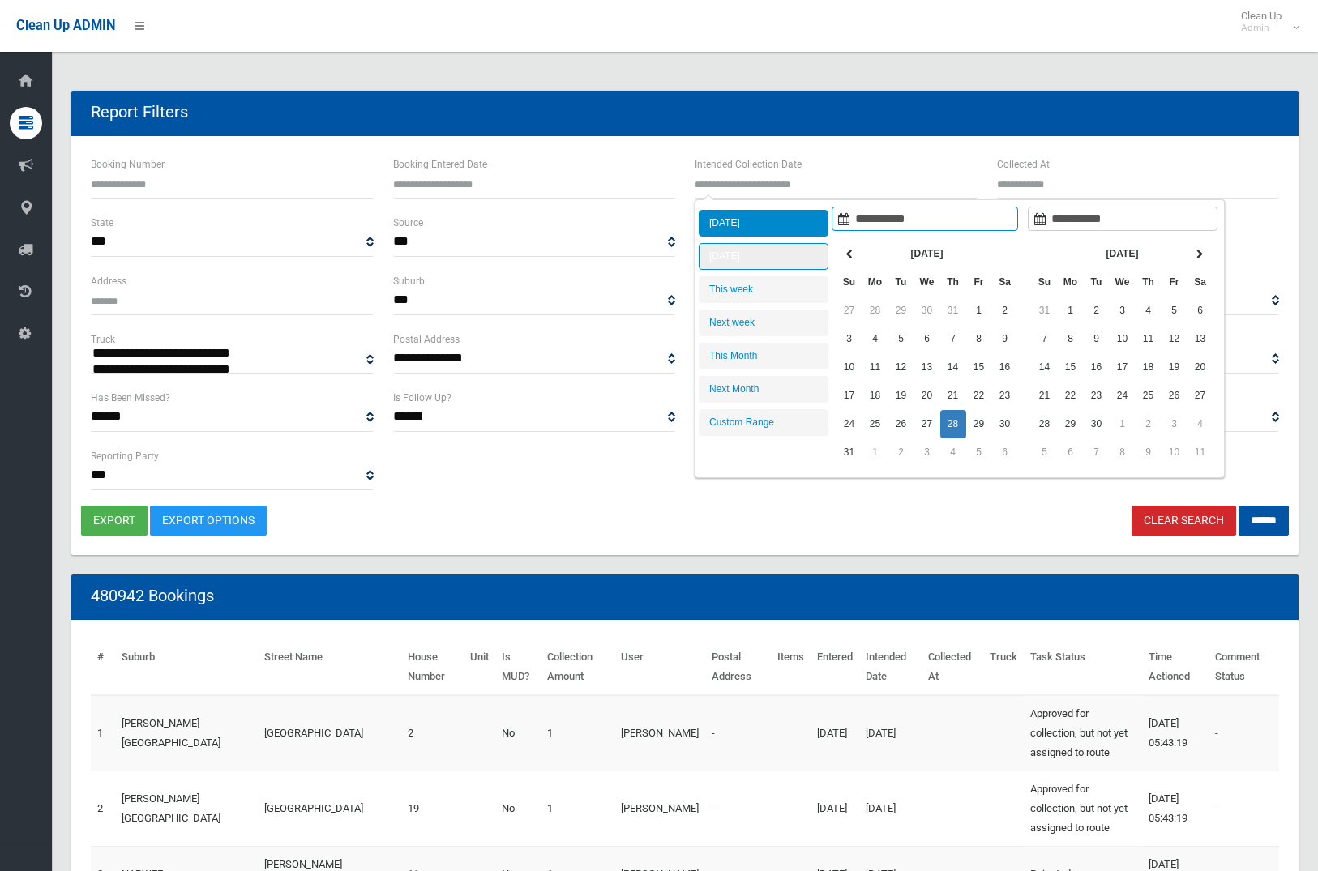
type input "**********"
click at [762, 224] on li "[DATE]" at bounding box center [764, 223] width 130 height 27
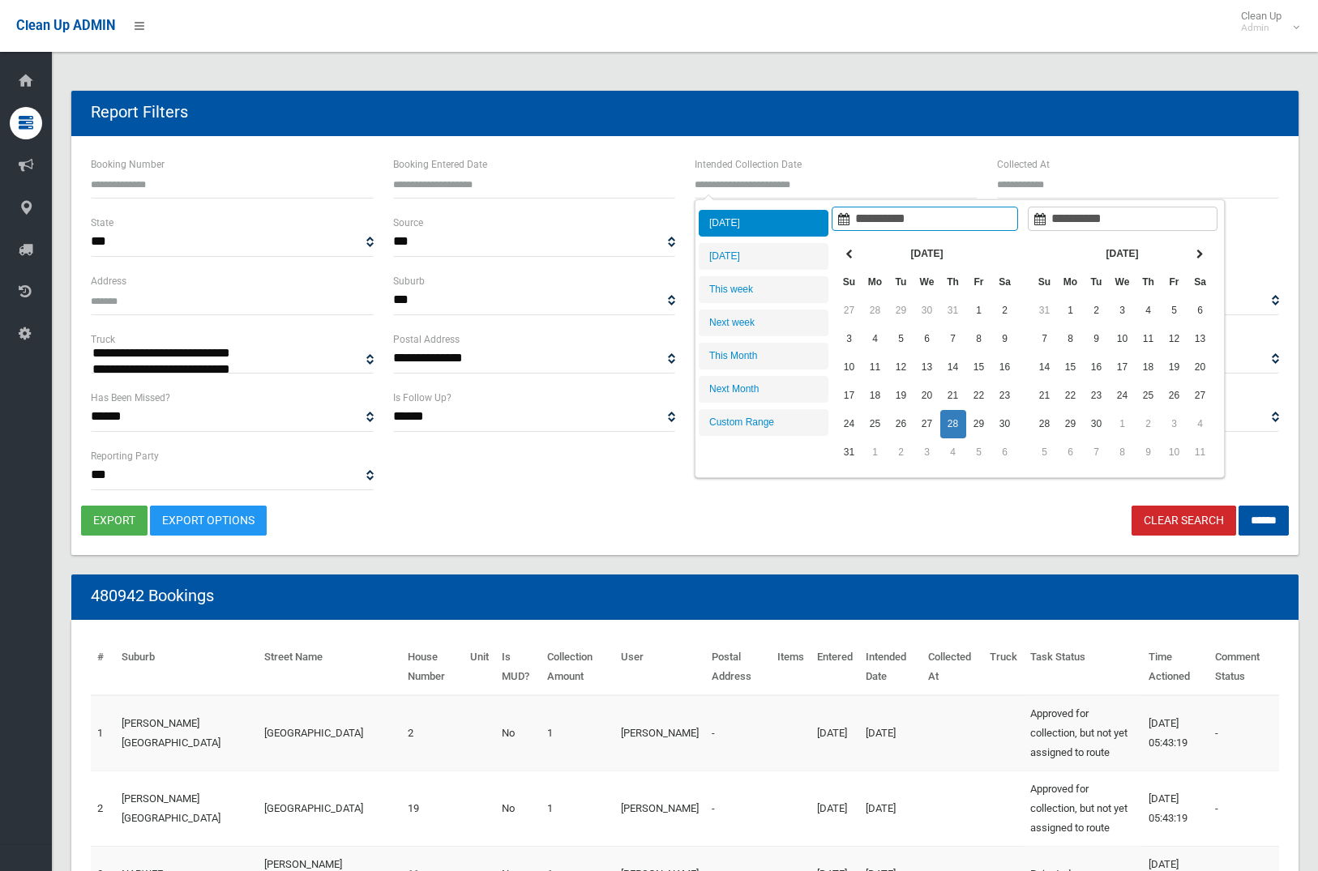
type input "**********"
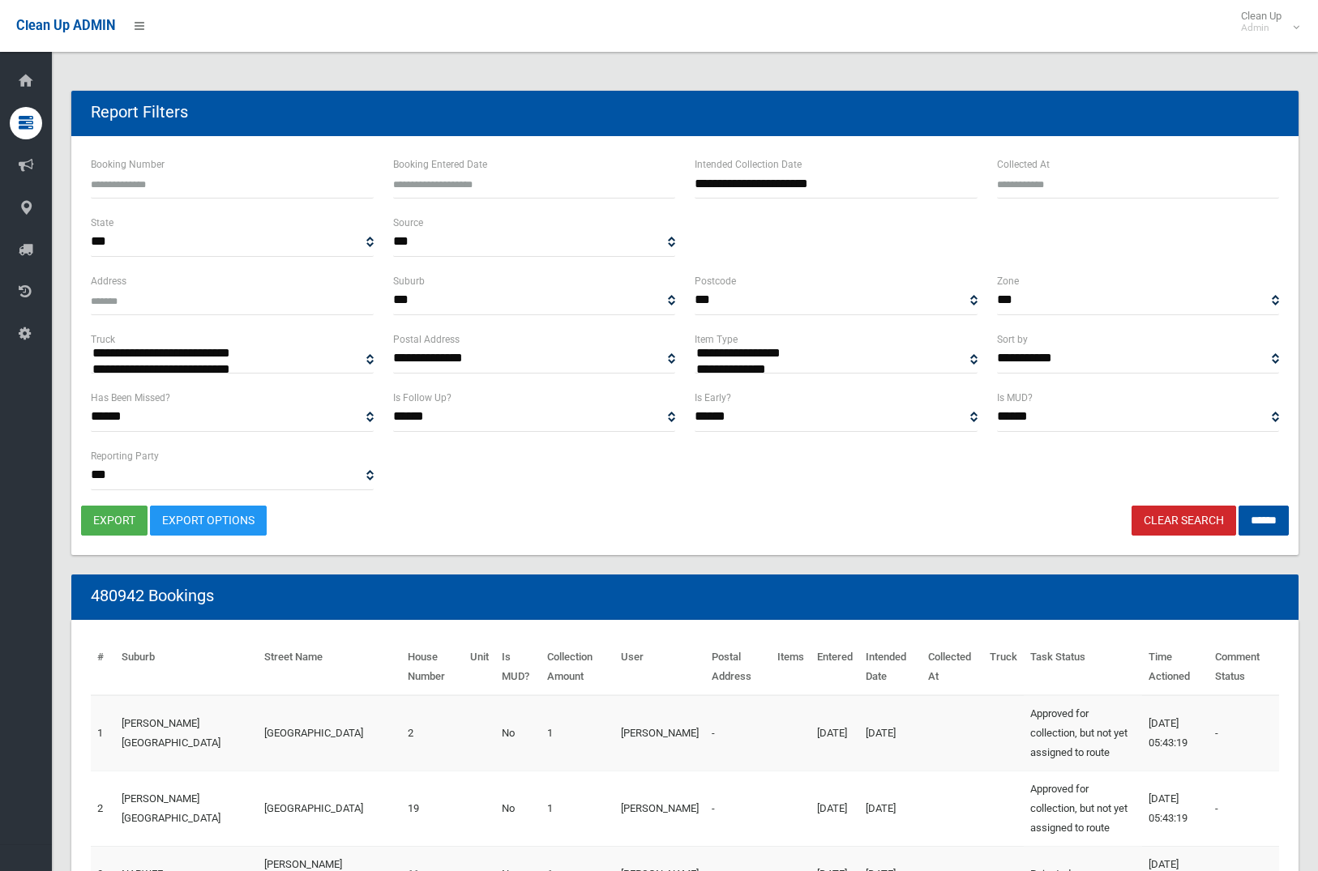
select select "**"
click at [1259, 520] on input "******" at bounding box center [1264, 521] width 50 height 30
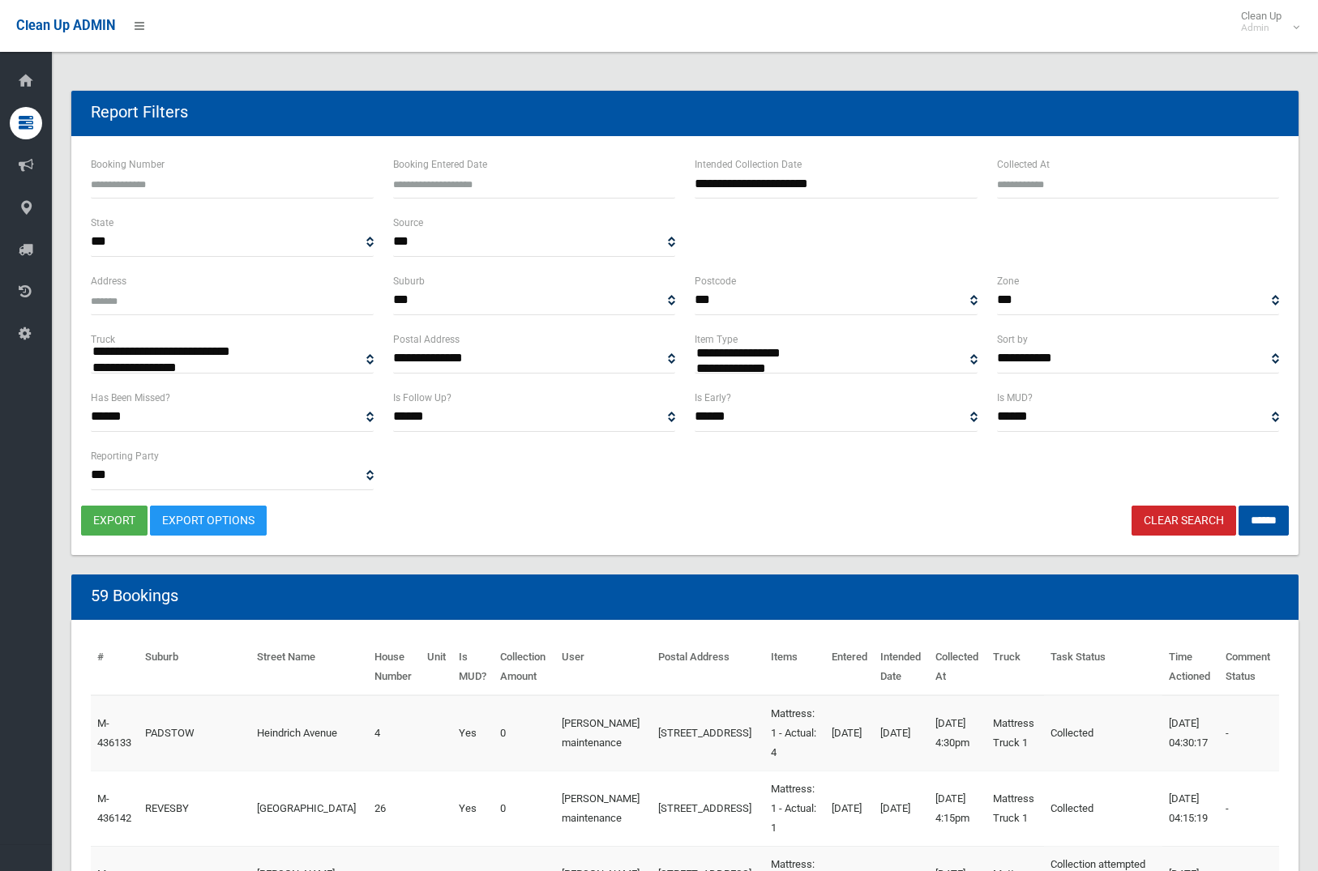
select select
click at [127, 523] on button "export" at bounding box center [114, 521] width 66 height 30
